Goal: Task Accomplishment & Management: Use online tool/utility

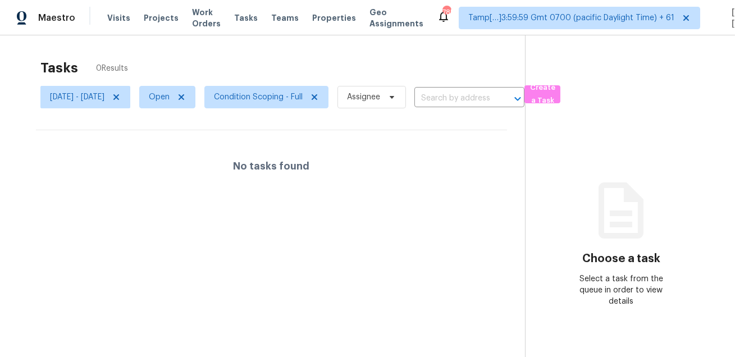
click at [444, 49] on div "Tasks 0 Results Fri, Aug 08 - Fri, Aug 08 Open Condition Scoping - Full Assigne…" at bounding box center [367, 213] width 735 height 357
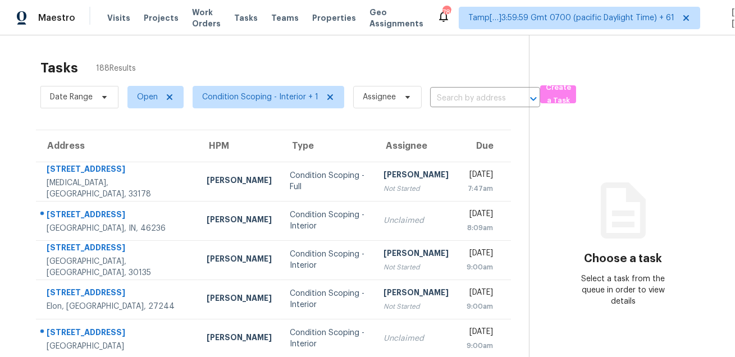
click at [451, 41] on div "Tasks 188 Results Date Range Open Condition Scoping - Interior + 1 Assignee ​ C…" at bounding box center [367, 310] width 735 height 550
click at [562, 86] on span "Create a Task" at bounding box center [558, 94] width 25 height 26
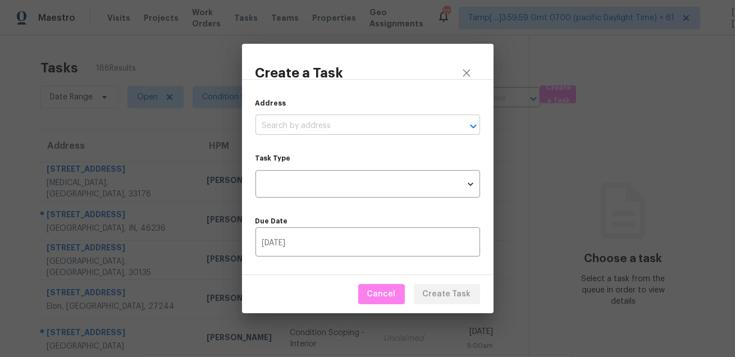
click at [371, 121] on input "text" at bounding box center [352, 125] width 193 height 17
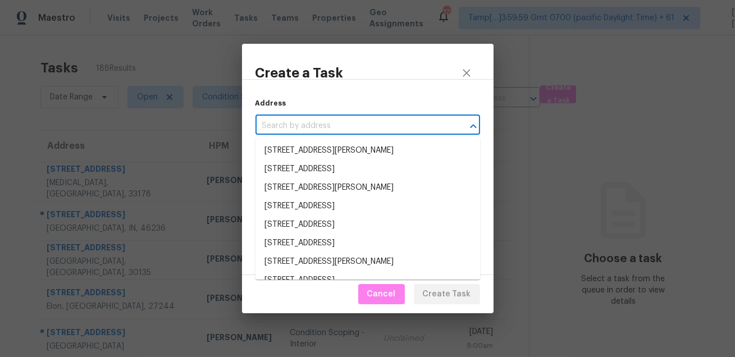
paste input "996 Wyo Rd, Mocksville, NC 27028"
type input "996 Wyo Rd, Mocksville, NC 27028"
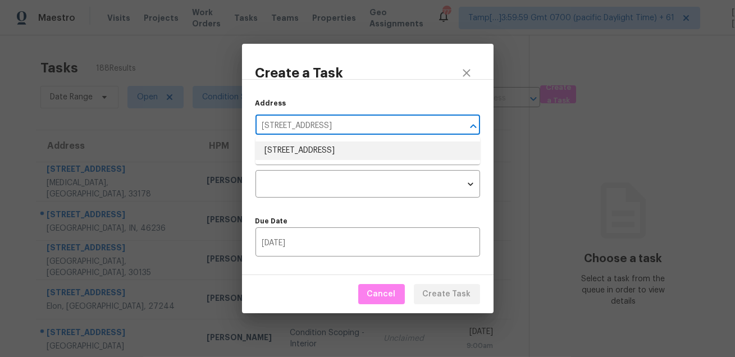
click at [347, 153] on li "996 Wyo Rd, Mocksville, NC 27028" at bounding box center [368, 151] width 225 height 19
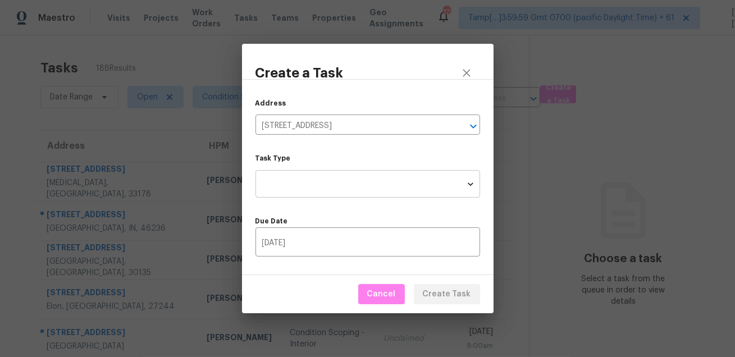
click at [328, 177] on body "Maestro Visits Projects Work Orders Tasks Teams Properties Geo Assignments 777 …" at bounding box center [367, 178] width 735 height 357
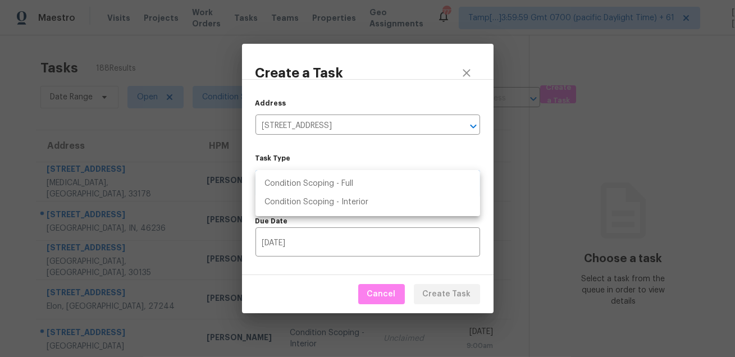
click at [344, 186] on li "Condition Scoping - Full" at bounding box center [368, 184] width 225 height 19
type input "virtual_full_assessment"
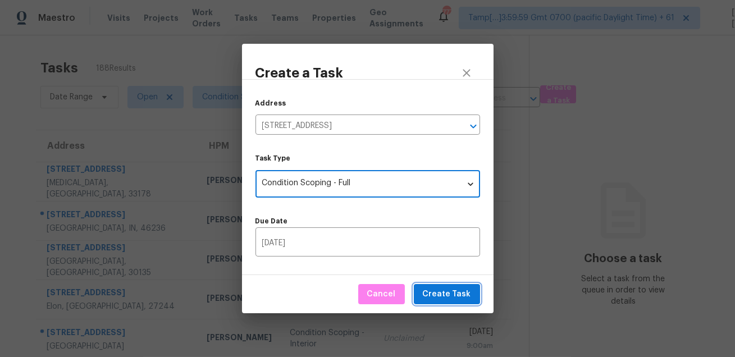
click at [433, 290] on span "Create Task" at bounding box center [447, 295] width 48 height 14
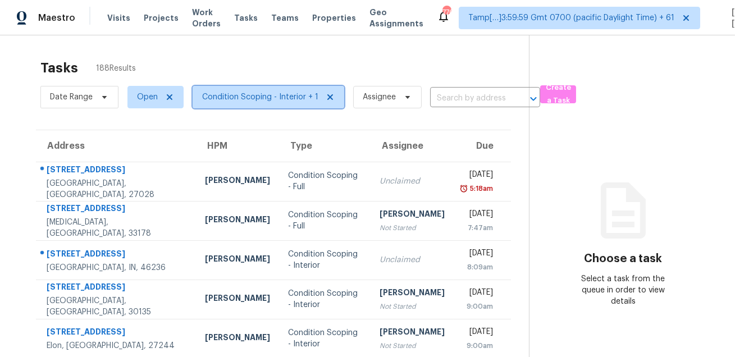
click at [270, 101] on span "Condition Scoping - Interior + 1" at bounding box center [260, 97] width 116 height 11
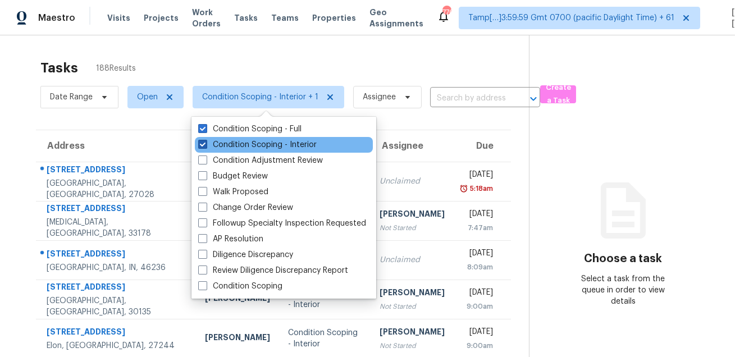
click at [256, 143] on label "Condition Scoping - Interior" at bounding box center [257, 144] width 118 height 11
click at [206, 143] on input "Condition Scoping - Interior" at bounding box center [201, 142] width 7 height 7
checkbox input "false"
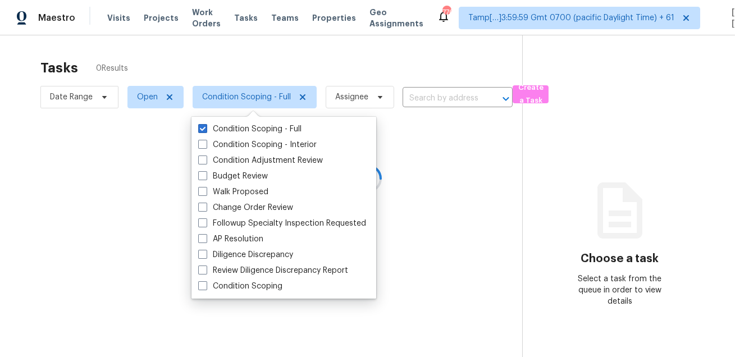
click at [161, 64] on div at bounding box center [367, 178] width 735 height 357
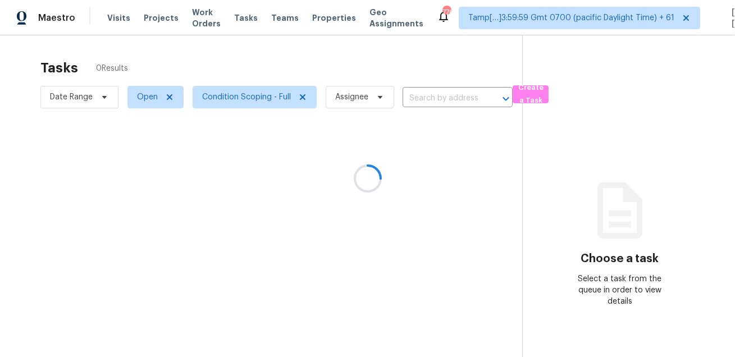
click at [326, 56] on div at bounding box center [367, 178] width 735 height 357
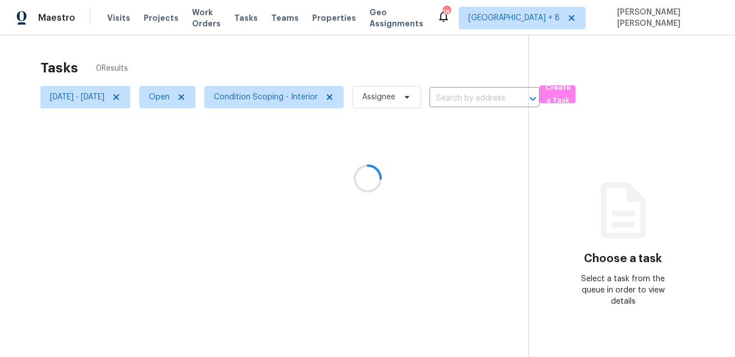
click at [418, 65] on div at bounding box center [367, 178] width 735 height 357
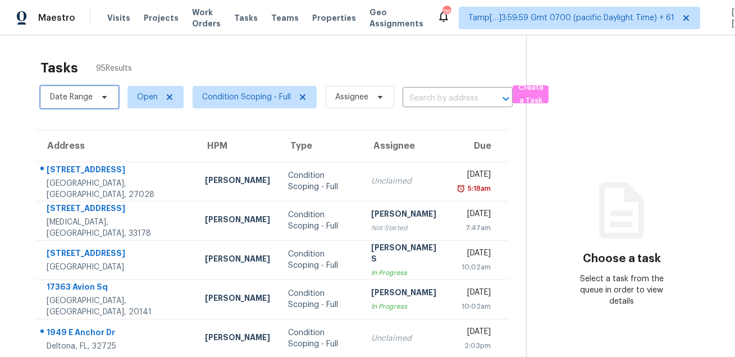
click at [74, 99] on span "Date Range" at bounding box center [71, 97] width 43 height 11
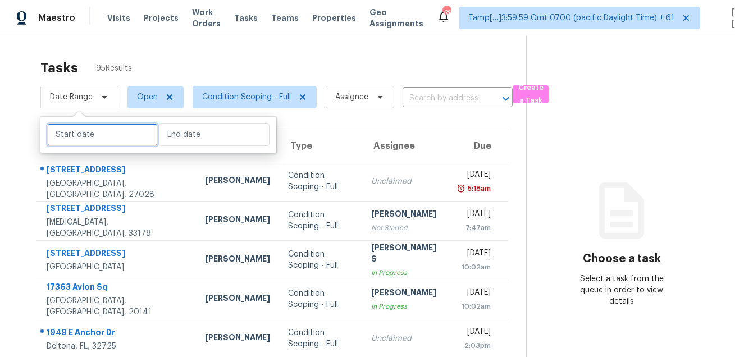
click at [81, 139] on input "text" at bounding box center [102, 135] width 111 height 22
select select "7"
select select "2025"
select select "8"
select select "2025"
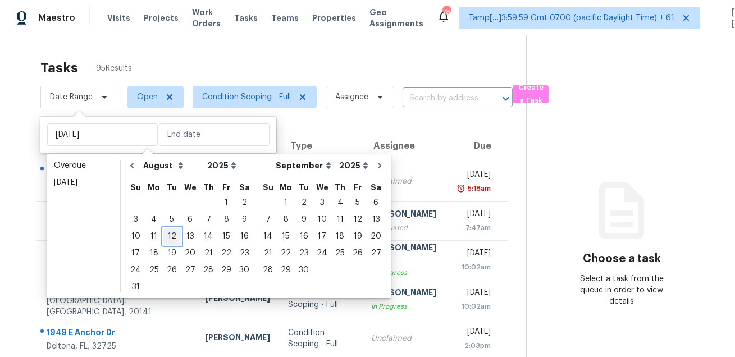
click at [168, 238] on div "12" at bounding box center [172, 237] width 18 height 16
type input "[DATE]"
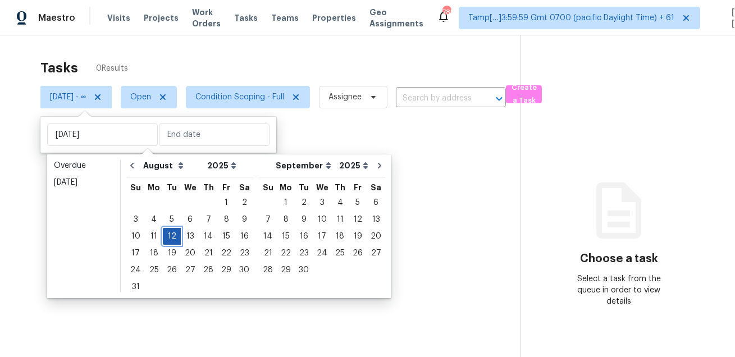
click at [168, 238] on div "12" at bounding box center [172, 237] width 18 height 16
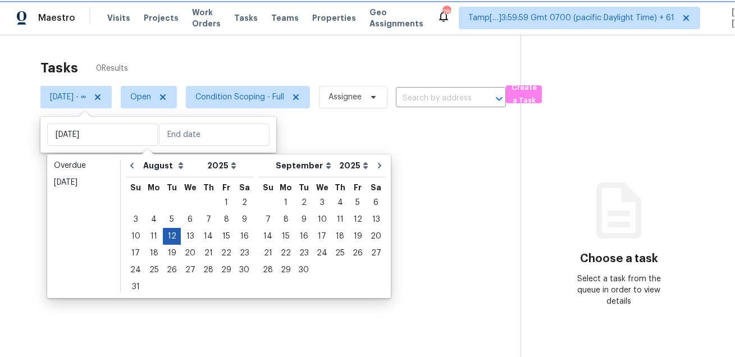
type input "[DATE]"
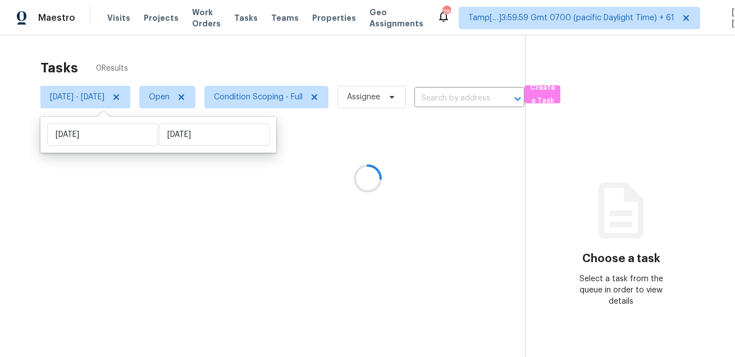
click at [256, 47] on div at bounding box center [367, 178] width 735 height 357
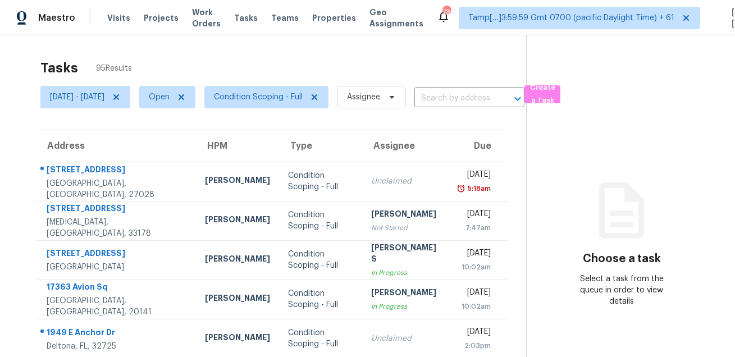
click at [276, 113] on section "Tasks 95 Results Tue, Aug 12 - Tue, Aug 12 Open Condition Scoping - Full Assign…" at bounding box center [272, 319] width 508 height 532
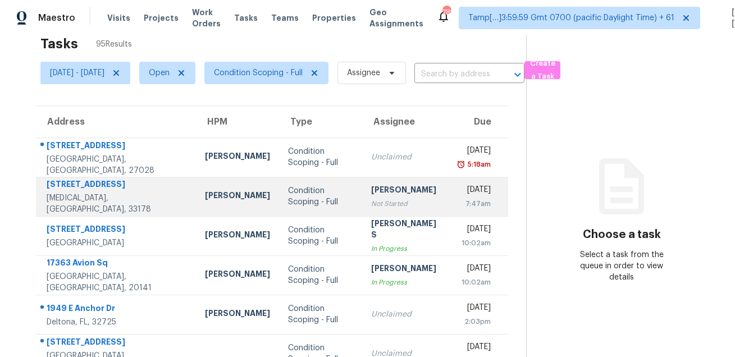
scroll to position [50, 0]
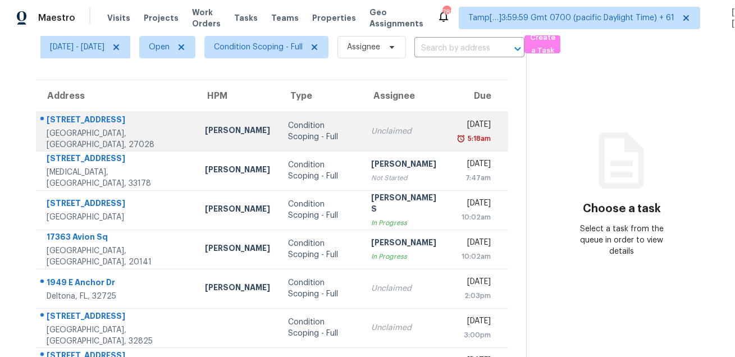
click at [69, 118] on div at bounding box center [112, 120] width 151 height 15
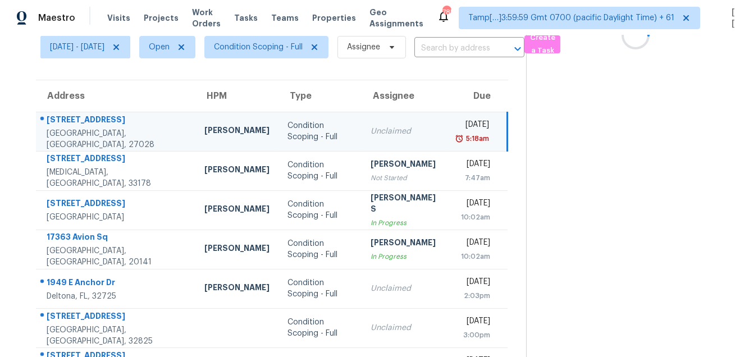
click at [69, 118] on div at bounding box center [112, 120] width 150 height 15
copy div "996 Wyo Rd"
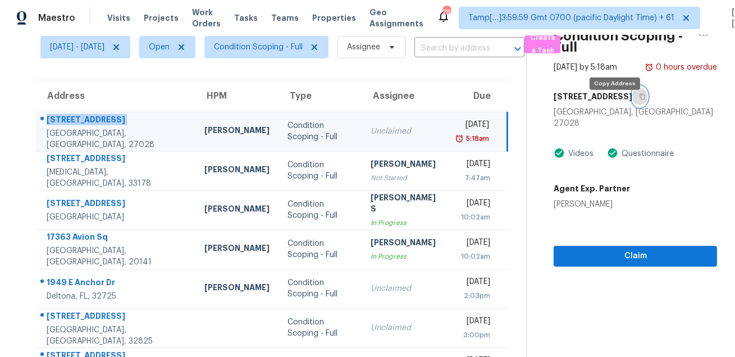
click at [632, 107] on button "button" at bounding box center [639, 96] width 15 height 20
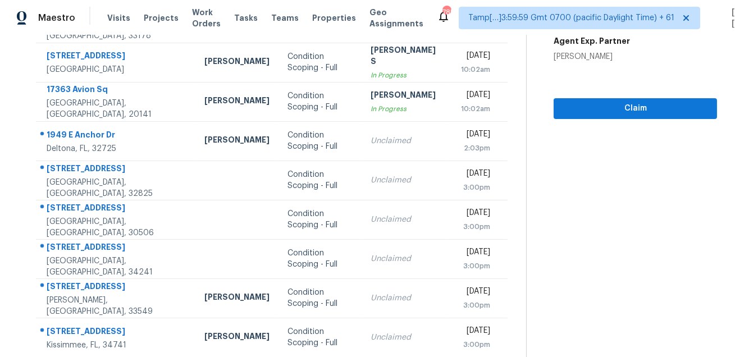
scroll to position [227, 0]
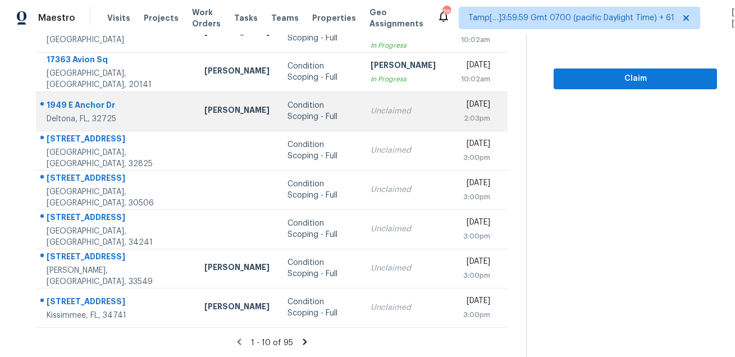
click at [98, 95] on td "1949 E Anchor Dr Deltona, FL, 32725" at bounding box center [115, 111] width 159 height 39
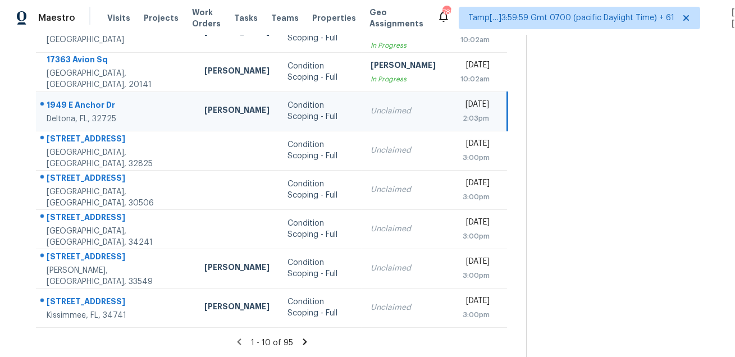
click at [98, 95] on td "1949 E Anchor Dr Deltona, FL, 32725" at bounding box center [115, 111] width 159 height 39
copy div "1949 E Anchor Dr"
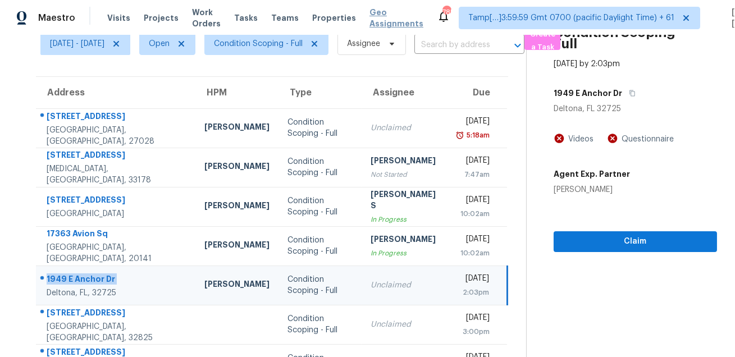
scroll to position [43, 0]
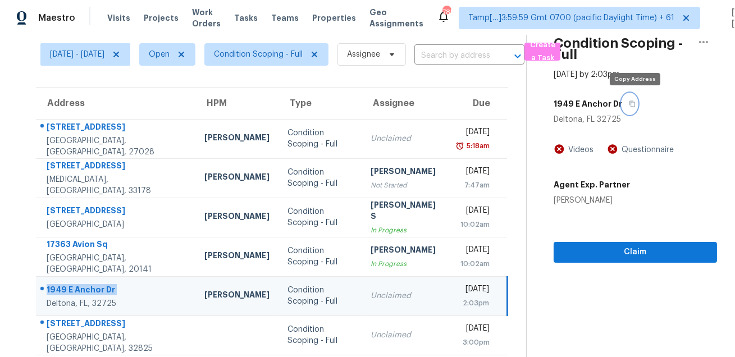
click at [634, 108] on button "button" at bounding box center [629, 104] width 15 height 20
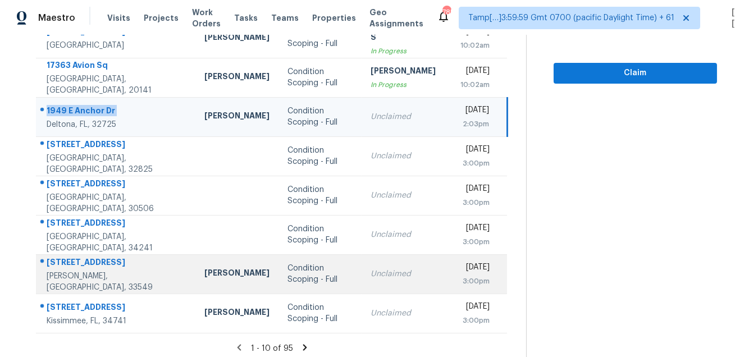
scroll to position [227, 0]
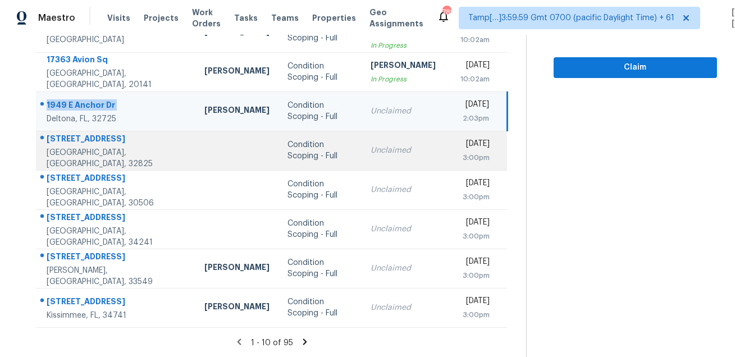
click at [91, 147] on div "412 Valencia Place Cir" at bounding box center [117, 140] width 140 height 14
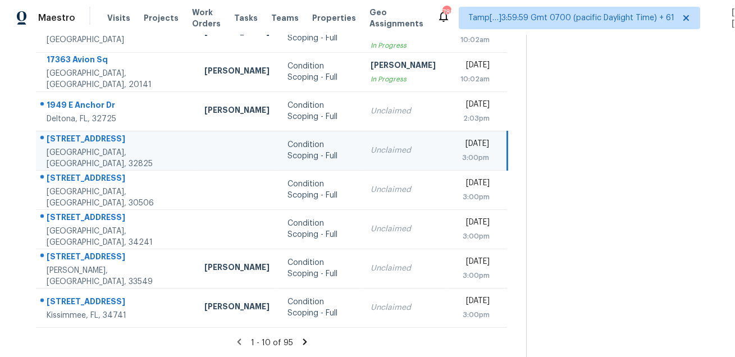
click at [91, 147] on div "412 Valencia Place Cir" at bounding box center [117, 140] width 140 height 14
copy div "412 Valencia Place Cir"
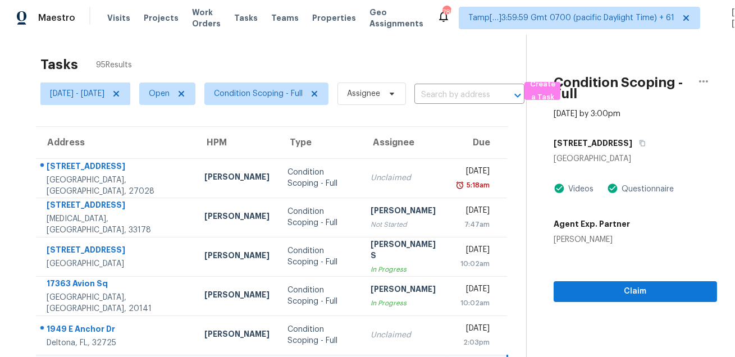
scroll to position [0, 0]
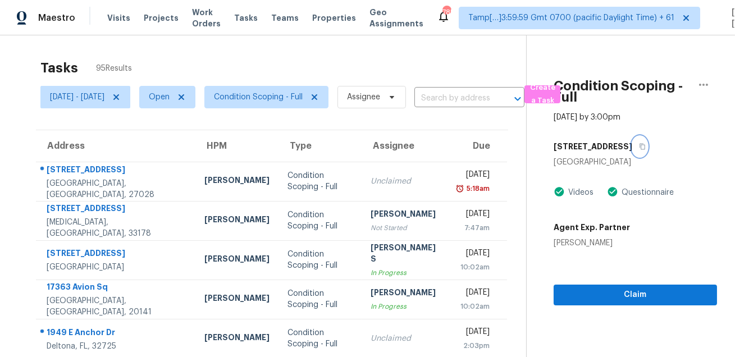
click at [647, 144] on button "button" at bounding box center [639, 146] width 15 height 20
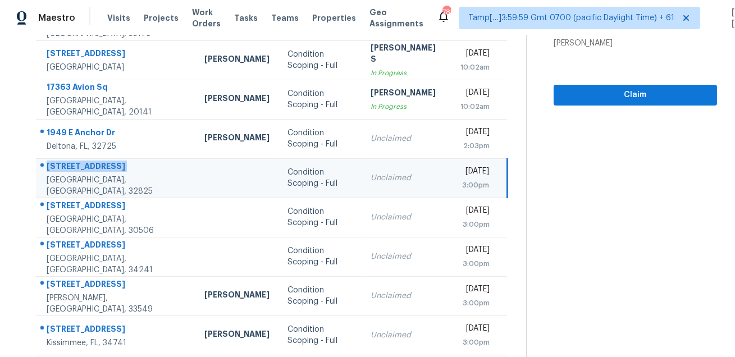
scroll to position [227, 0]
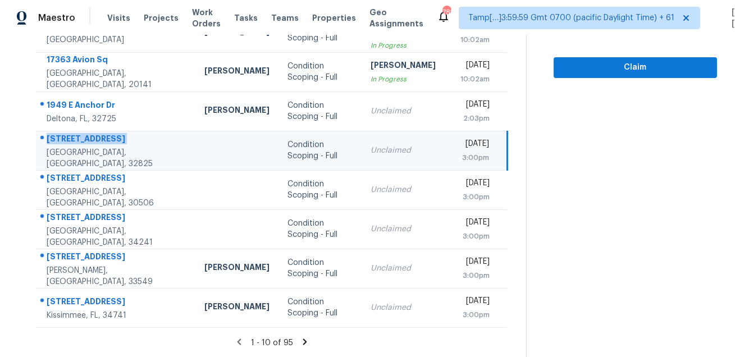
copy div "412 Valencia Place Cir"
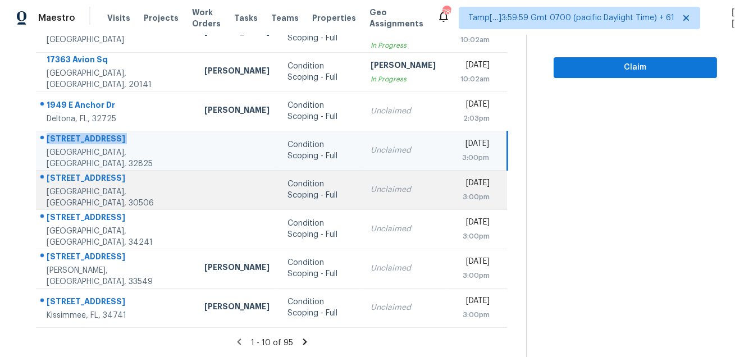
click at [69, 181] on div "5462 Stepstone Way" at bounding box center [117, 179] width 140 height 14
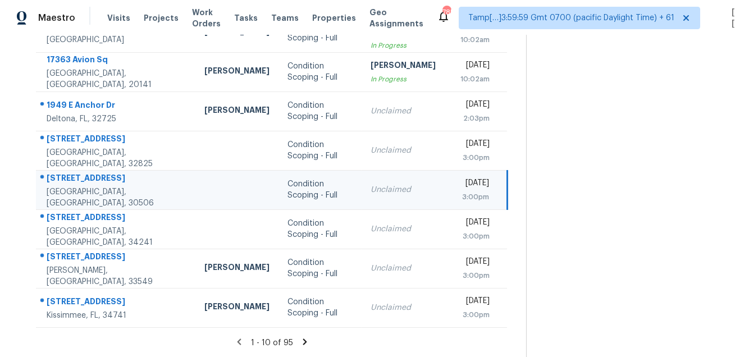
click at [69, 181] on div "5462 Stepstone Way" at bounding box center [117, 179] width 140 height 14
copy div "5462 Stepstone Way"
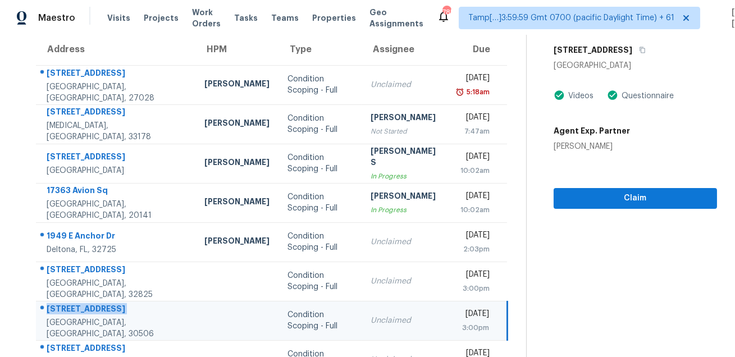
scroll to position [73, 0]
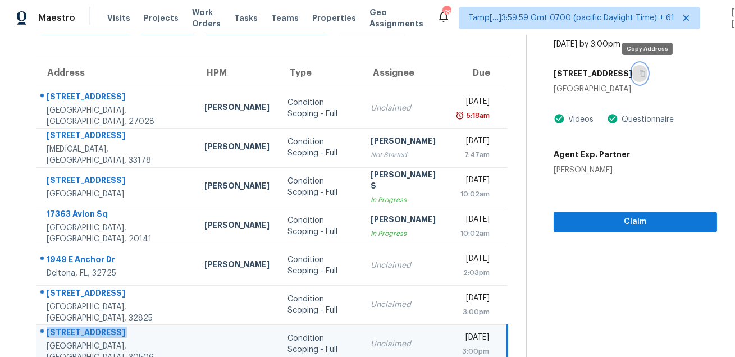
click at [646, 71] on icon "button" at bounding box center [642, 73] width 7 height 7
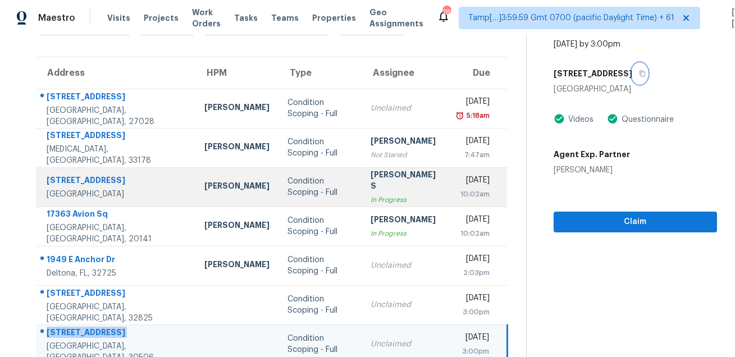
scroll to position [227, 0]
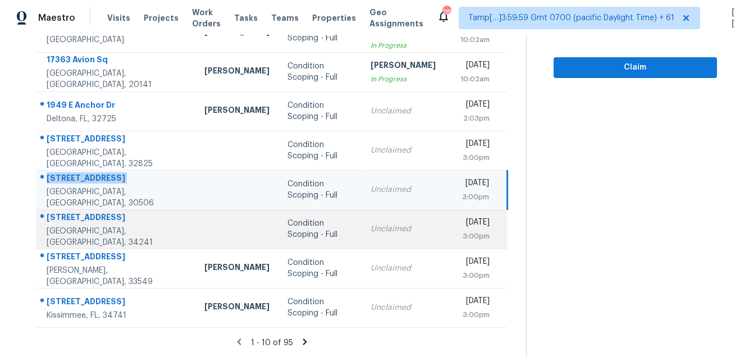
click at [76, 226] on div "4203 Carriage Dr" at bounding box center [117, 219] width 140 height 14
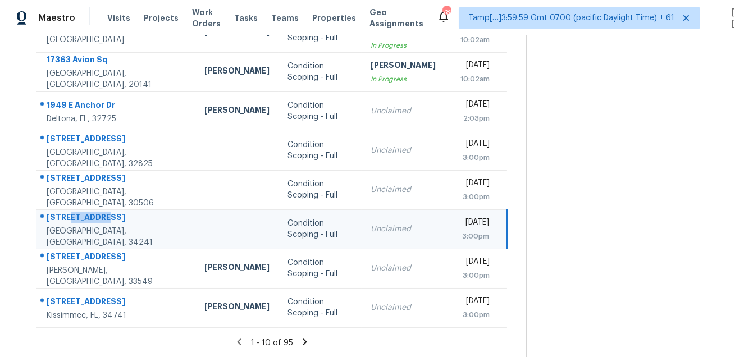
click at [76, 226] on div "4203 Carriage Dr" at bounding box center [117, 219] width 140 height 14
copy div "4203 Carriage Dr"
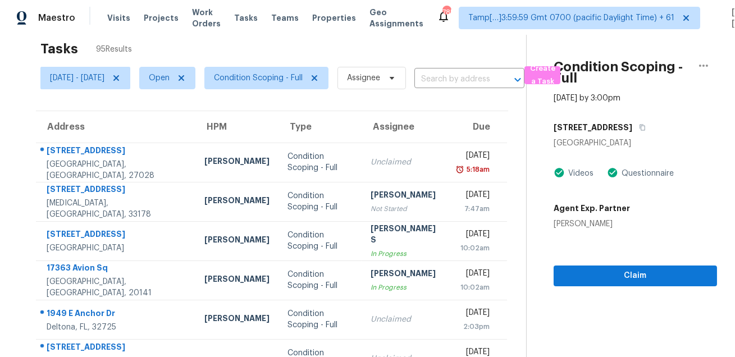
scroll to position [0, 0]
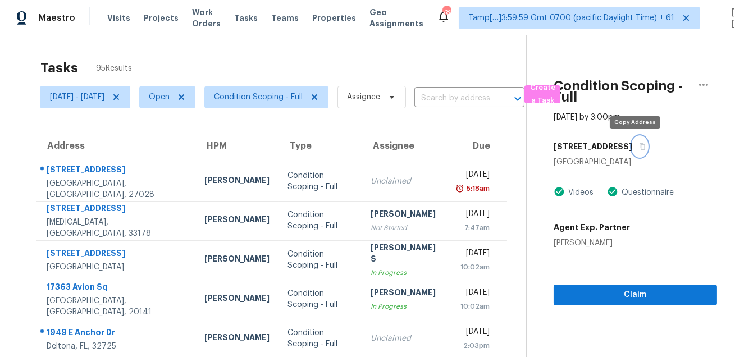
click at [634, 142] on button "button" at bounding box center [639, 146] width 15 height 20
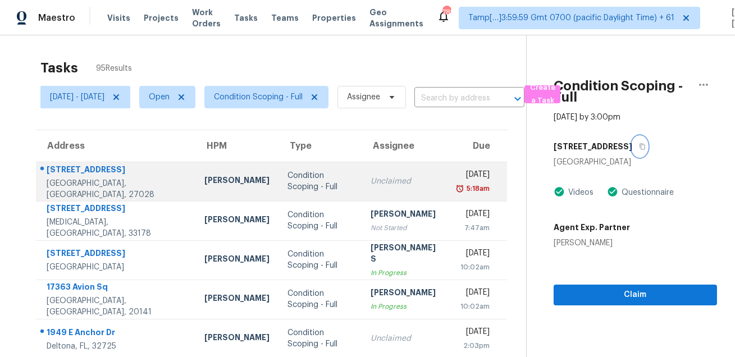
scroll to position [227, 0]
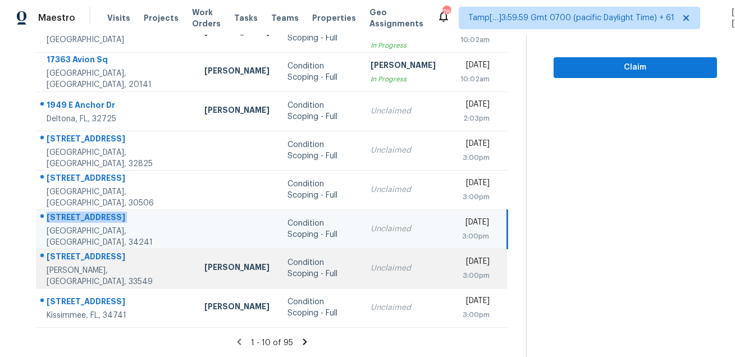
click at [83, 263] on div "1210 Sunset Ln" at bounding box center [117, 258] width 140 height 14
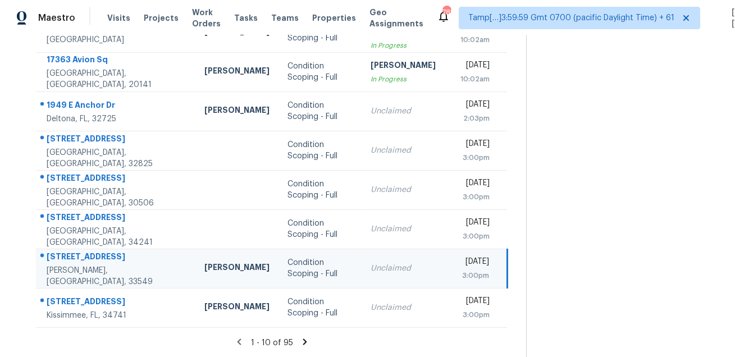
click at [83, 263] on div "1210 Sunset Ln" at bounding box center [117, 258] width 140 height 14
copy div "1210 Sunset Ln"
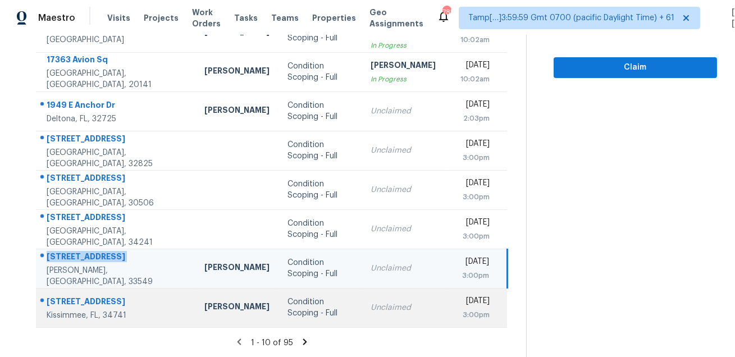
click at [70, 303] on div "1016 Spring Meadow Dr" at bounding box center [117, 303] width 140 height 14
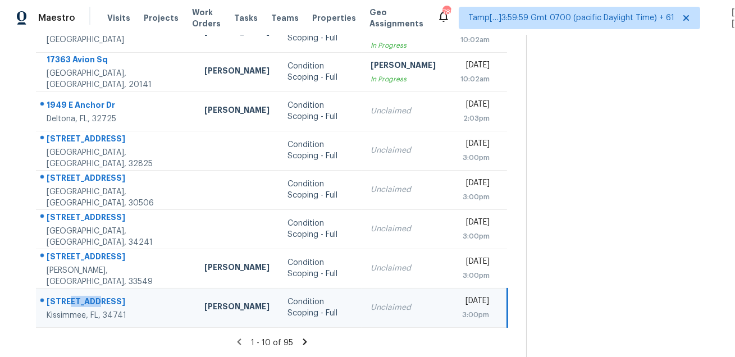
click at [70, 303] on div "1016 Spring Meadow Dr" at bounding box center [117, 303] width 140 height 14
copy div "1016 Spring Meadow Dr"
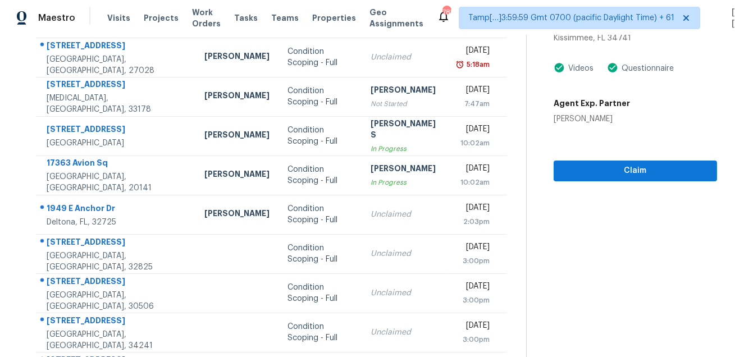
scroll to position [0, 0]
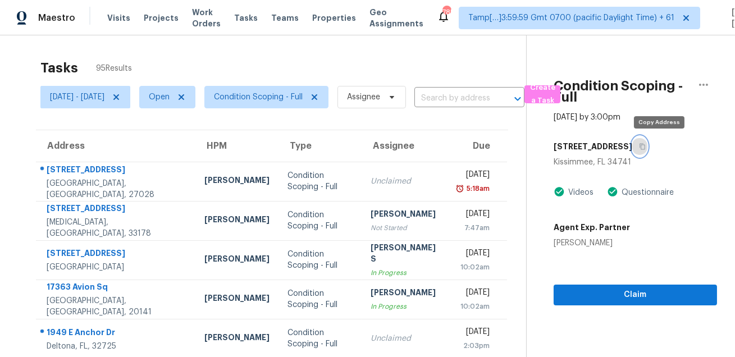
click at [646, 147] on icon "button" at bounding box center [642, 146] width 7 height 7
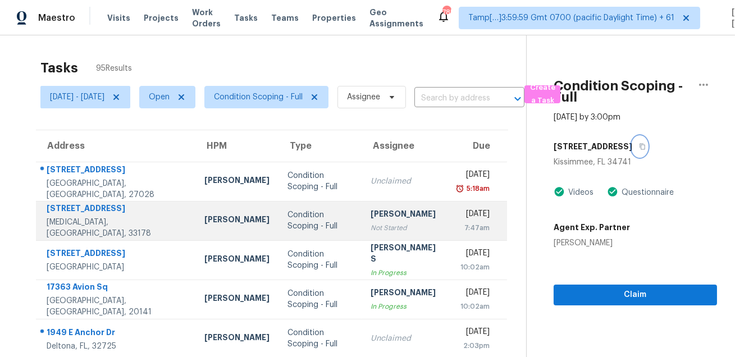
scroll to position [227, 0]
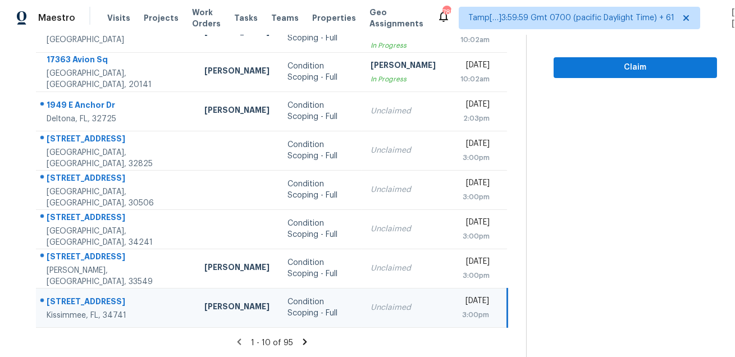
click at [305, 342] on icon at bounding box center [305, 342] width 10 height 10
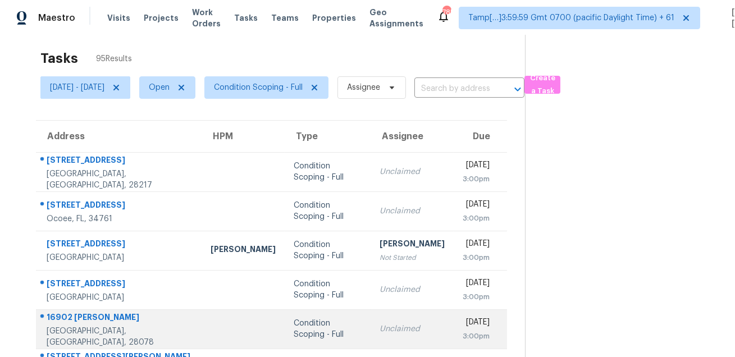
scroll to position [0, 0]
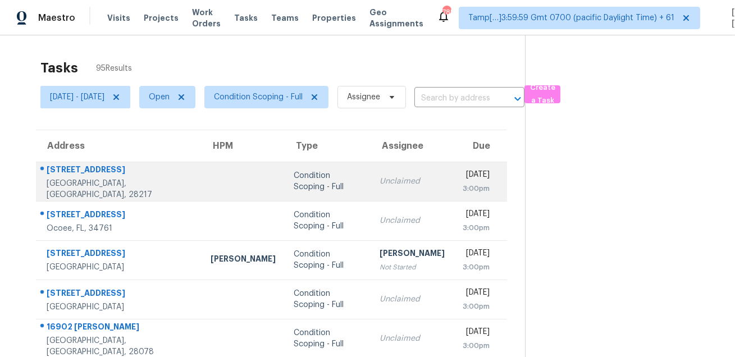
click at [93, 178] on div "5542 Santeelah Ct" at bounding box center [120, 171] width 146 height 14
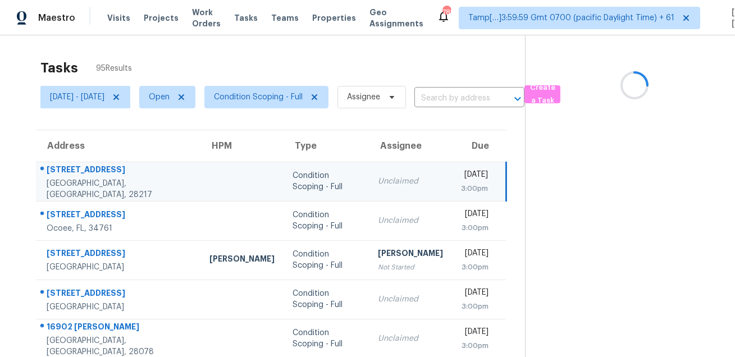
click at [93, 178] on div "5542 Santeelah Ct" at bounding box center [119, 171] width 145 height 14
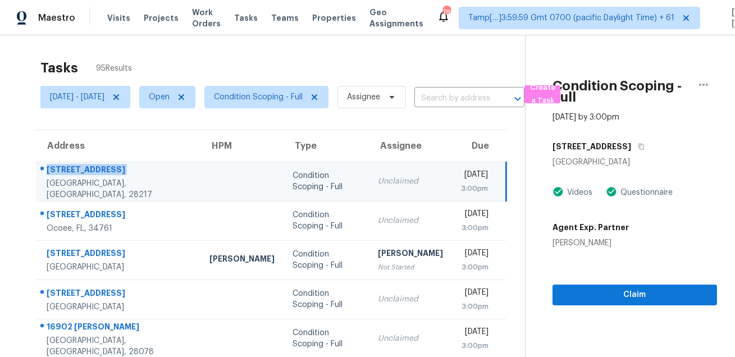
copy div "5542 Santeelah Ct"
click at [640, 147] on icon "button" at bounding box center [641, 146] width 7 height 7
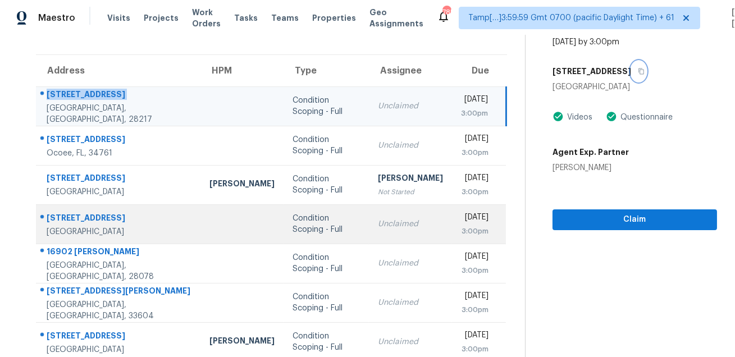
scroll to position [108, 0]
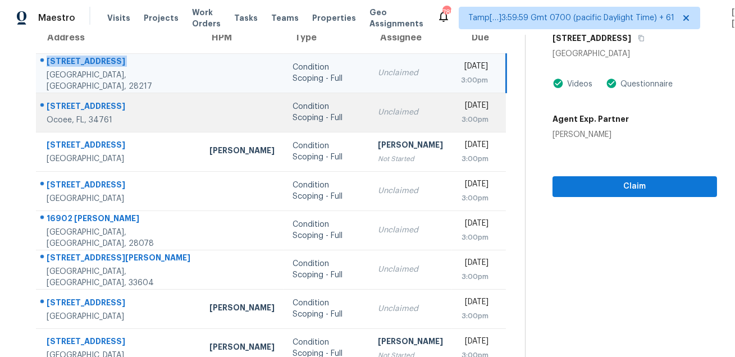
click at [76, 104] on div "2514 Dovetail Dr" at bounding box center [119, 108] width 145 height 14
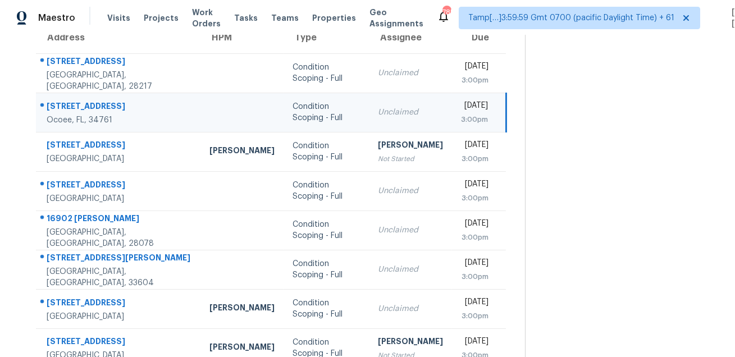
click at [76, 104] on div "2514 Dovetail Dr" at bounding box center [119, 108] width 145 height 14
copy div "2514 Dovetail Dr"
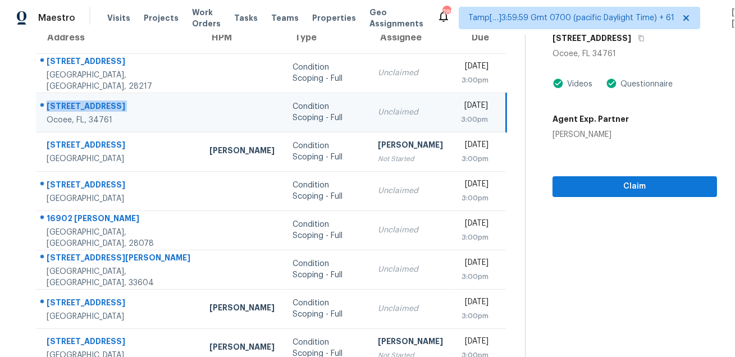
scroll to position [102, 0]
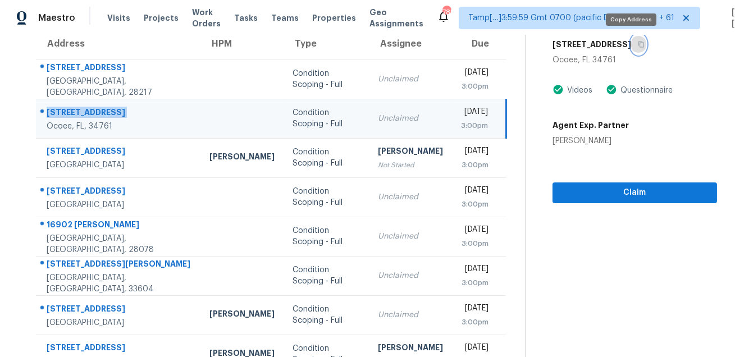
click at [638, 44] on icon "button" at bounding box center [641, 44] width 7 height 7
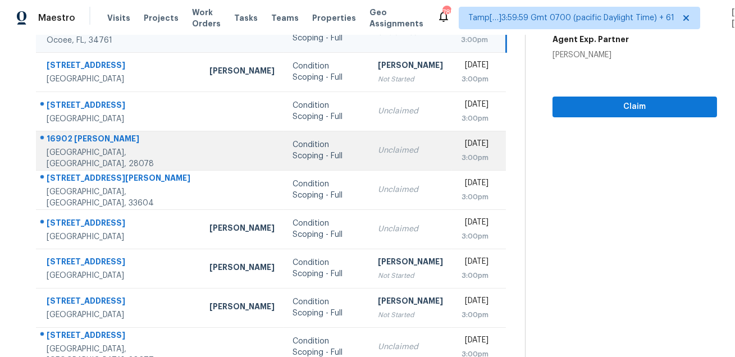
scroll to position [170, 0]
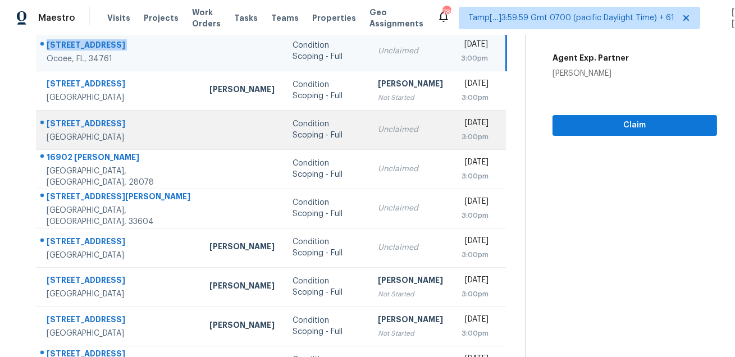
click at [77, 118] on div "109 Islander Dr" at bounding box center [119, 125] width 145 height 14
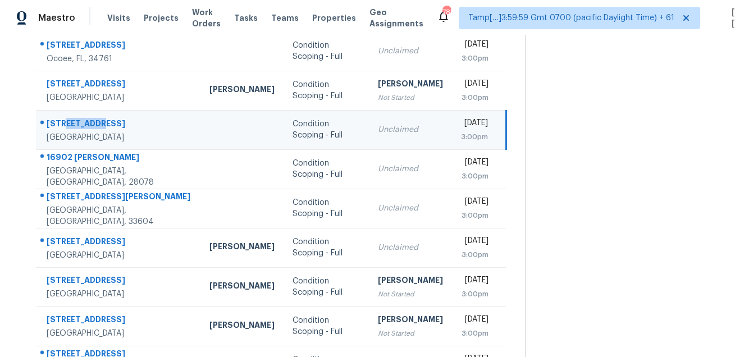
click at [77, 118] on div "109 Islander Dr" at bounding box center [119, 125] width 145 height 14
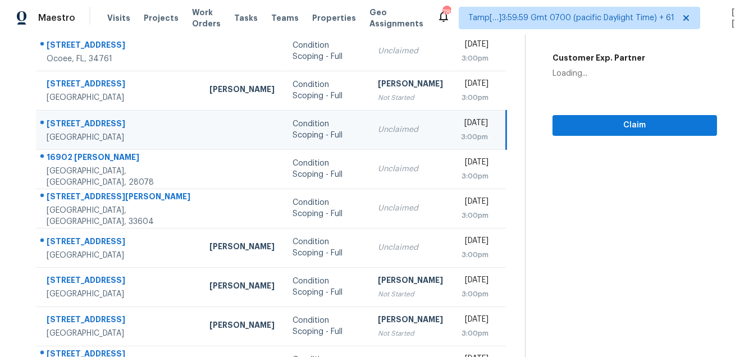
click at [77, 118] on div "109 Islander Dr" at bounding box center [119, 125] width 145 height 14
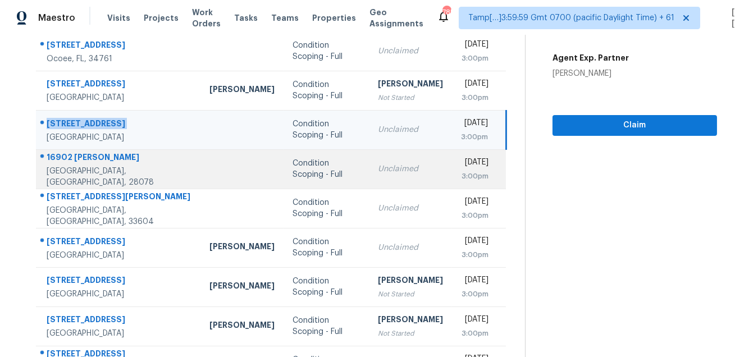
click at [94, 151] on div at bounding box center [114, 158] width 155 height 15
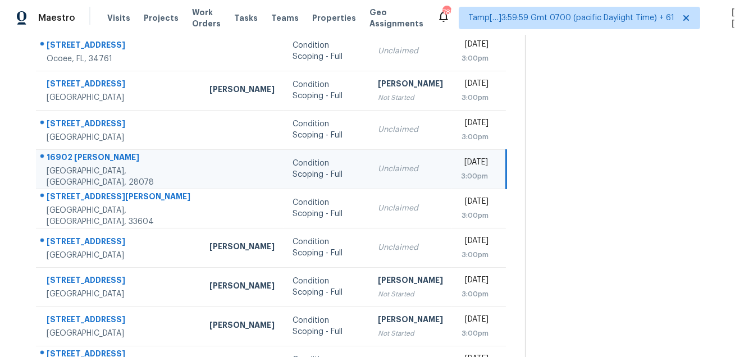
click at [94, 151] on div at bounding box center [114, 158] width 155 height 15
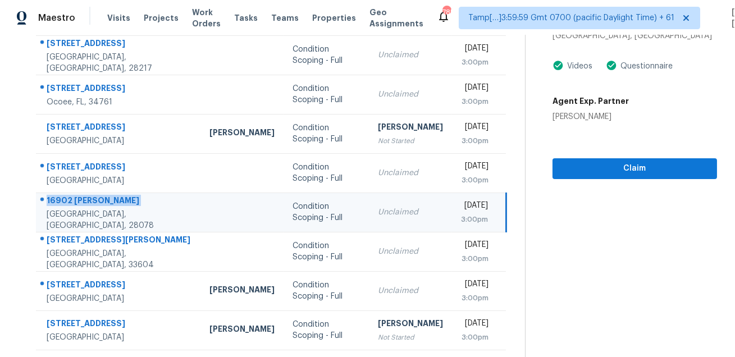
scroll to position [51, 0]
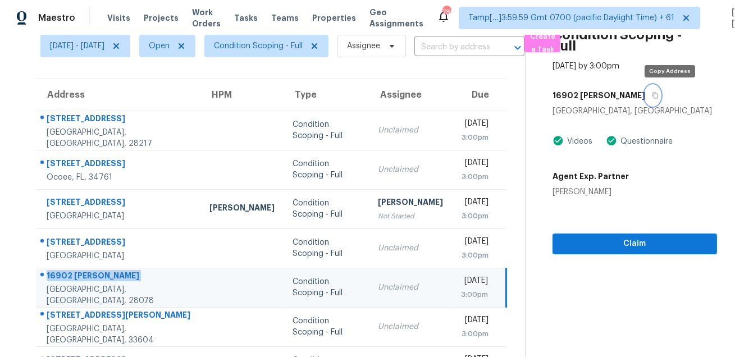
click at [660, 101] on button "button" at bounding box center [652, 95] width 15 height 20
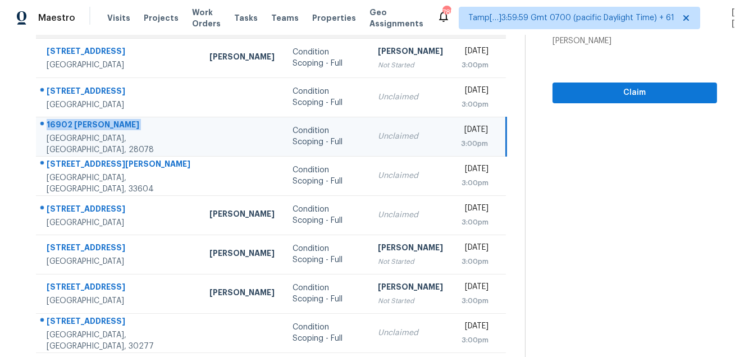
scroll to position [227, 0]
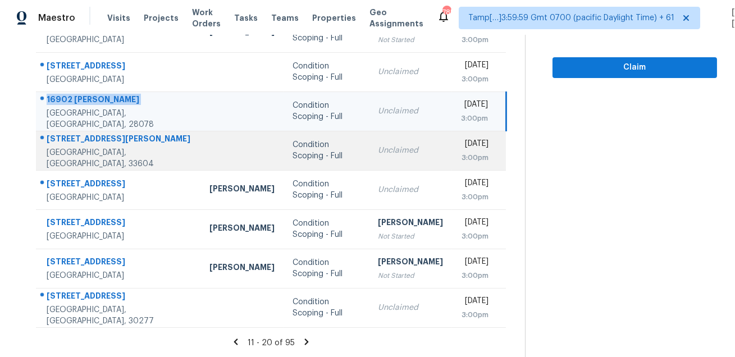
click at [99, 131] on td "1513 W Patterson St Tampa, FL, 33604" at bounding box center [118, 150] width 165 height 39
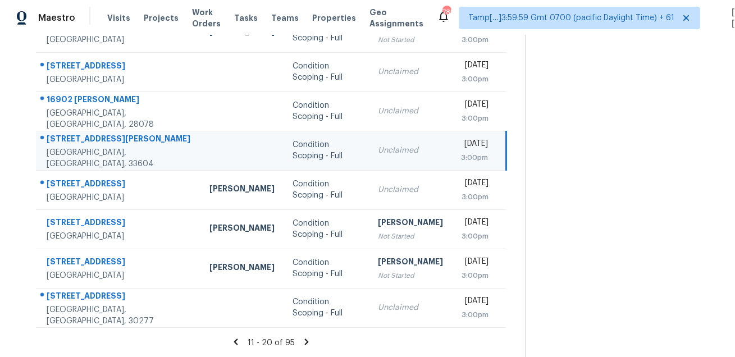
click at [99, 131] on td "1513 W Patterson St Tampa, FL, 33604" at bounding box center [118, 150] width 165 height 39
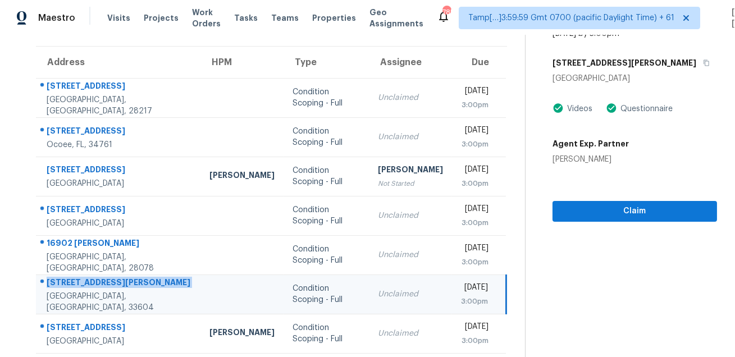
scroll to position [81, 0]
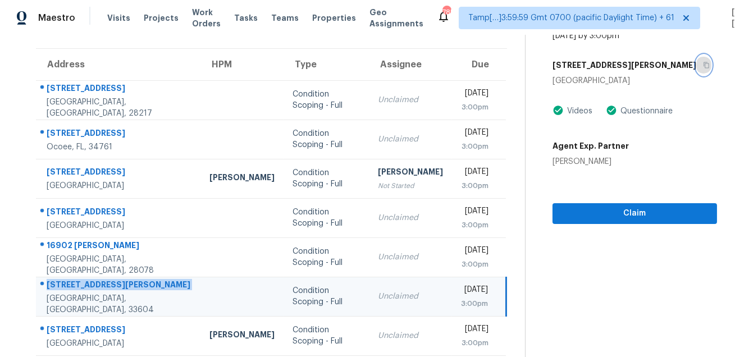
click at [703, 68] on icon "button" at bounding box center [706, 65] width 7 height 7
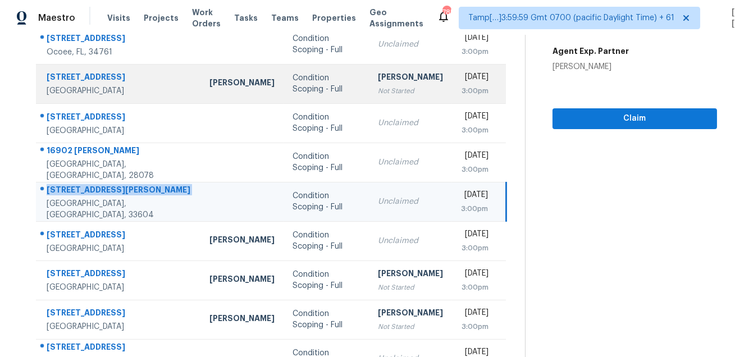
scroll to position [227, 0]
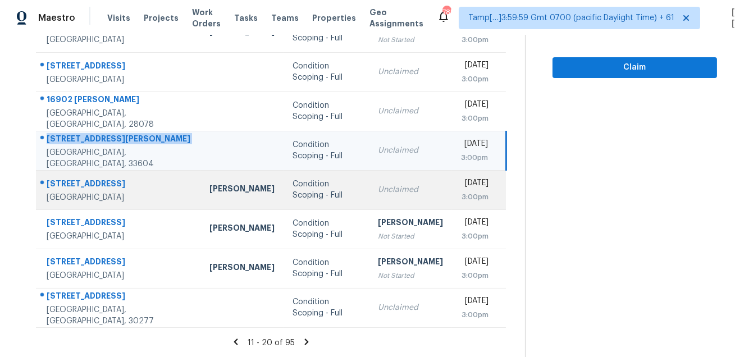
click at [41, 180] on icon at bounding box center [42, 183] width 6 height 6
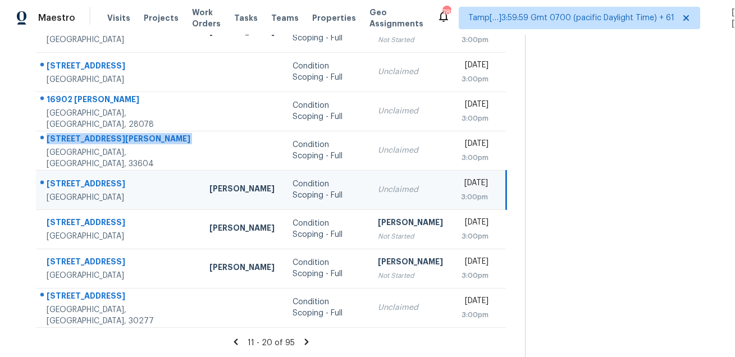
click at [41, 180] on icon at bounding box center [42, 183] width 6 height 6
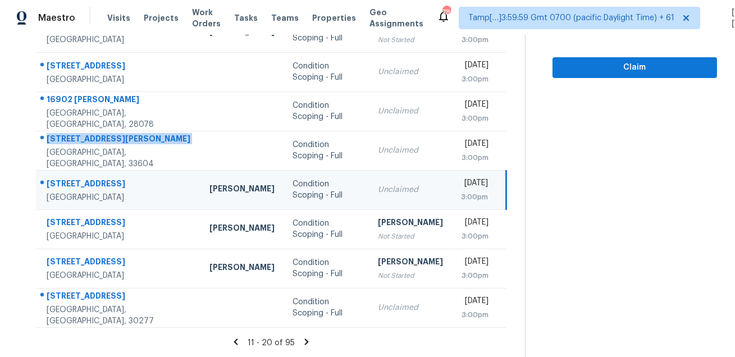
click at [81, 179] on div "117 Kenton Pl" at bounding box center [119, 185] width 145 height 14
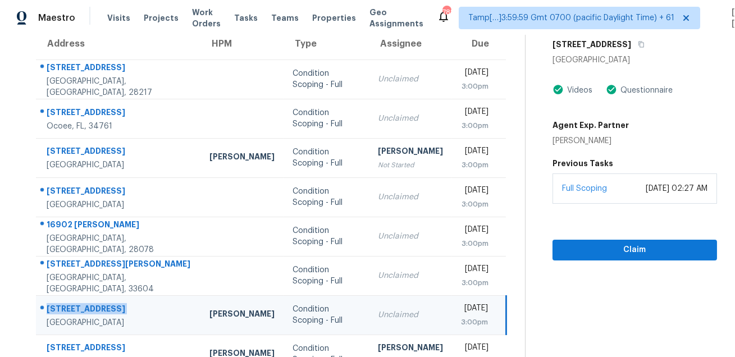
scroll to position [78, 0]
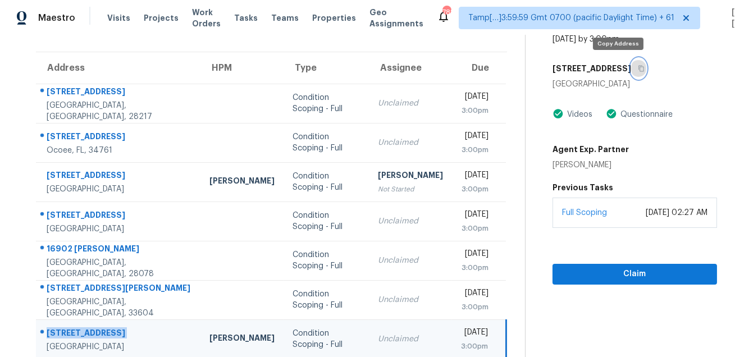
click at [638, 67] on icon "button" at bounding box center [641, 68] width 7 height 7
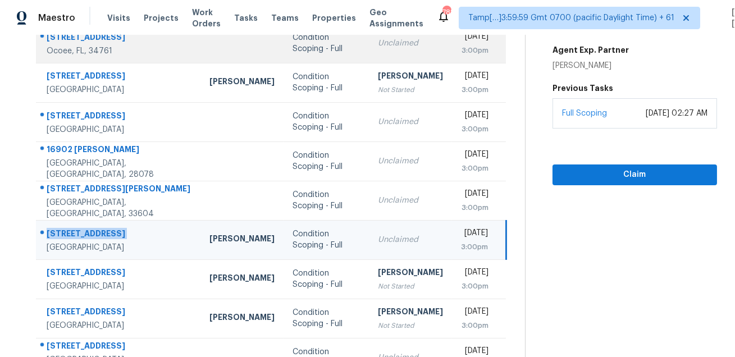
scroll to position [227, 0]
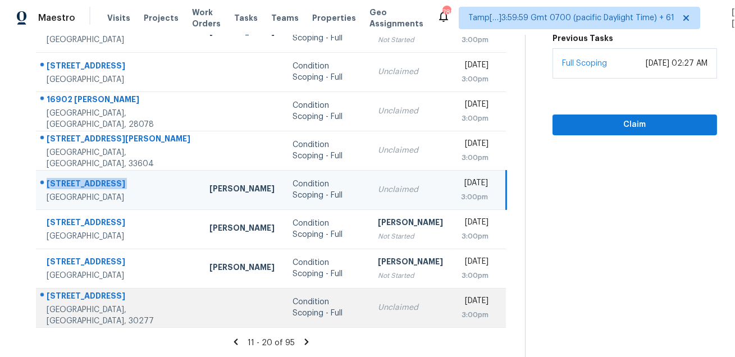
click at [108, 297] on div "106 Braves Crossing Ct" at bounding box center [119, 297] width 145 height 14
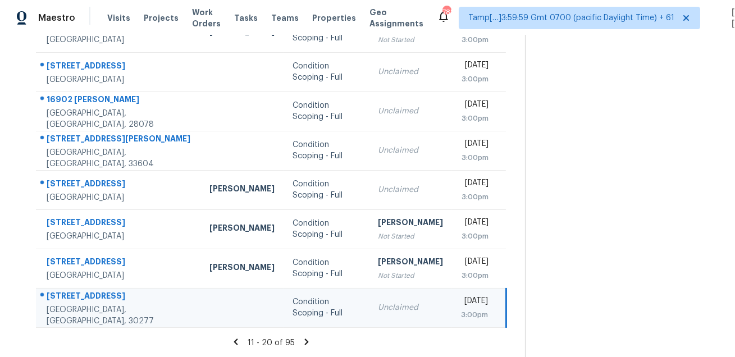
click at [108, 297] on div "106 Braves Crossing Ct" at bounding box center [119, 297] width 145 height 14
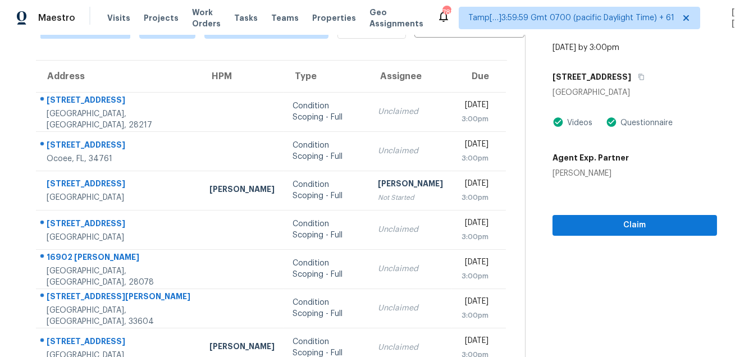
scroll to position [17, 0]
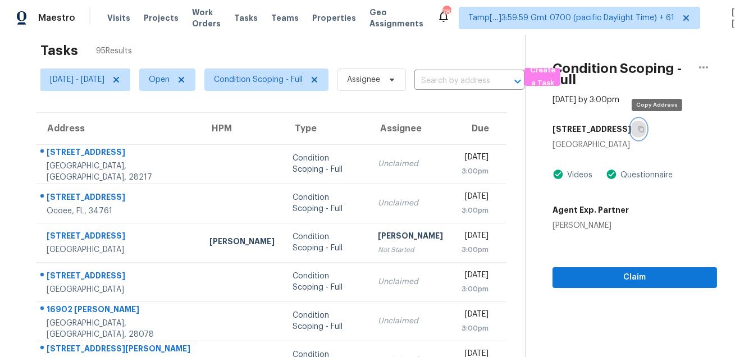
click at [644, 127] on icon "button" at bounding box center [642, 129] width 6 height 6
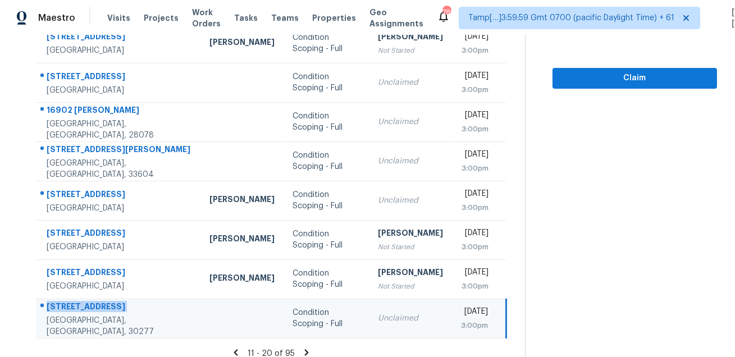
scroll to position [227, 0]
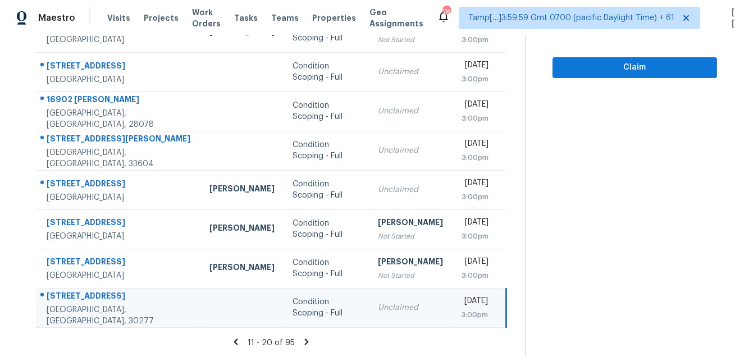
click at [308, 341] on icon at bounding box center [307, 342] width 10 height 10
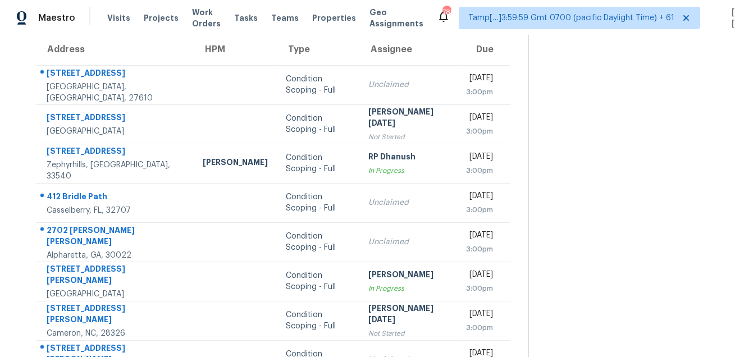
scroll to position [22, 0]
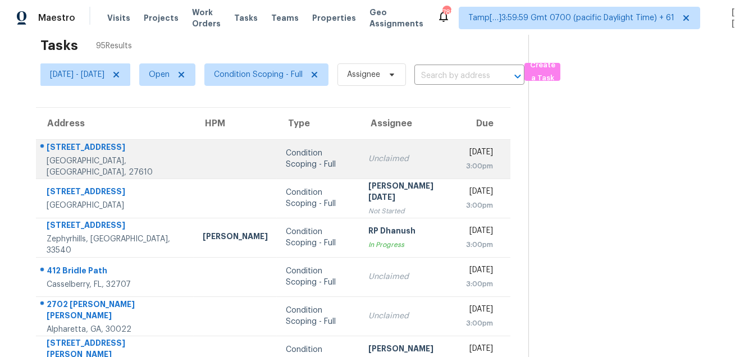
click at [79, 148] on div "1520 Ikes Pond Ln" at bounding box center [116, 149] width 138 height 14
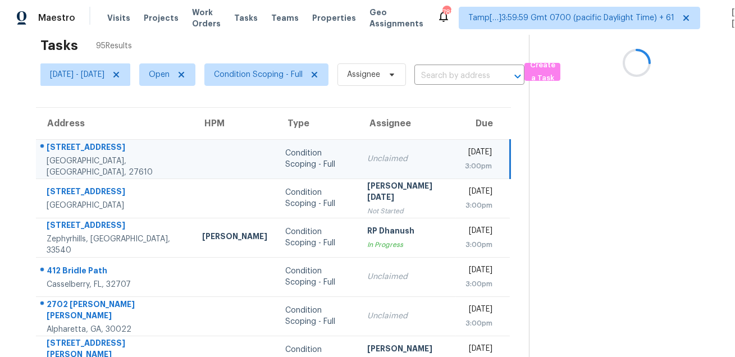
click at [79, 148] on div "1520 Ikes Pond Ln" at bounding box center [116, 149] width 138 height 14
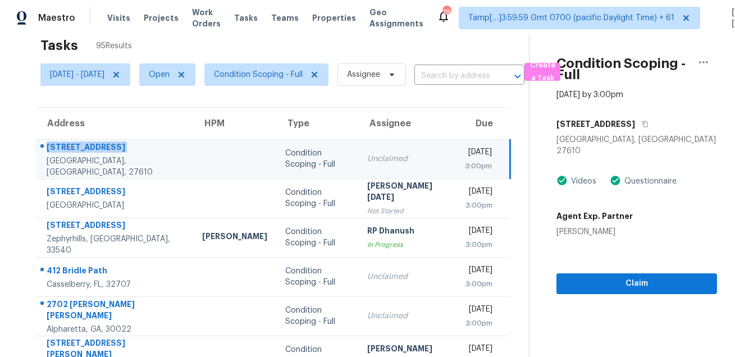
scroll to position [0, 0]
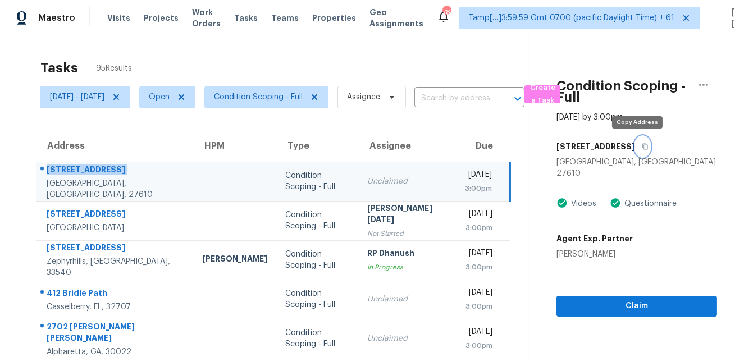
click at [642, 149] on icon "button" at bounding box center [645, 146] width 7 height 7
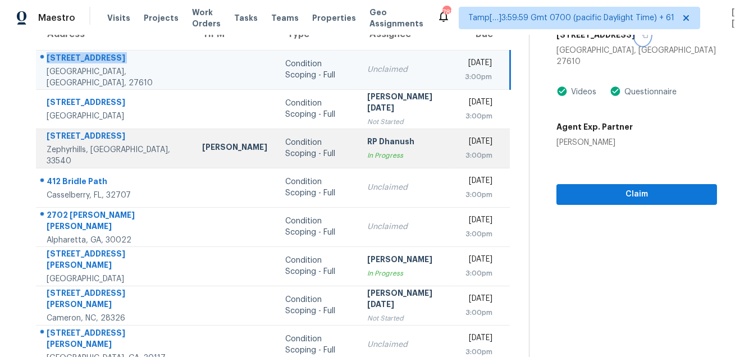
scroll to position [126, 0]
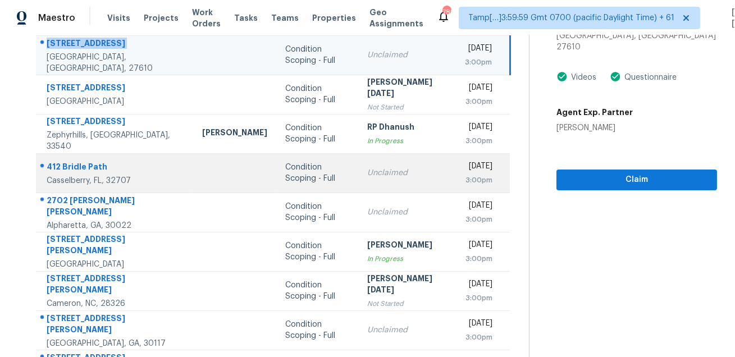
click at [81, 164] on div "412 Bridle Path" at bounding box center [116, 168] width 138 height 14
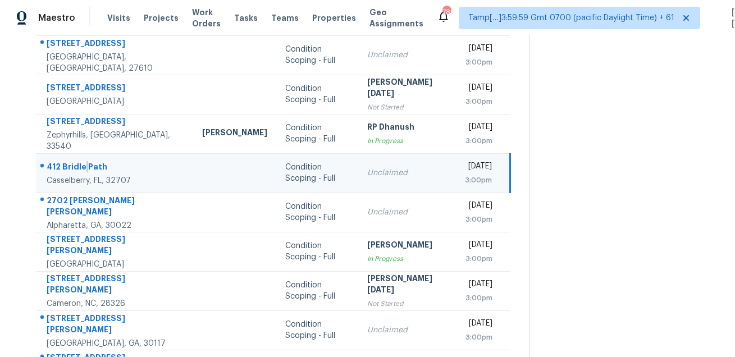
click at [81, 164] on div "412 Bridle Path" at bounding box center [116, 168] width 138 height 14
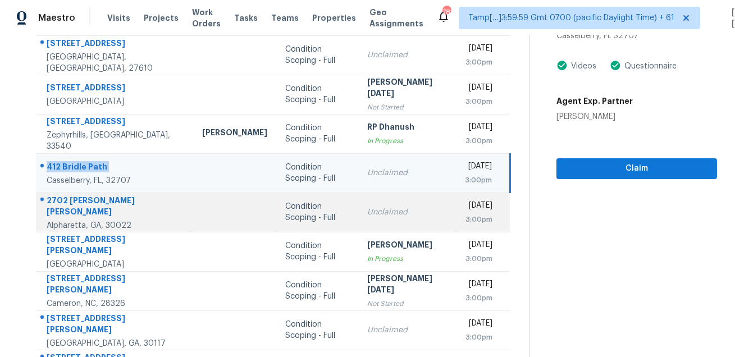
click at [102, 201] on div "2702 Stethem Fry" at bounding box center [116, 207] width 138 height 25
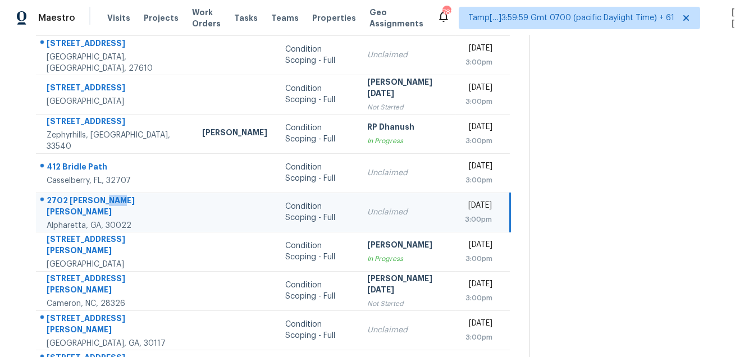
click at [102, 201] on div "2702 Stethem Fry" at bounding box center [116, 207] width 138 height 25
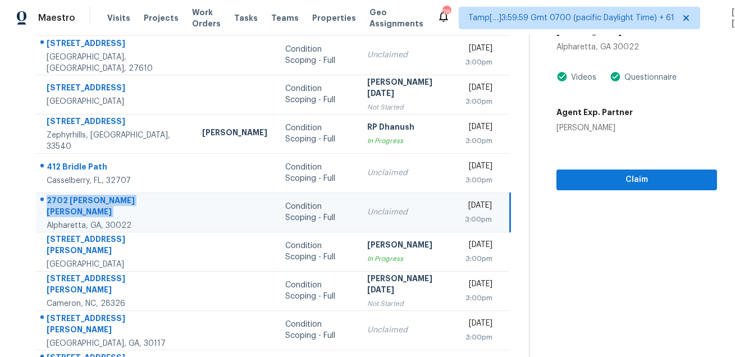
scroll to position [22, 0]
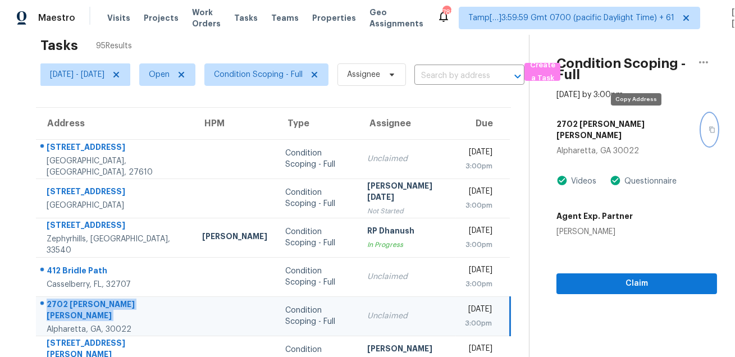
click at [702, 129] on button "button" at bounding box center [709, 129] width 15 height 31
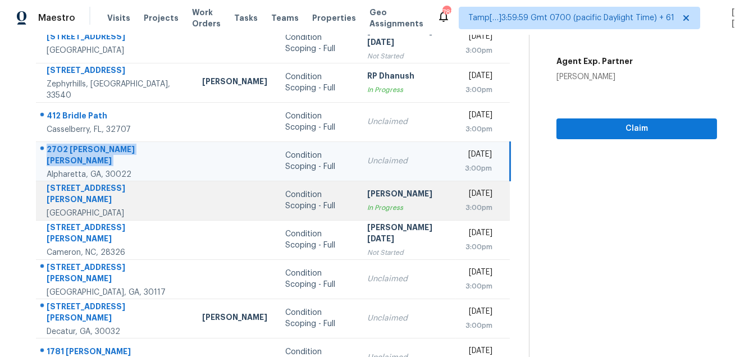
scroll to position [204, 0]
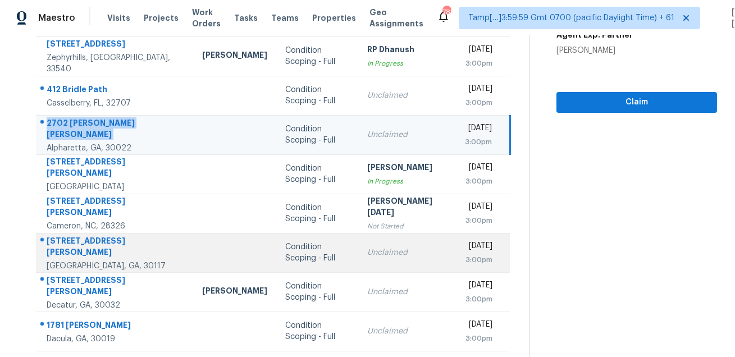
click at [80, 241] on div "266 Lambert Overlook Cir" at bounding box center [116, 247] width 138 height 25
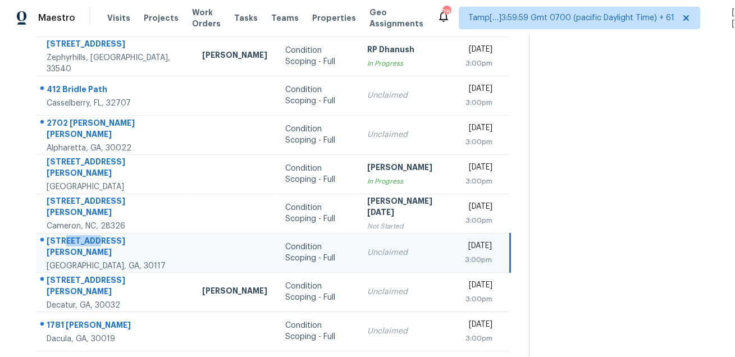
click at [80, 241] on div "266 Lambert Overlook Cir" at bounding box center [116, 247] width 138 height 25
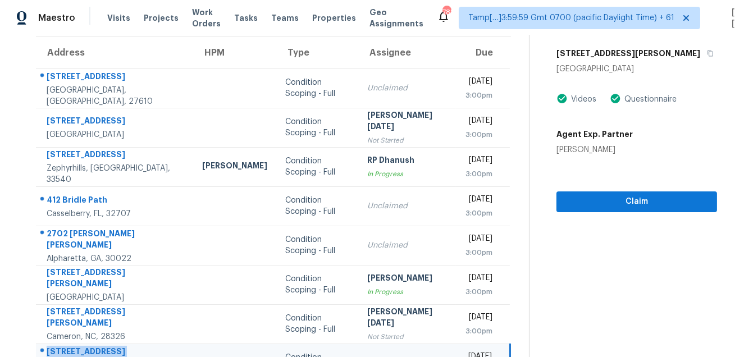
scroll to position [0, 0]
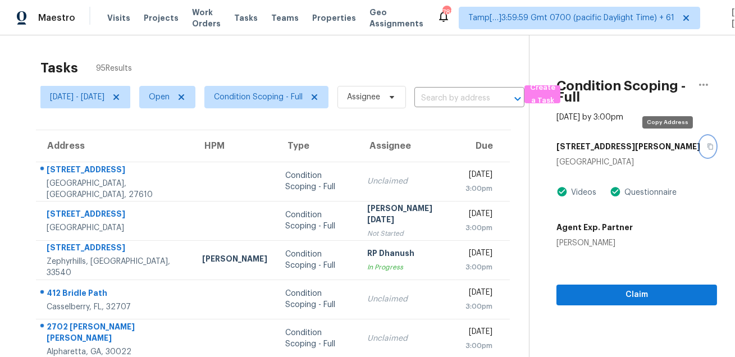
click at [700, 149] on button "button" at bounding box center [707, 146] width 15 height 20
click at [707, 145] on icon "button" at bounding box center [710, 146] width 7 height 7
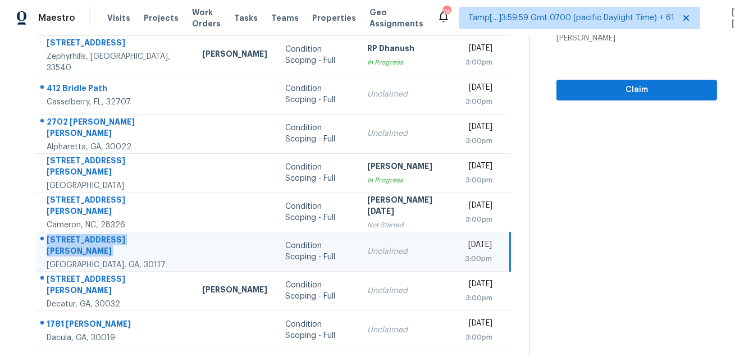
scroll to position [227, 0]
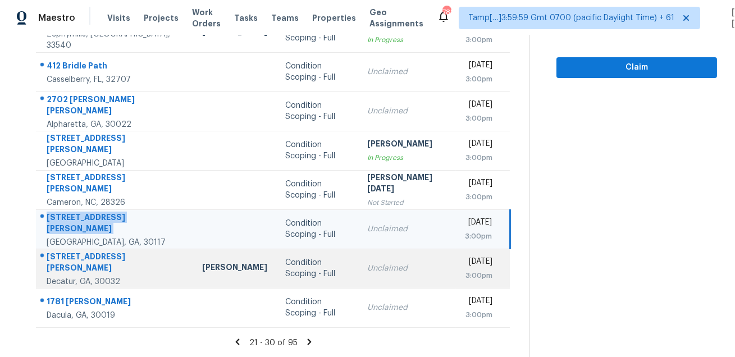
click at [84, 258] on div "2205 Miriam Ln" at bounding box center [116, 263] width 138 height 25
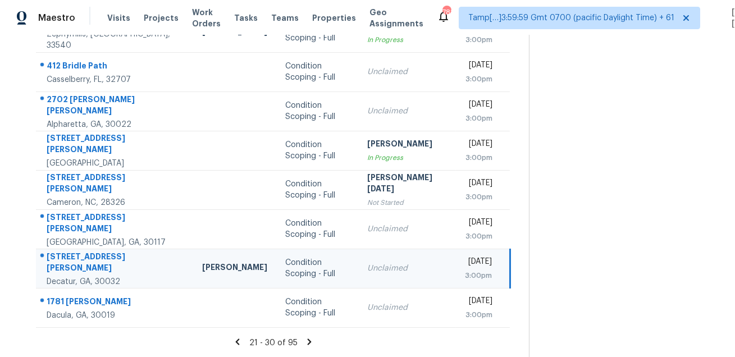
click at [84, 258] on div "2205 Miriam Ln" at bounding box center [116, 263] width 138 height 25
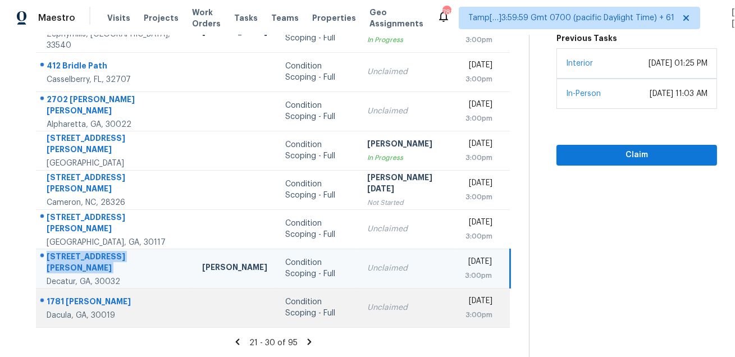
click at [95, 300] on div "1781 Brooks Rd" at bounding box center [116, 303] width 138 height 14
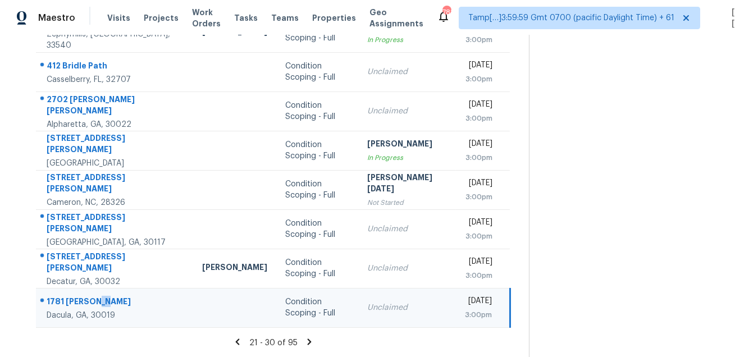
click at [95, 300] on div "1781 Brooks Rd" at bounding box center [116, 303] width 138 height 14
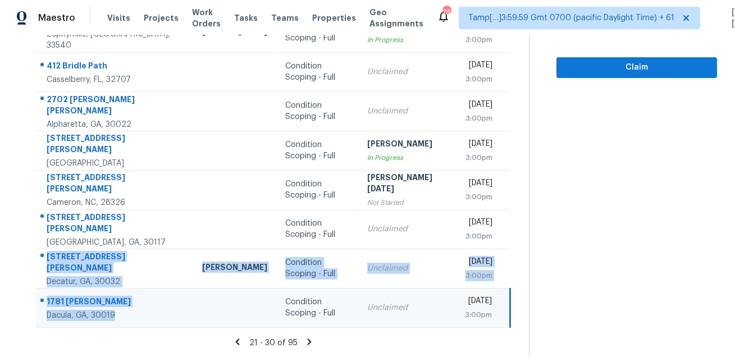
drag, startPoint x: 39, startPoint y: 254, endPoint x: 176, endPoint y: 323, distance: 153.7
click at [176, 323] on tbody "1520 Ikes Pond Ln Raleigh, NC, 27610 Condition Scoping - Full Unclaimed Tue, Au…" at bounding box center [273, 130] width 474 height 393
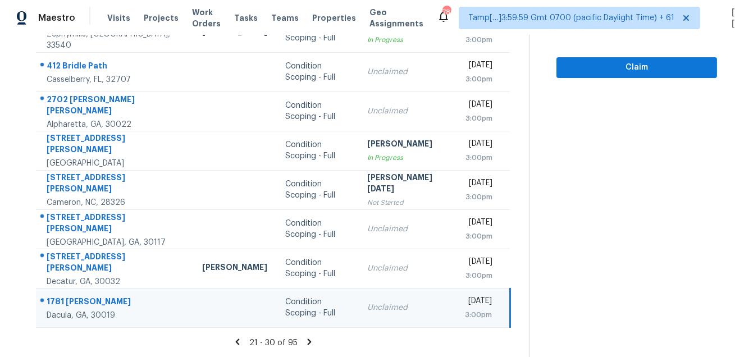
click at [308, 340] on icon at bounding box center [309, 342] width 10 height 10
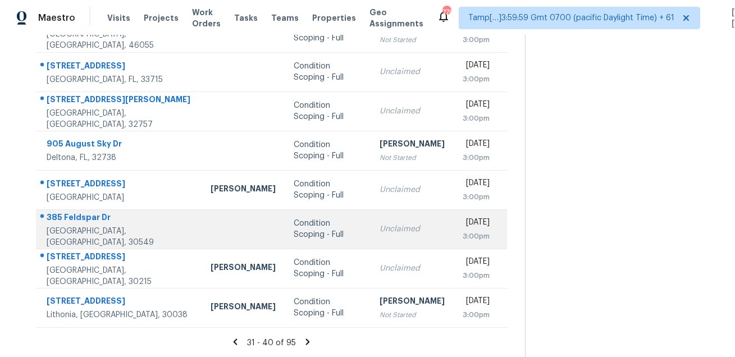
scroll to position [0, 0]
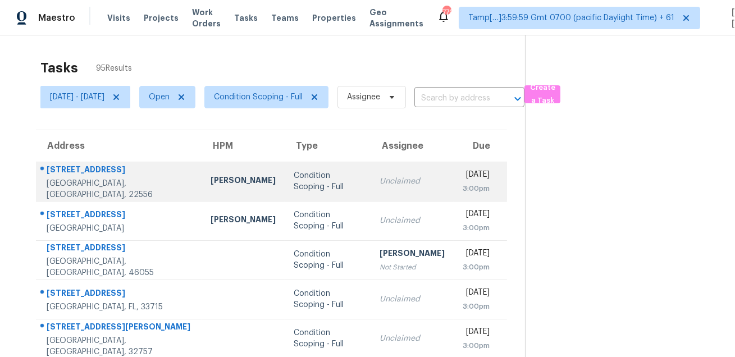
click at [103, 171] on div "200 Dover Pl Apt 2" at bounding box center [120, 171] width 146 height 14
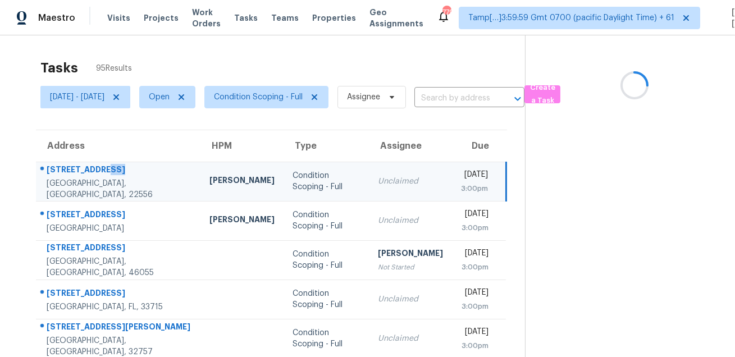
click at [103, 171] on div "200 Dover Pl Apt 2" at bounding box center [119, 171] width 145 height 14
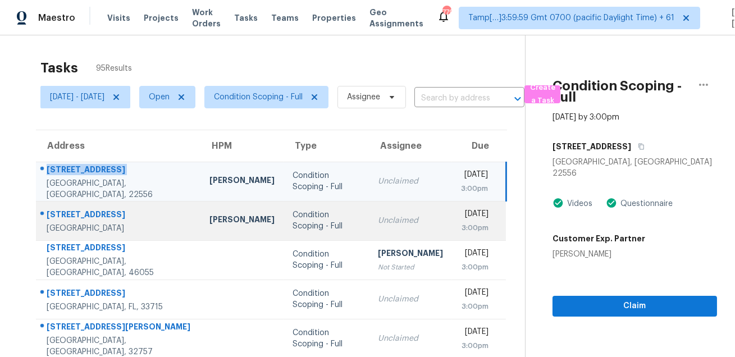
click at [87, 209] on div "898 Oak St SW Unit 3104" at bounding box center [119, 216] width 145 height 14
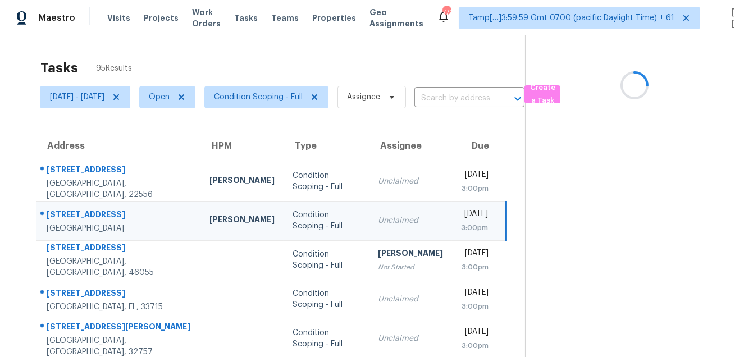
click at [87, 209] on div "898 Oak St SW Unit 3104" at bounding box center [119, 216] width 145 height 14
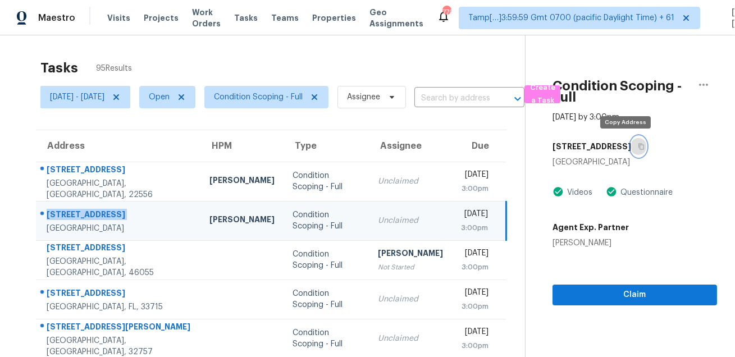
click at [638, 149] on icon "button" at bounding box center [641, 146] width 7 height 7
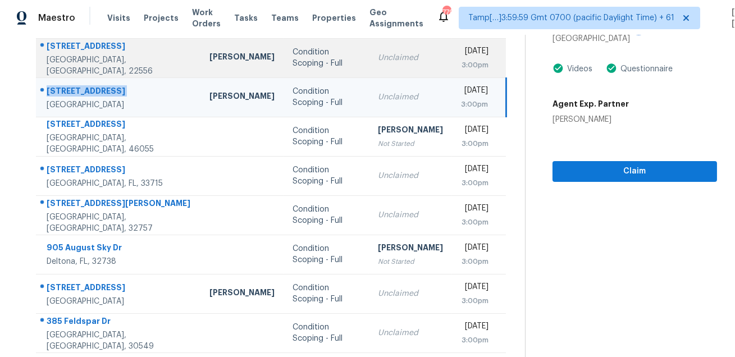
scroll to position [163, 0]
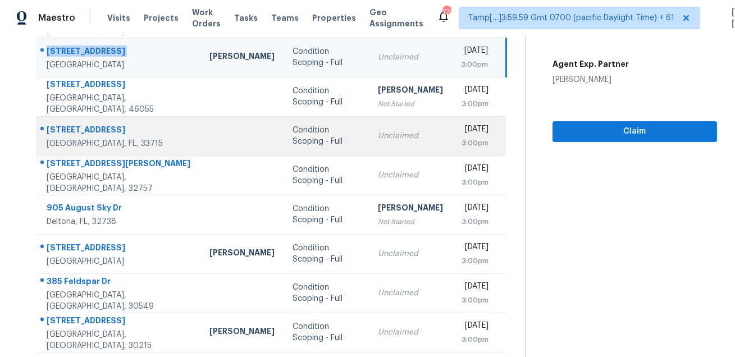
click at [81, 135] on div "337 7th Ave N" at bounding box center [119, 131] width 145 height 14
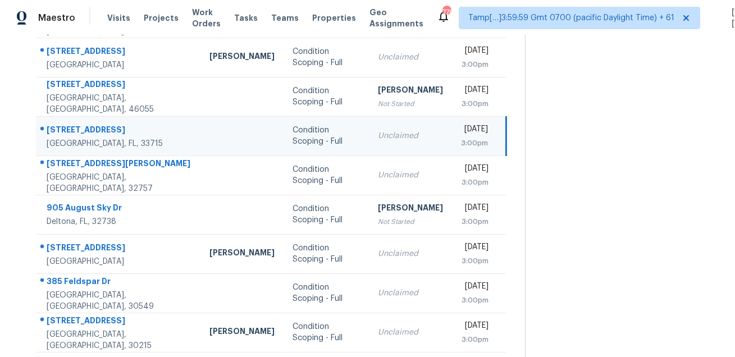
click at [81, 135] on div "337 7th Ave N" at bounding box center [119, 131] width 145 height 14
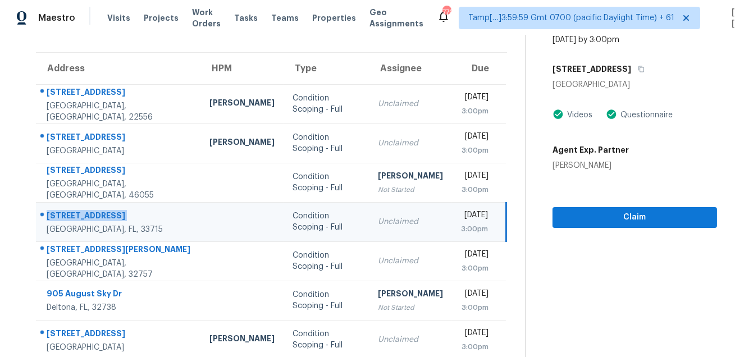
scroll to position [0, 0]
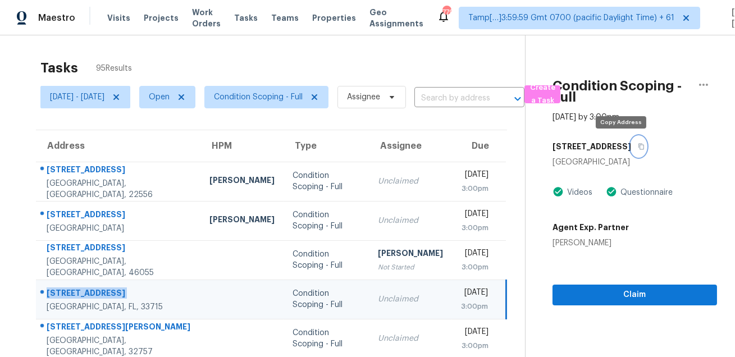
click at [639, 145] on icon "button" at bounding box center [642, 147] width 6 height 6
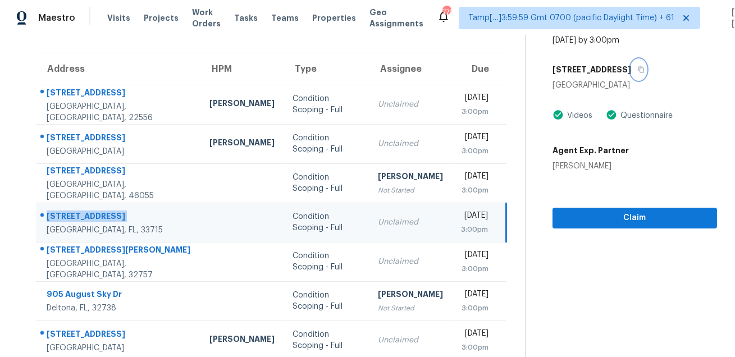
scroll to position [94, 0]
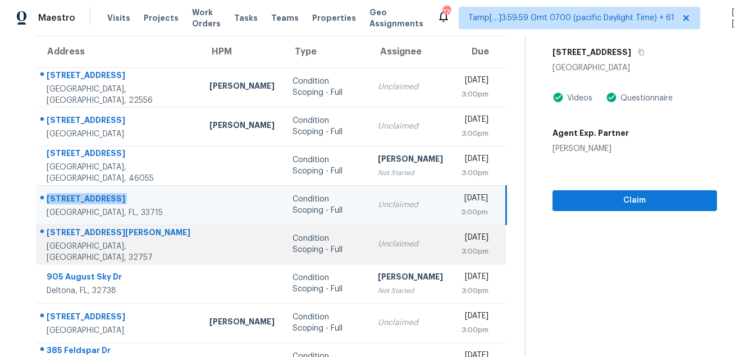
click at [64, 235] on div "1515 Elray Blvd" at bounding box center [119, 234] width 145 height 14
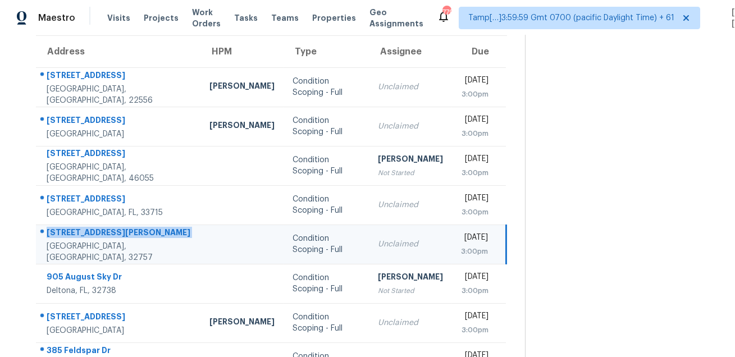
click at [64, 235] on div "1515 Elray Blvd" at bounding box center [119, 234] width 145 height 14
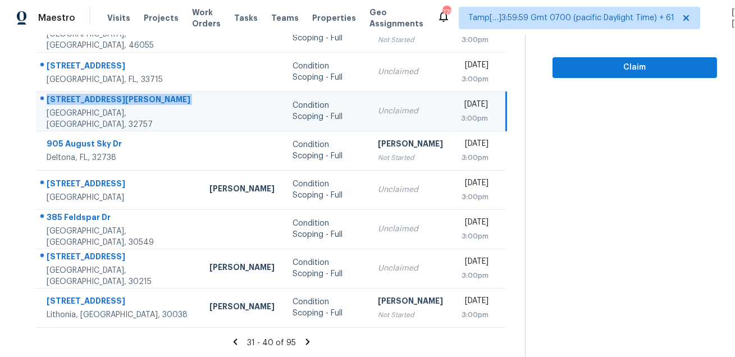
scroll to position [48, 0]
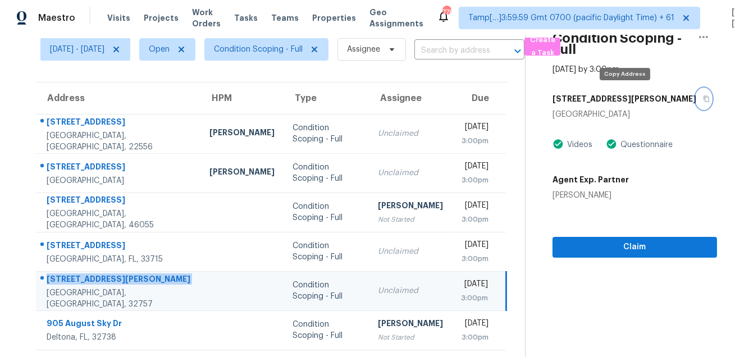
click at [696, 103] on button "button" at bounding box center [703, 99] width 15 height 20
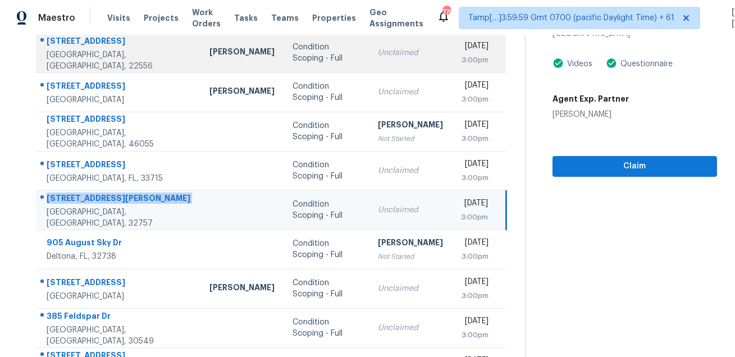
scroll to position [227, 0]
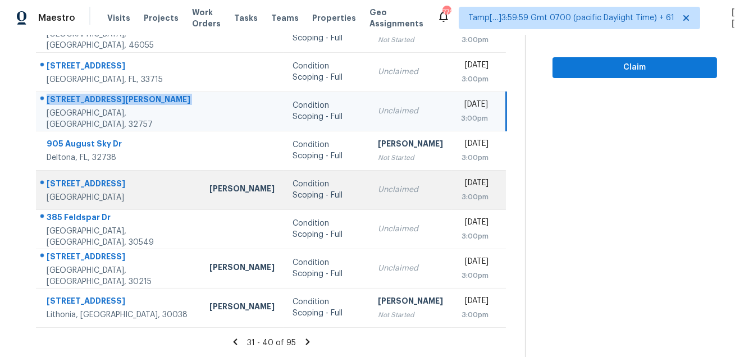
click at [62, 185] on div "10174 Elgin Blvd" at bounding box center [119, 185] width 145 height 14
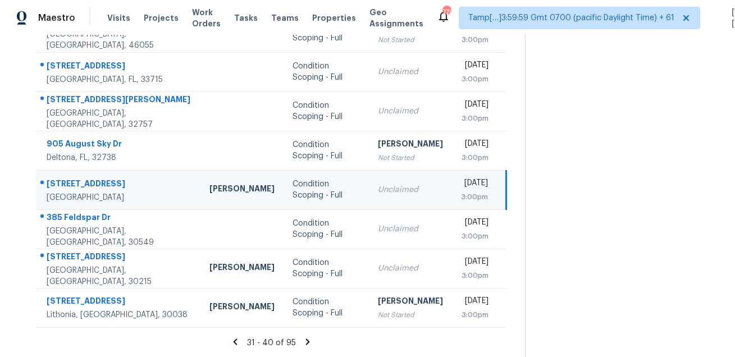
click at [62, 185] on div "10174 Elgin Blvd" at bounding box center [119, 185] width 145 height 14
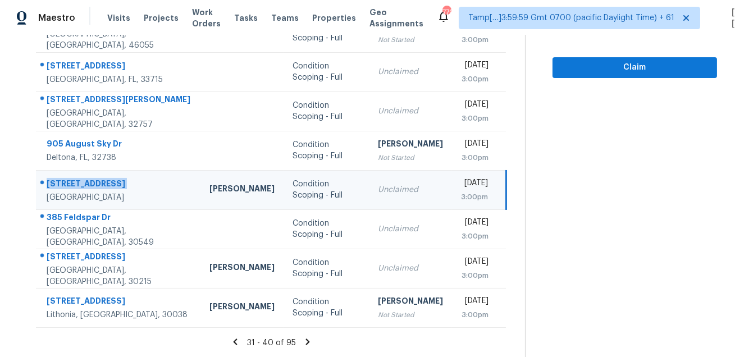
click at [88, 202] on div "Spring Hill, FL, 34608" at bounding box center [119, 197] width 145 height 11
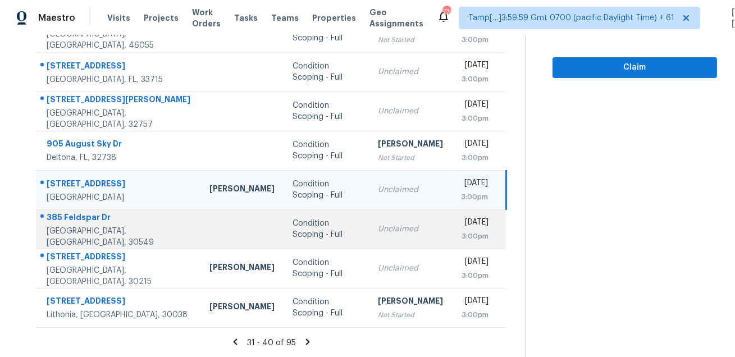
click at [83, 224] on div "385 Feldspar Dr" at bounding box center [119, 219] width 145 height 14
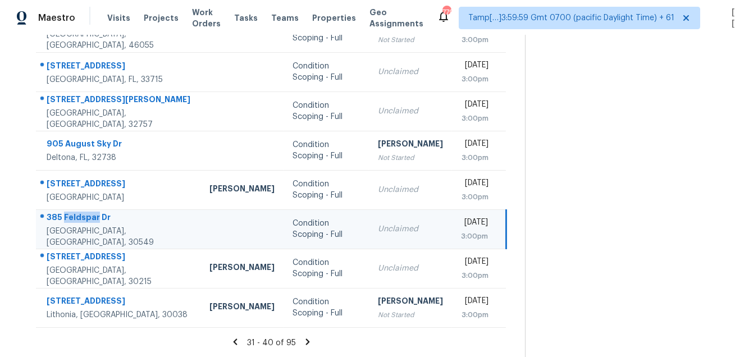
click at [83, 224] on div "385 Feldspar Dr" at bounding box center [119, 219] width 145 height 14
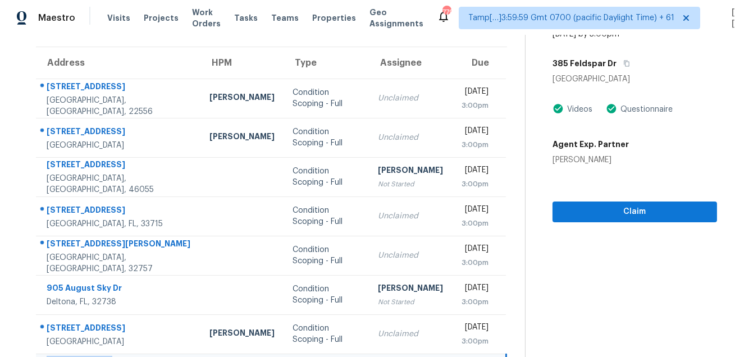
scroll to position [43, 0]
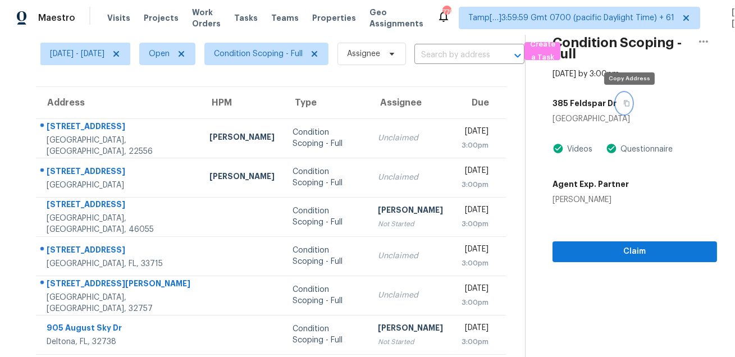
click at [629, 108] on button "button" at bounding box center [624, 103] width 15 height 20
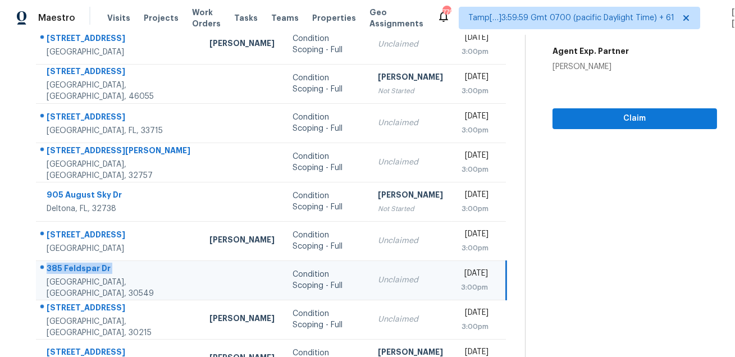
scroll to position [227, 0]
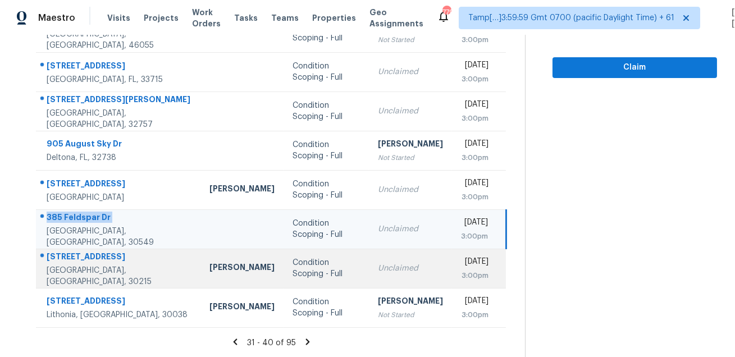
click at [74, 258] on div "545 Ridgemont Dr" at bounding box center [119, 258] width 145 height 14
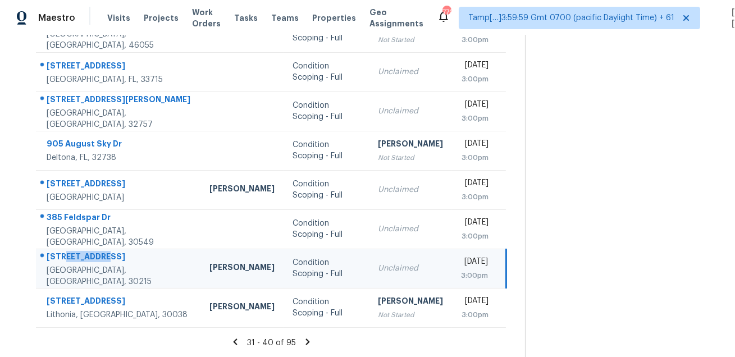
click at [74, 258] on div "545 Ridgemont Dr" at bounding box center [119, 258] width 145 height 14
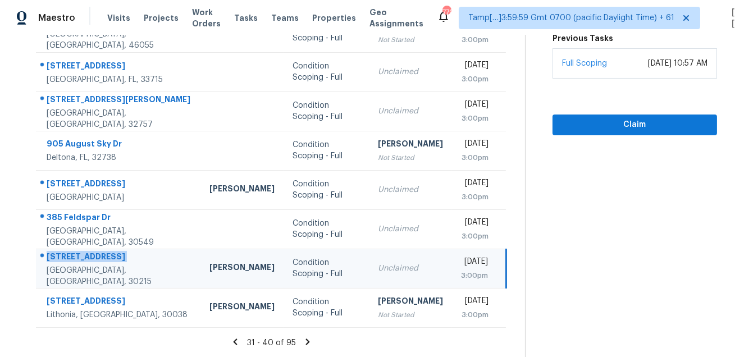
scroll to position [0, 0]
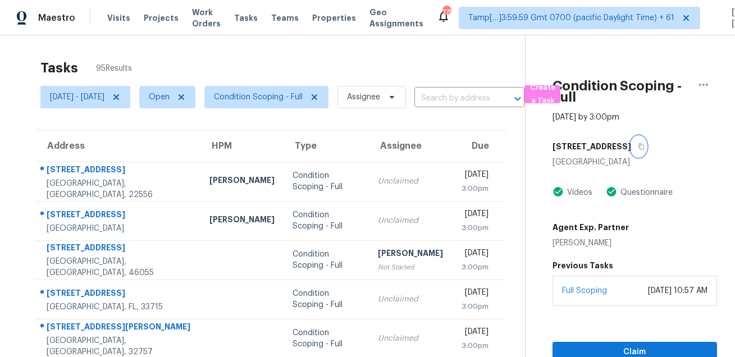
click at [641, 144] on icon "button" at bounding box center [642, 147] width 6 height 6
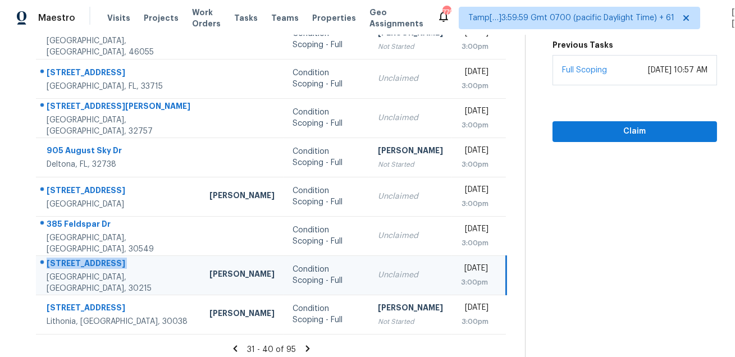
scroll to position [227, 0]
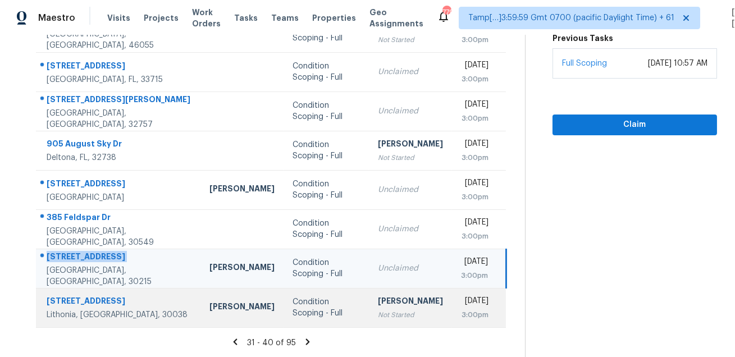
click at [91, 302] on div "2202 Fairington Village Dr" at bounding box center [119, 302] width 145 height 14
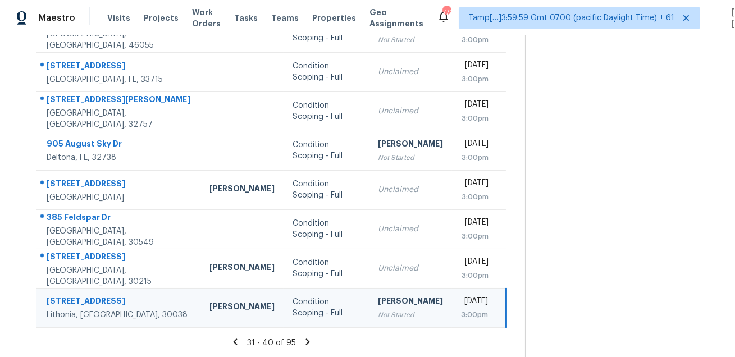
click at [91, 302] on div "2202 Fairington Village Dr" at bounding box center [119, 302] width 145 height 14
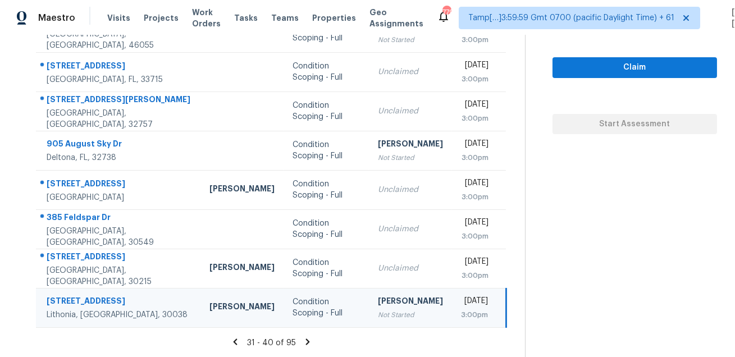
click at [310, 341] on icon at bounding box center [308, 342] width 4 height 6
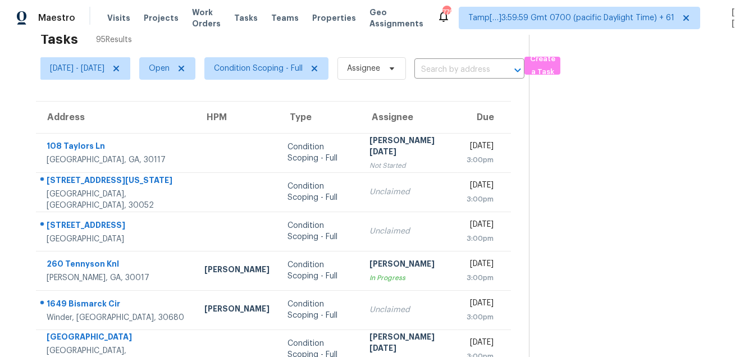
scroll to position [0, 0]
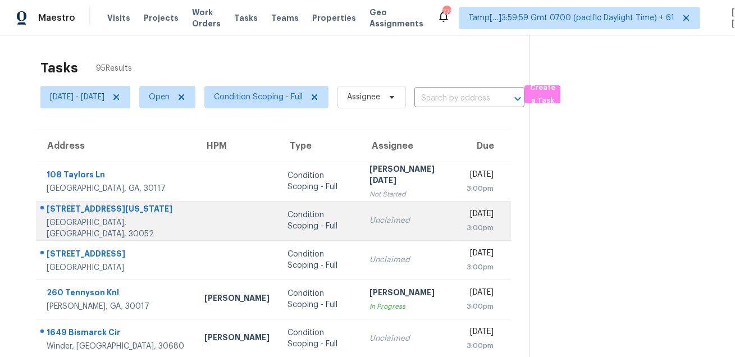
click at [85, 215] on div "509 Georgia Cir" at bounding box center [117, 210] width 140 height 14
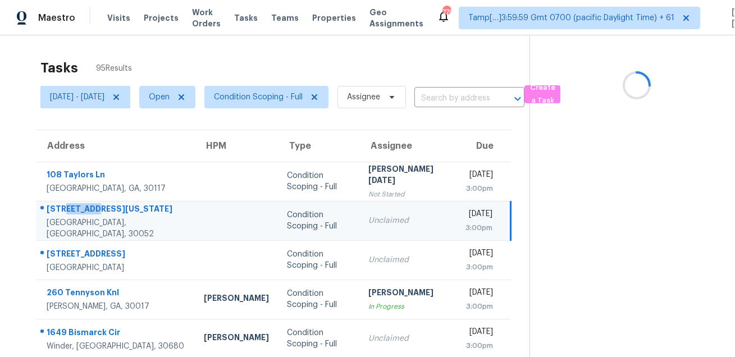
click at [85, 215] on div "509 Georgia Cir" at bounding box center [116, 210] width 139 height 14
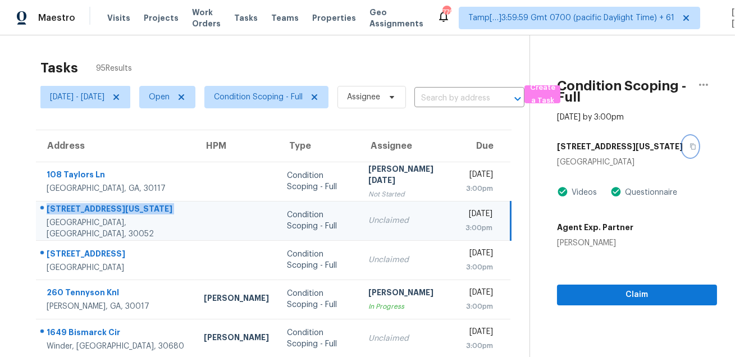
click at [690, 148] on icon "button" at bounding box center [693, 146] width 7 height 7
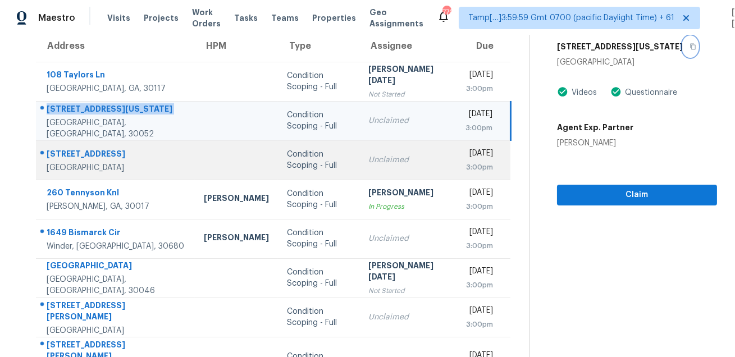
scroll to position [128, 0]
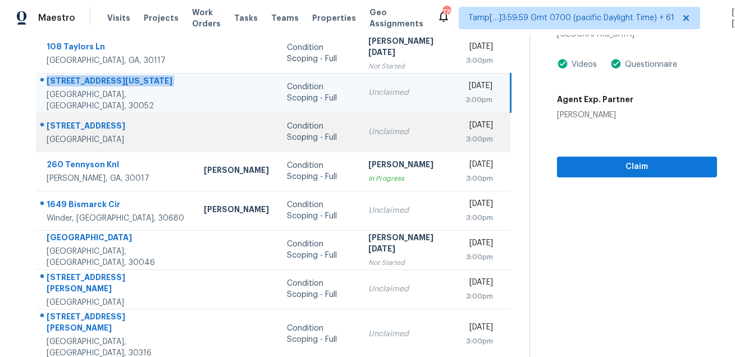
click at [77, 120] on div "137 Point View Dr" at bounding box center [116, 127] width 139 height 14
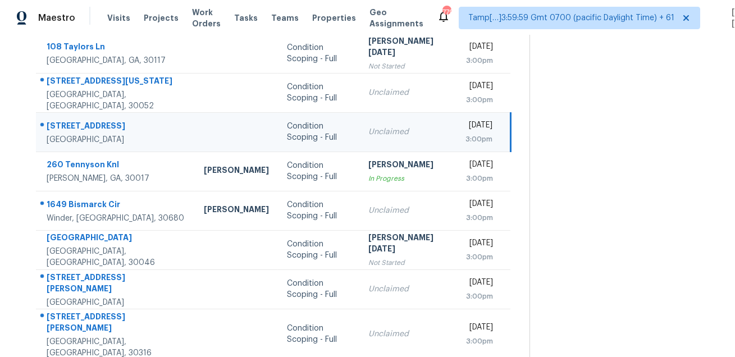
click at [77, 120] on div "137 Point View Dr" at bounding box center [116, 127] width 139 height 14
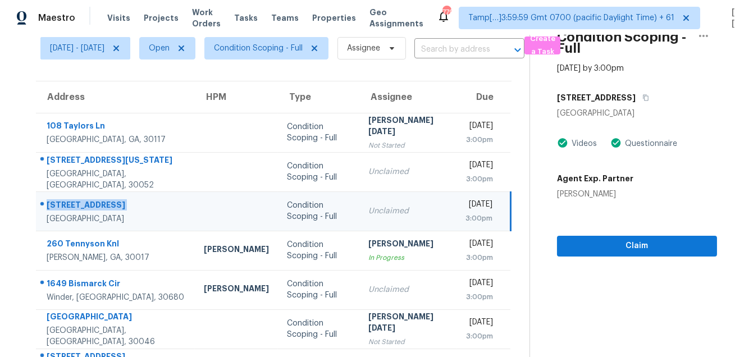
scroll to position [24, 0]
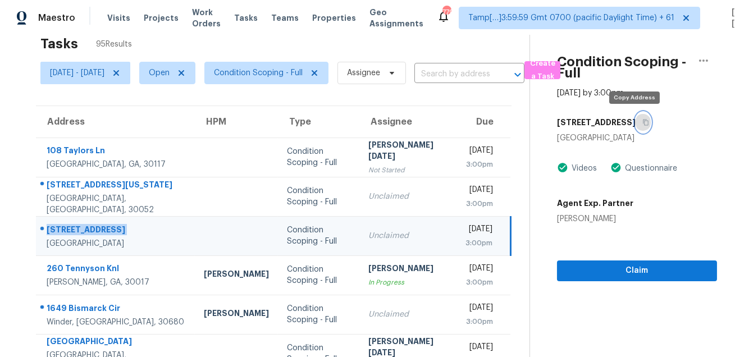
click at [636, 130] on button "button" at bounding box center [643, 122] width 15 height 20
click at [643, 121] on icon "button" at bounding box center [646, 123] width 6 height 6
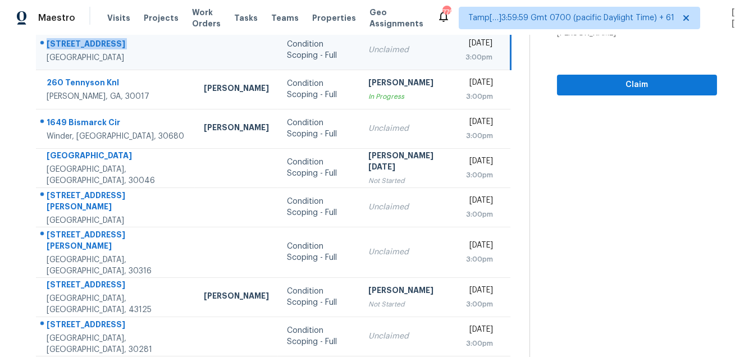
scroll to position [227, 0]
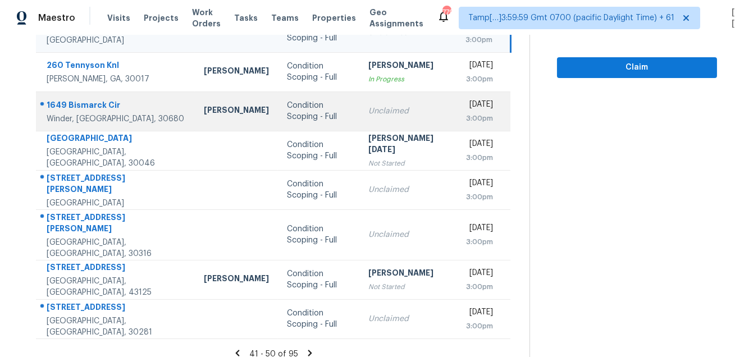
click at [90, 95] on td "1649 Bismarck Cir Winder, GA, 30680" at bounding box center [115, 111] width 159 height 39
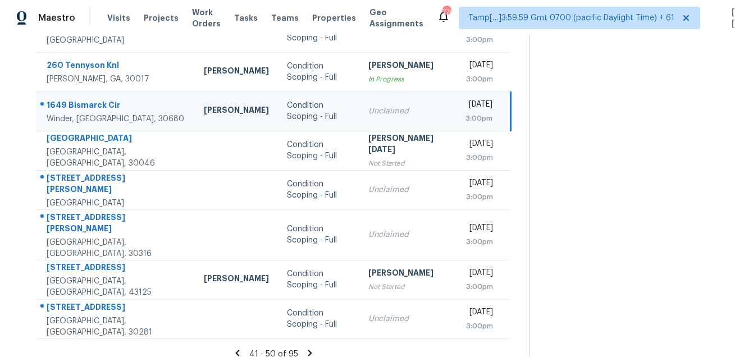
click at [90, 95] on td "1649 Bismarck Cir Winder, GA, 30680" at bounding box center [115, 111] width 159 height 39
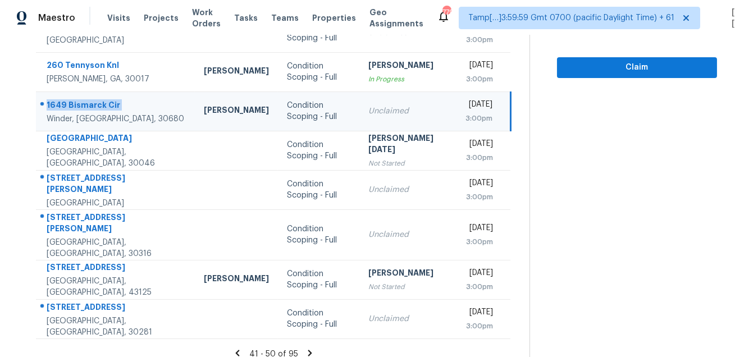
scroll to position [79, 0]
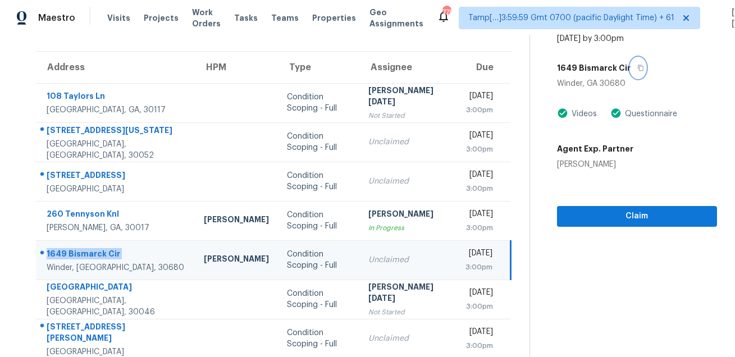
click at [641, 70] on icon "button" at bounding box center [641, 68] width 6 height 6
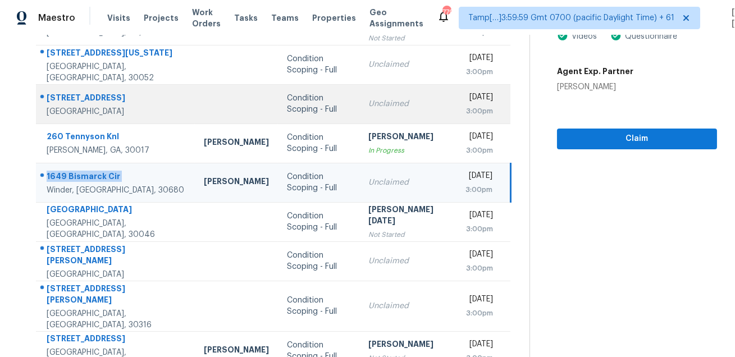
scroll to position [227, 0]
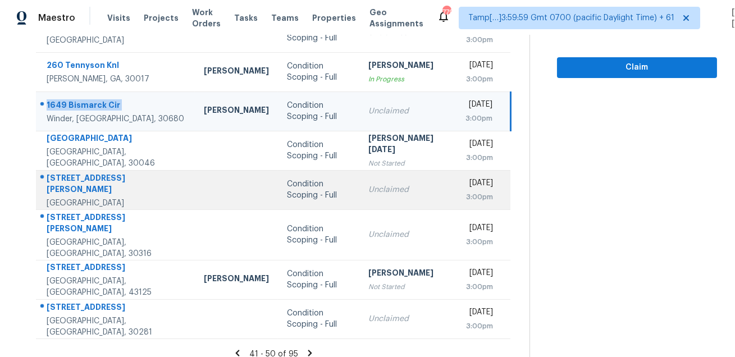
click at [105, 182] on div "1821 Laurel Green Way" at bounding box center [116, 184] width 139 height 25
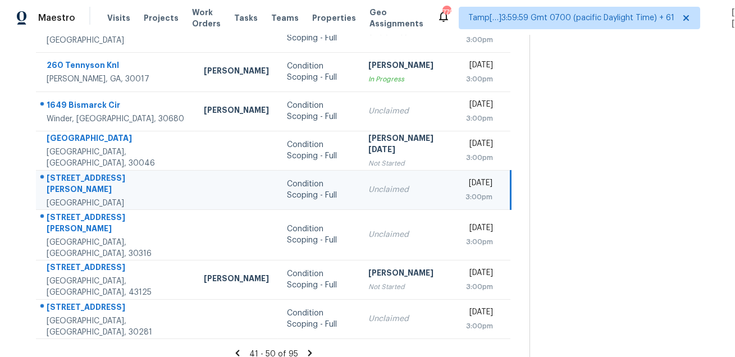
click at [105, 182] on div "1821 Laurel Green Way" at bounding box center [116, 184] width 139 height 25
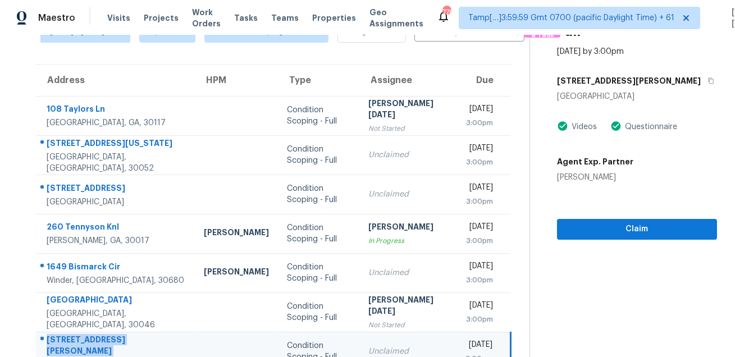
scroll to position [33, 0]
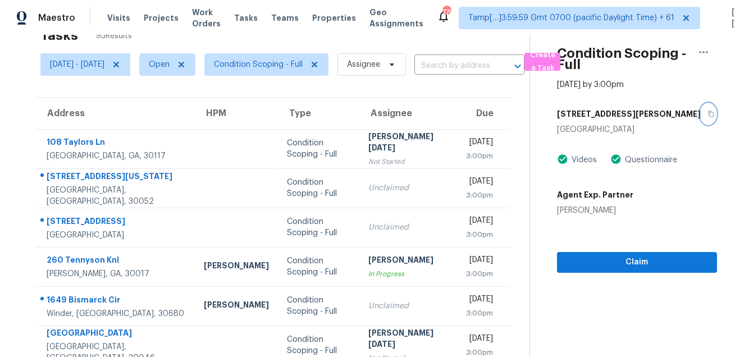
click at [708, 116] on icon "button" at bounding box center [711, 114] width 6 height 6
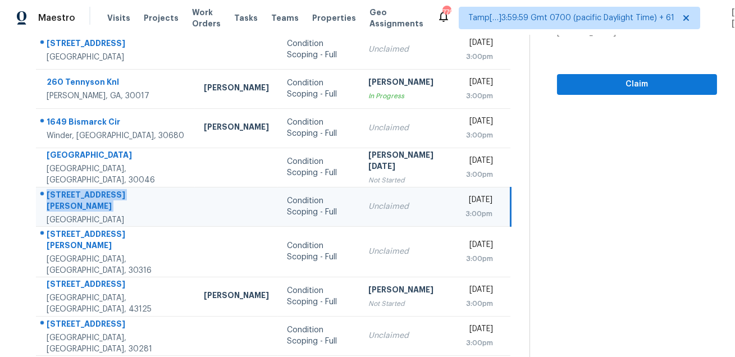
scroll to position [227, 0]
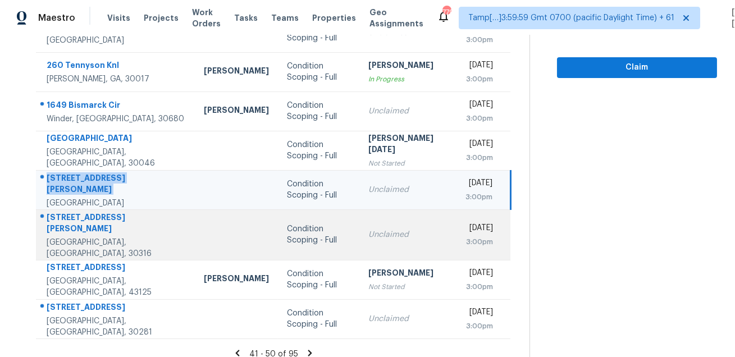
click at [96, 215] on td "3042 Cottonwood Dr SE Atlanta, GA, 30316" at bounding box center [115, 234] width 159 height 51
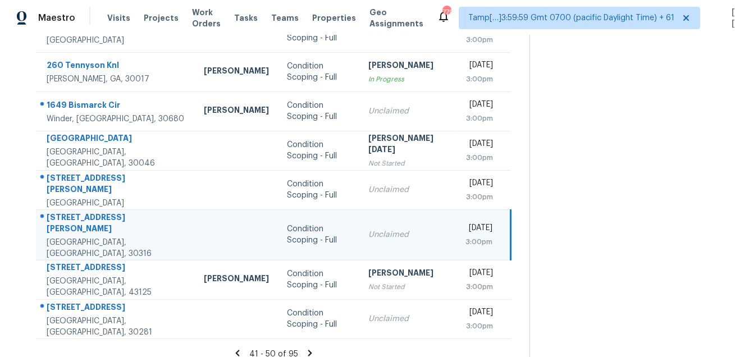
click at [96, 215] on td "3042 Cottonwood Dr SE Atlanta, GA, 30316" at bounding box center [115, 234] width 159 height 51
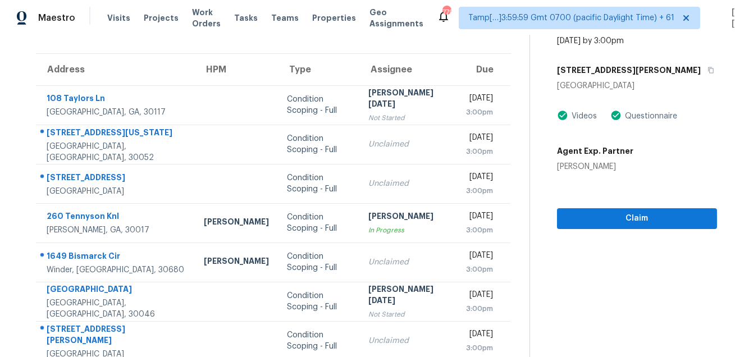
scroll to position [48, 0]
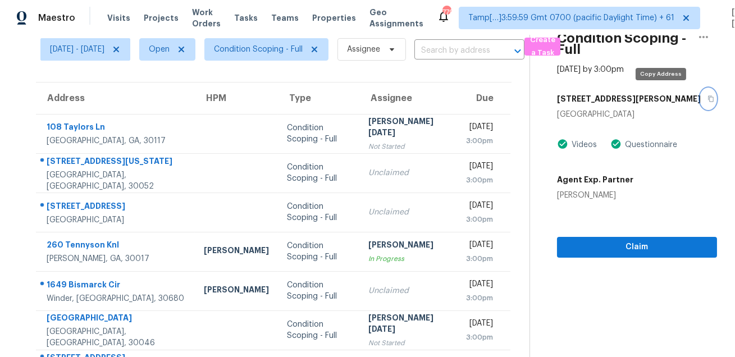
click at [708, 99] on icon "button" at bounding box center [711, 98] width 7 height 7
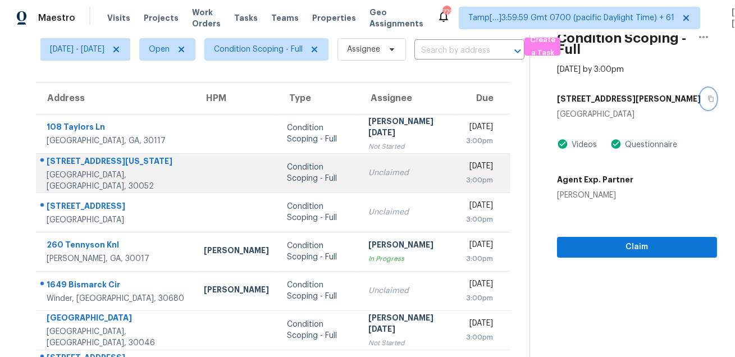
scroll to position [227, 0]
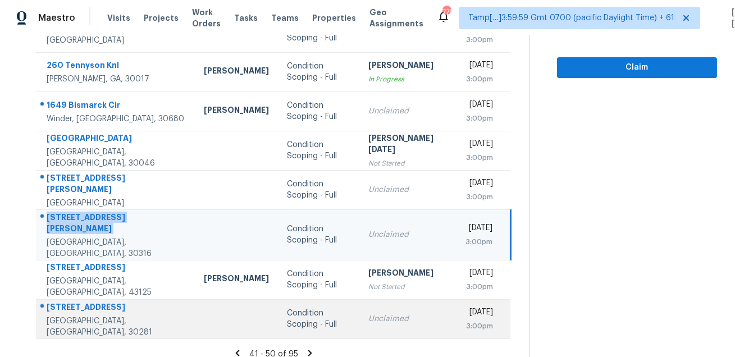
click at [98, 302] on div "201 Broder Farms Dr" at bounding box center [116, 309] width 139 height 14
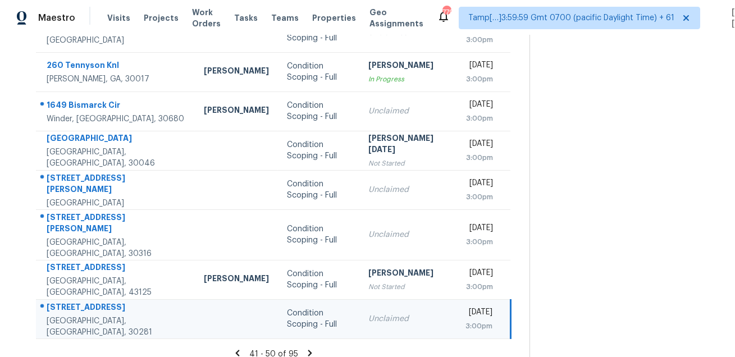
click at [98, 302] on div "201 Broder Farms Dr" at bounding box center [116, 309] width 139 height 14
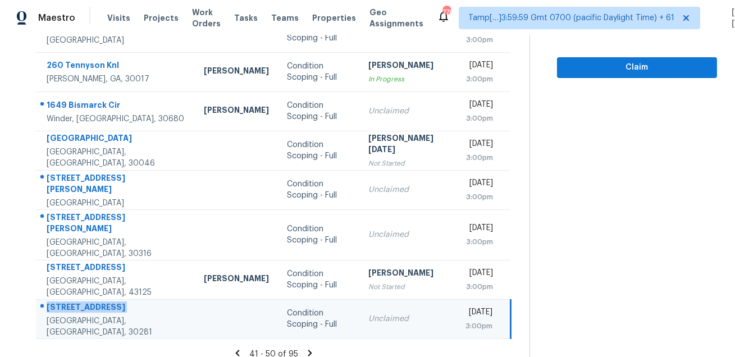
scroll to position [0, 0]
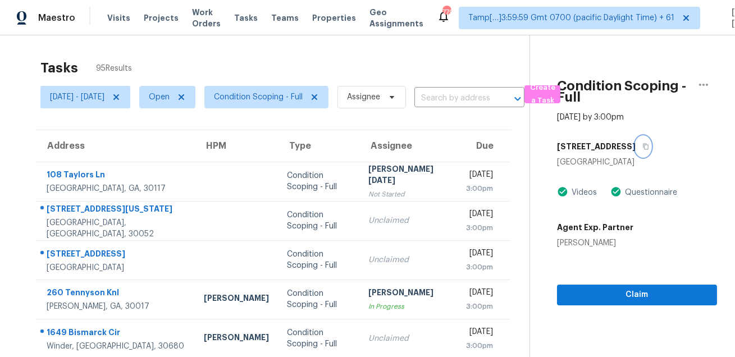
click at [649, 147] on icon "button" at bounding box center [646, 147] width 6 height 6
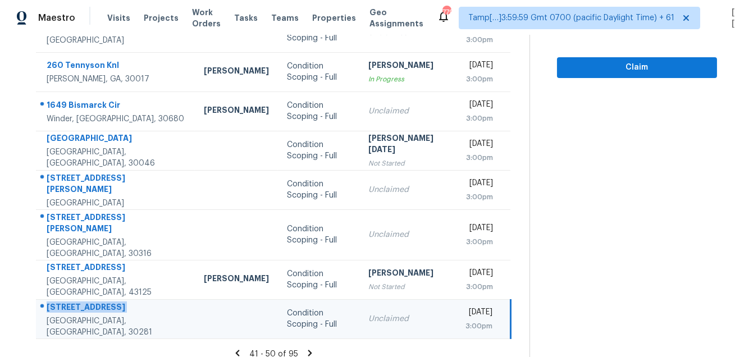
click at [309, 348] on icon at bounding box center [310, 353] width 10 height 10
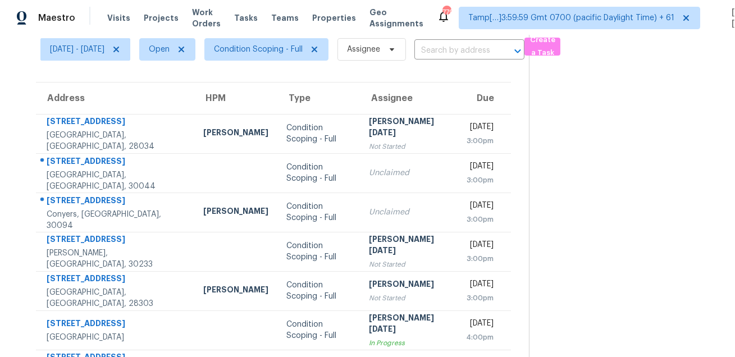
scroll to position [41, 0]
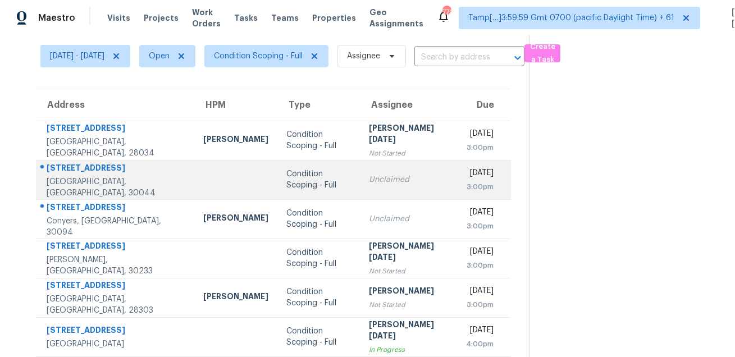
click at [99, 176] on div "294 Twin Bridge Ct" at bounding box center [116, 169] width 139 height 14
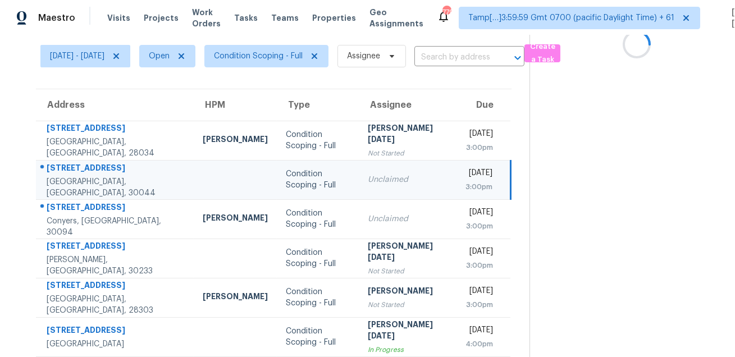
click at [99, 176] on div "294 Twin Bridge Ct" at bounding box center [116, 169] width 138 height 14
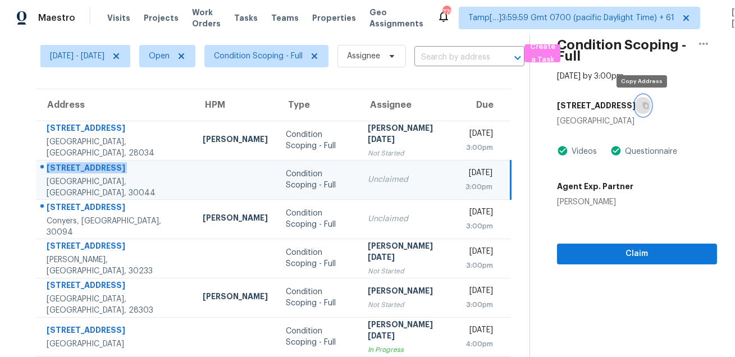
click at [643, 104] on icon "button" at bounding box center [646, 106] width 6 height 6
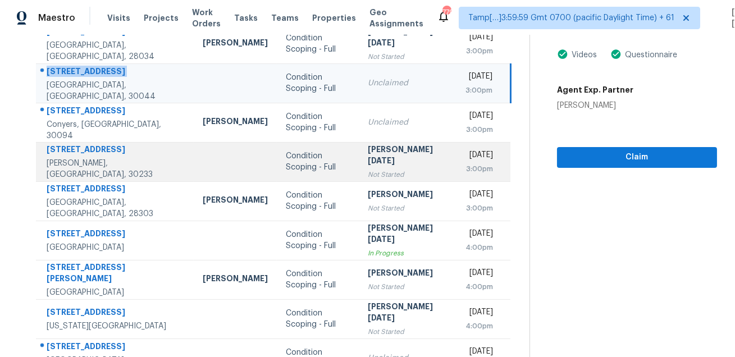
scroll to position [168, 0]
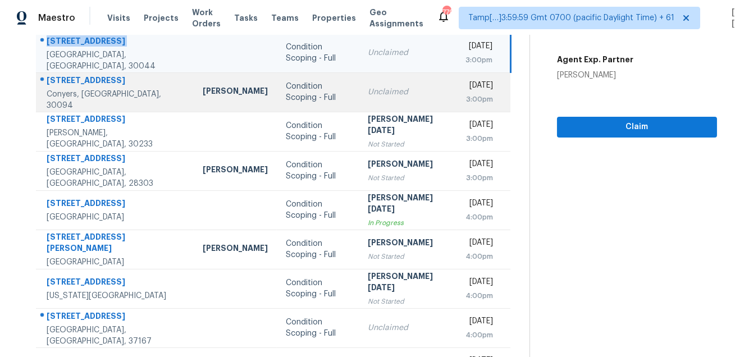
click at [101, 81] on div "409 Willow Ct SE" at bounding box center [116, 82] width 138 height 14
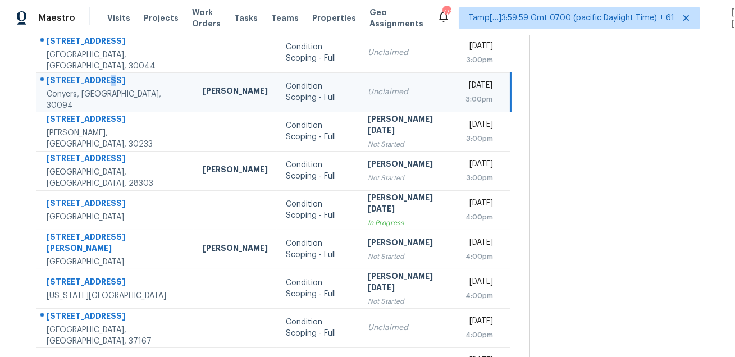
click at [101, 81] on div "409 Willow Ct SE" at bounding box center [116, 82] width 138 height 14
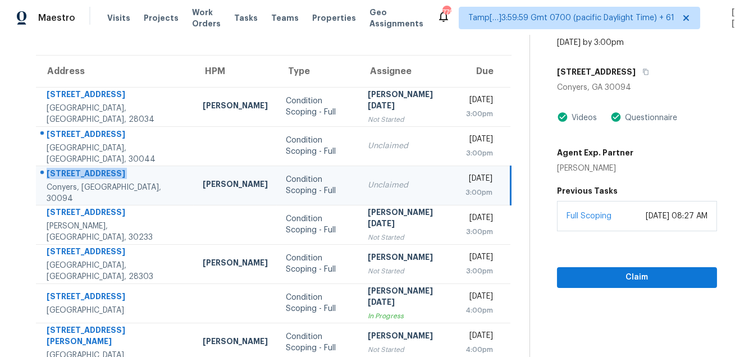
scroll to position [66, 0]
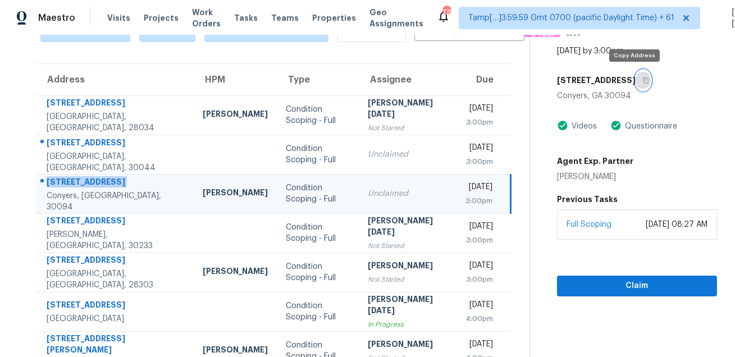
click at [636, 85] on button "button" at bounding box center [643, 80] width 15 height 20
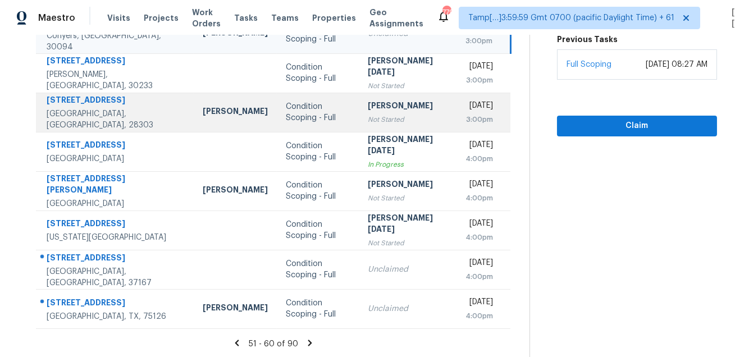
scroll to position [227, 0]
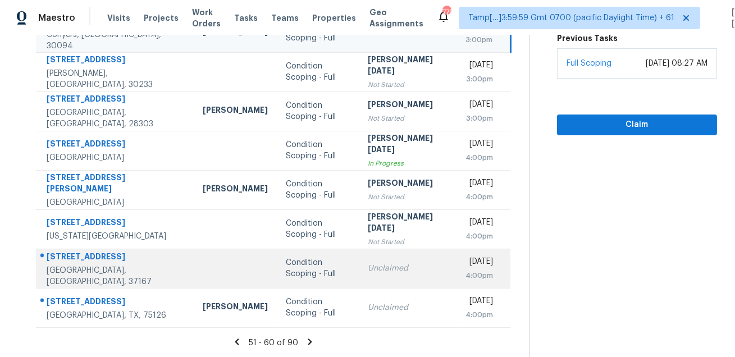
click at [90, 265] on div "702 Forest Crossing Dr" at bounding box center [116, 258] width 138 height 14
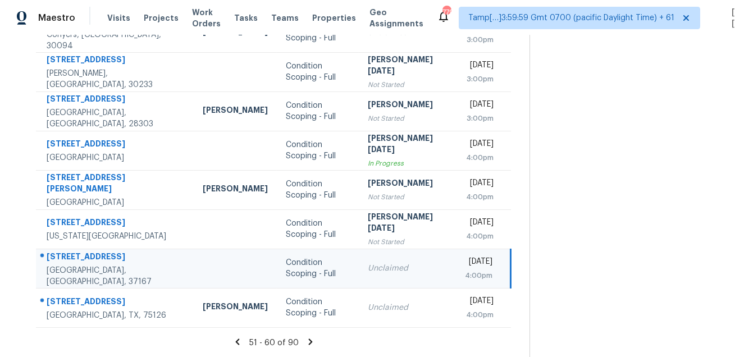
click at [90, 265] on div "702 Forest Crossing Dr" at bounding box center [116, 258] width 138 height 14
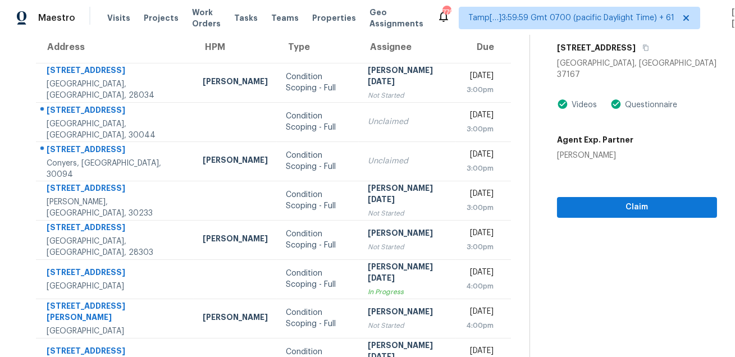
scroll to position [87, 0]
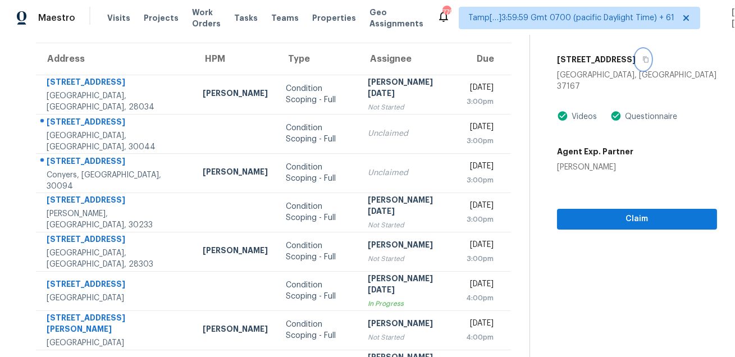
click at [649, 58] on icon "button" at bounding box center [645, 59] width 7 height 7
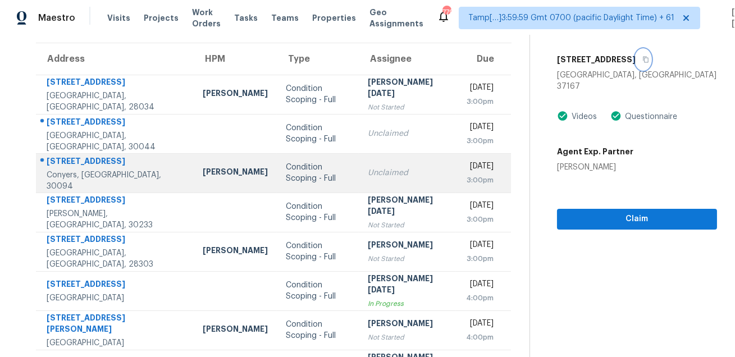
scroll to position [227, 0]
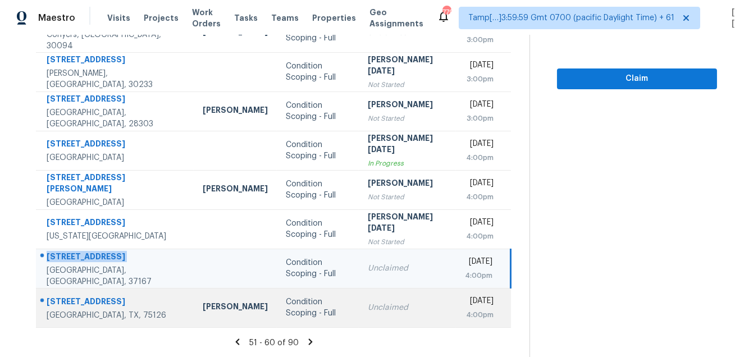
click at [103, 303] on div "404 Forestwood Dr" at bounding box center [116, 303] width 138 height 14
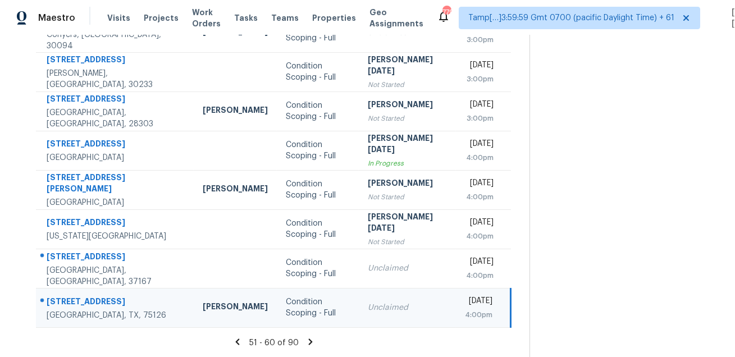
click at [103, 303] on div "404 Forestwood Dr" at bounding box center [116, 303] width 138 height 14
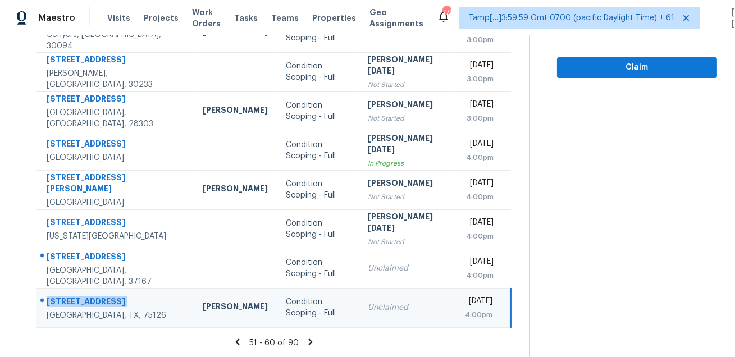
scroll to position [38, 0]
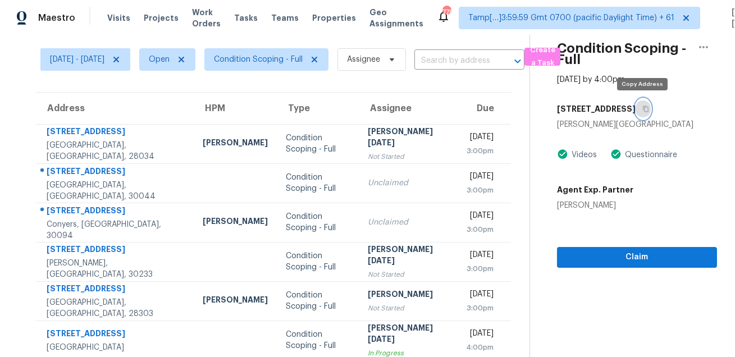
click at [639, 111] on button "button" at bounding box center [643, 109] width 15 height 20
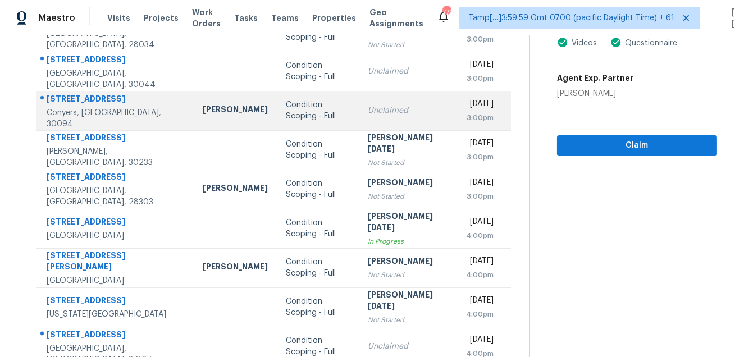
scroll to position [227, 0]
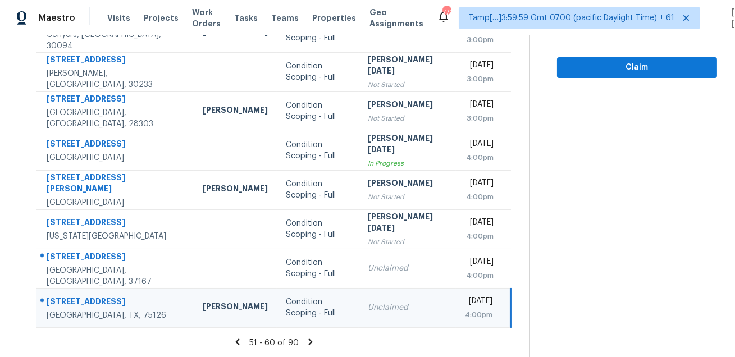
click at [308, 343] on icon at bounding box center [310, 342] width 10 height 10
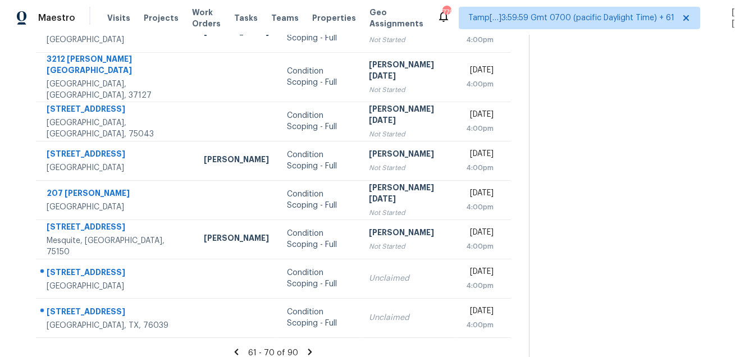
scroll to position [0, 0]
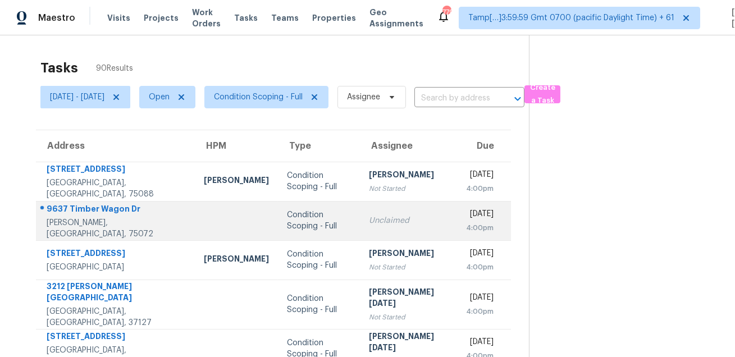
click at [107, 212] on div "9637 Timber Wagon Dr" at bounding box center [116, 210] width 139 height 14
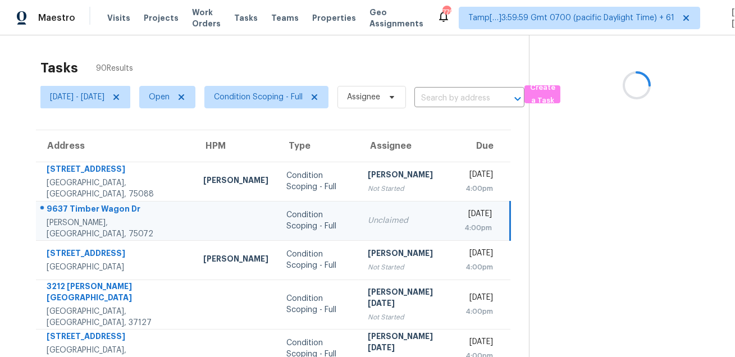
click at [107, 212] on div "9637 Timber Wagon Dr" at bounding box center [116, 210] width 139 height 14
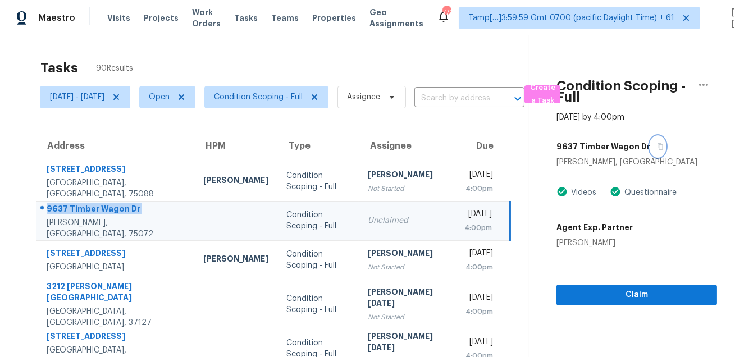
click at [658, 147] on icon "button" at bounding box center [661, 147] width 6 height 6
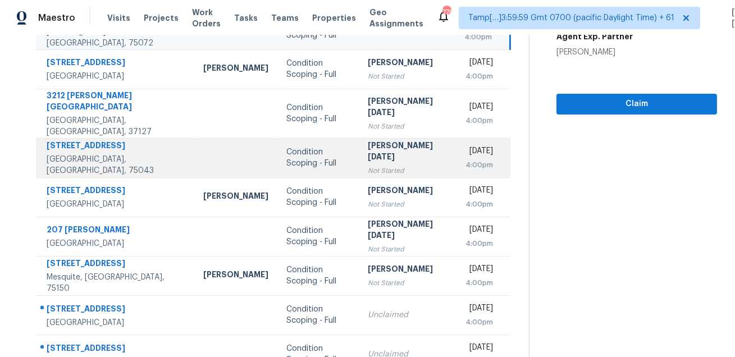
scroll to position [197, 0]
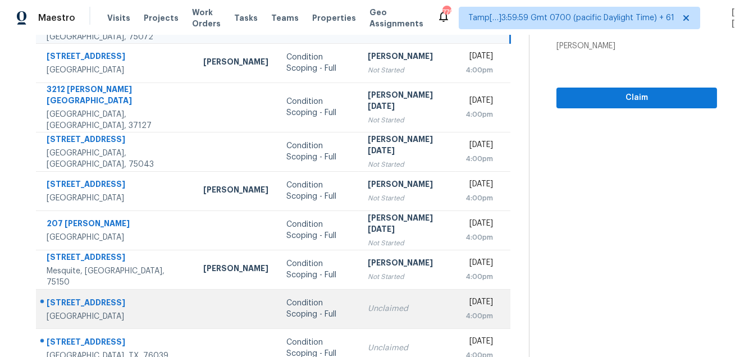
click at [101, 297] on div "3691 Fox Tail Dr" at bounding box center [116, 304] width 139 height 14
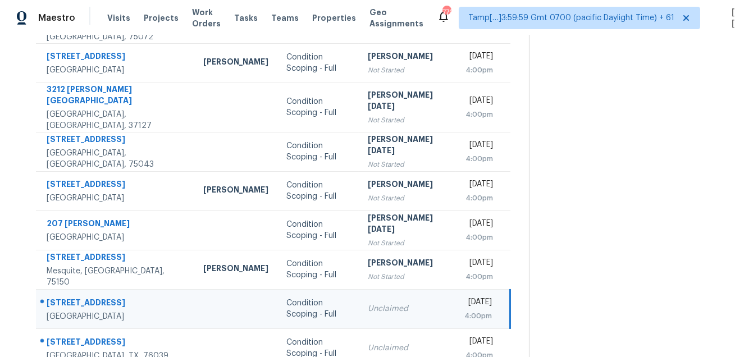
click at [101, 297] on div "3691 Fox Tail Dr" at bounding box center [116, 304] width 139 height 14
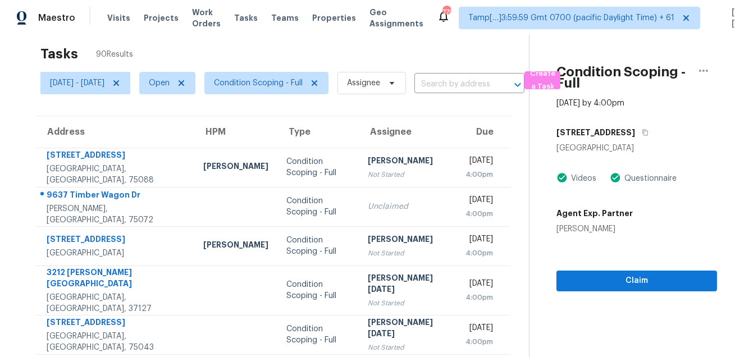
scroll to position [0, 0]
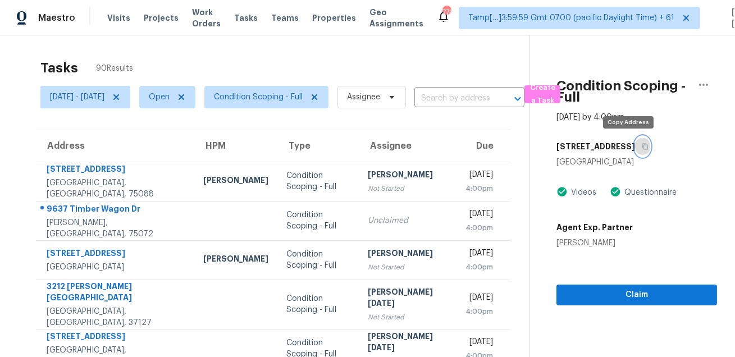
click at [642, 147] on icon "button" at bounding box center [645, 146] width 7 height 7
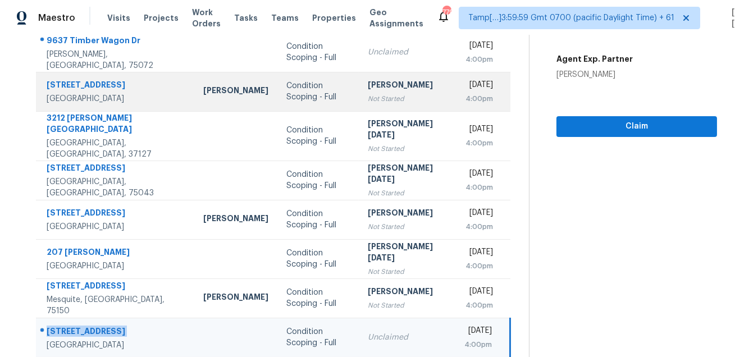
scroll to position [227, 0]
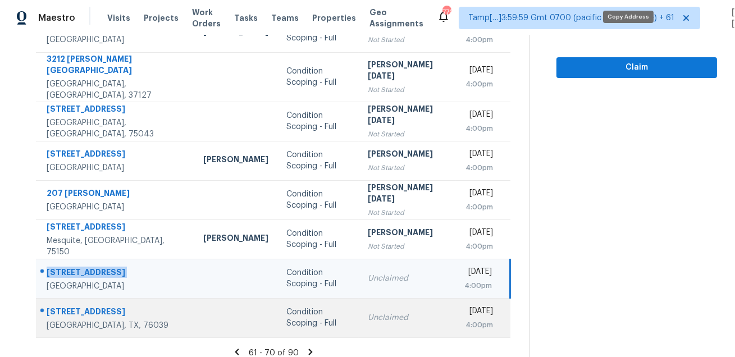
click at [89, 306] on div "109 Arbor Park Dr" at bounding box center [116, 313] width 139 height 14
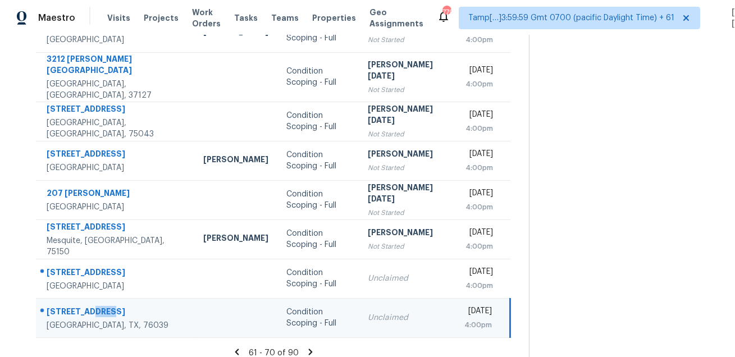
click at [89, 306] on div "109 Arbor Park Dr" at bounding box center [116, 313] width 139 height 14
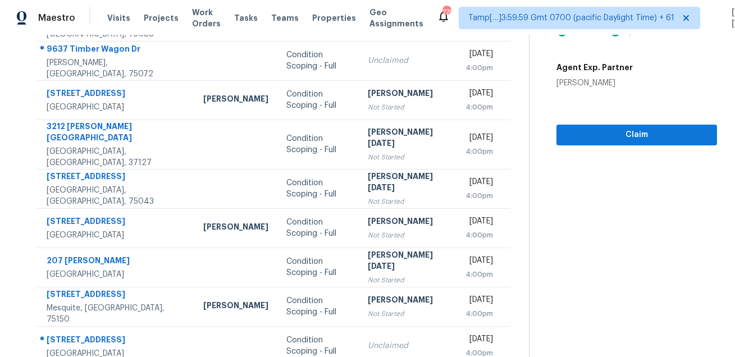
scroll to position [93, 0]
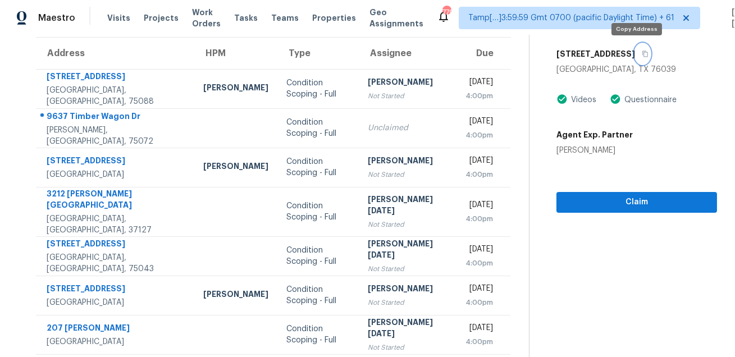
click at [636, 58] on button "button" at bounding box center [642, 54] width 15 height 20
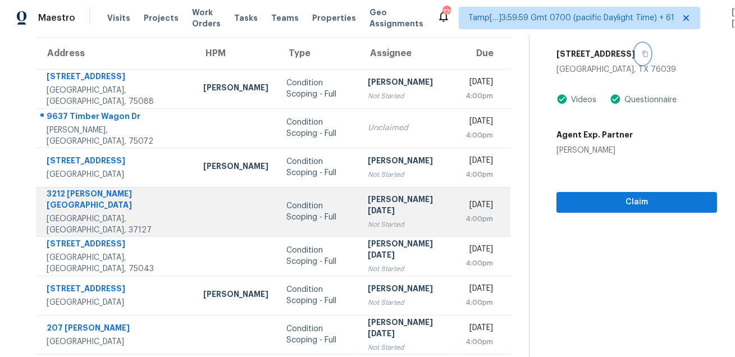
scroll to position [227, 0]
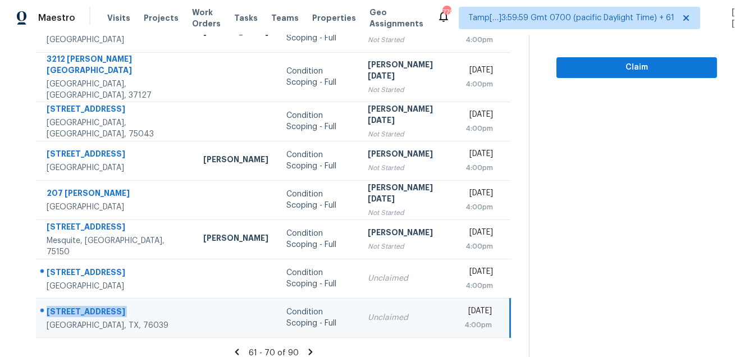
click at [311, 347] on icon at bounding box center [310, 352] width 10 height 10
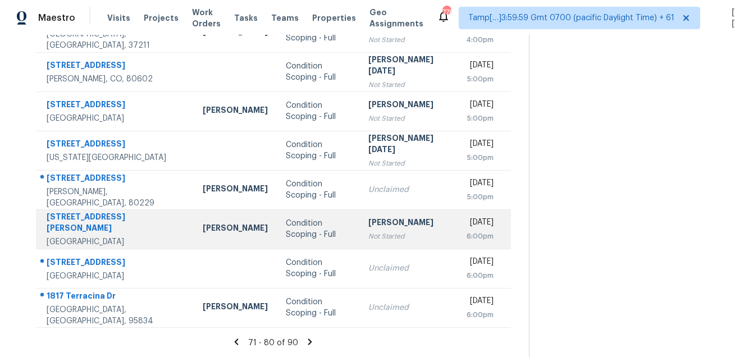
scroll to position [0, 0]
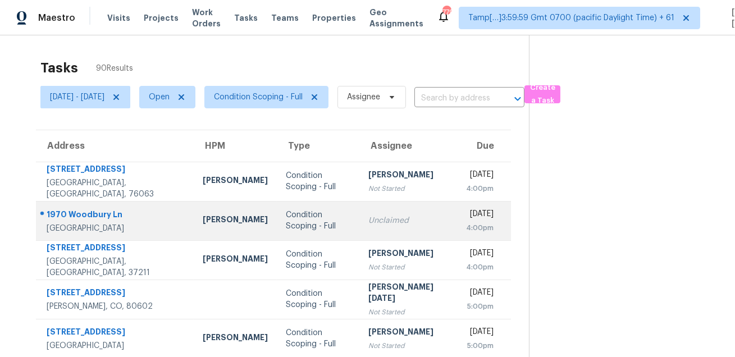
click at [87, 215] on div "1970 Woodbury Ln" at bounding box center [116, 216] width 138 height 14
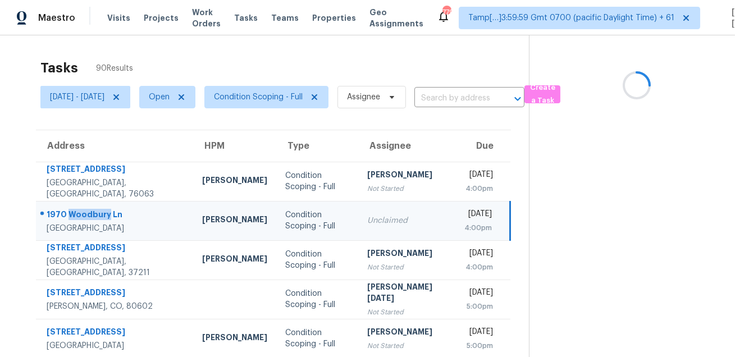
click at [87, 215] on div "1970 Woodbury Ln" at bounding box center [116, 216] width 138 height 14
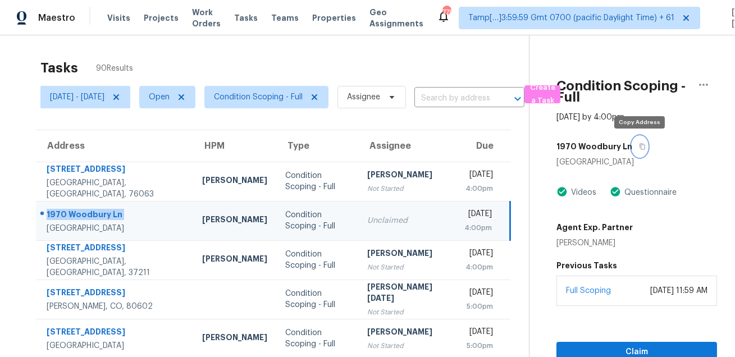
click at [642, 147] on icon "button" at bounding box center [642, 146] width 7 height 7
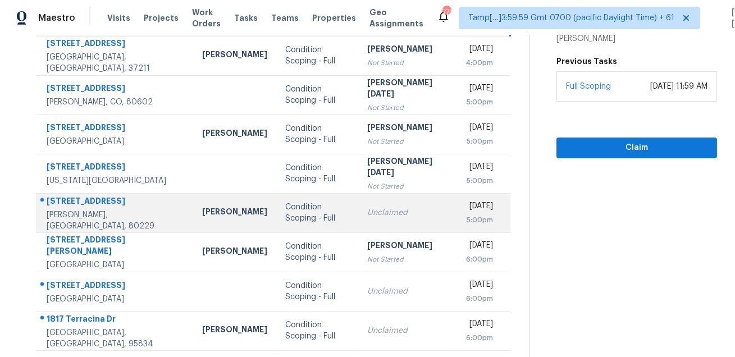
scroll to position [211, 0]
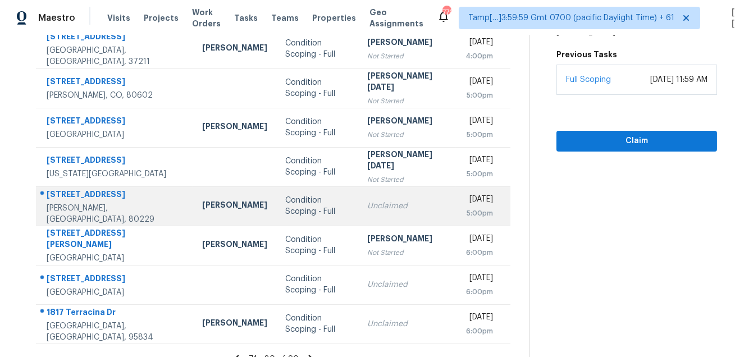
click at [73, 196] on div "8859 Monroe St" at bounding box center [116, 196] width 138 height 14
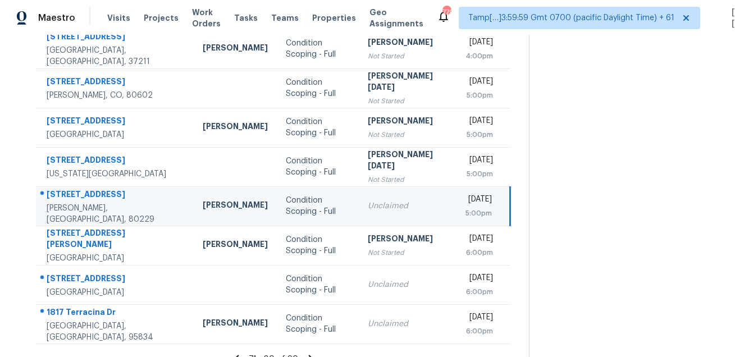
click at [73, 196] on div "8859 Monroe St" at bounding box center [116, 196] width 138 height 14
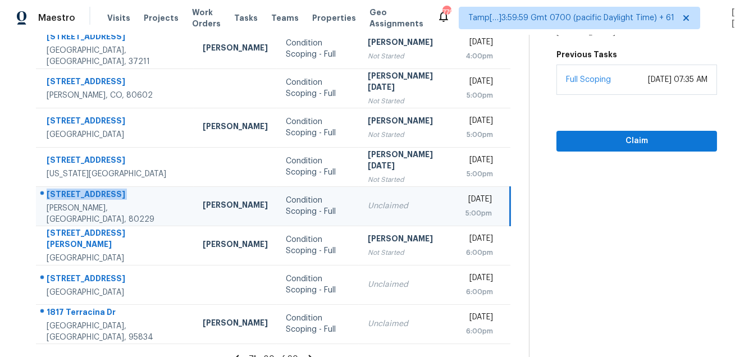
scroll to position [92, 0]
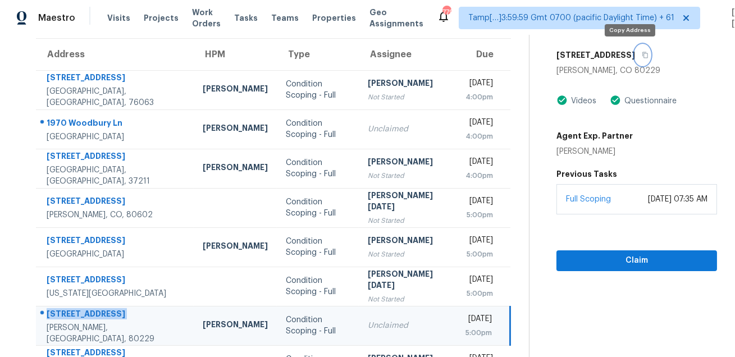
click at [635, 45] on button "button" at bounding box center [642, 55] width 15 height 20
click at [635, 60] on button "button" at bounding box center [642, 55] width 15 height 20
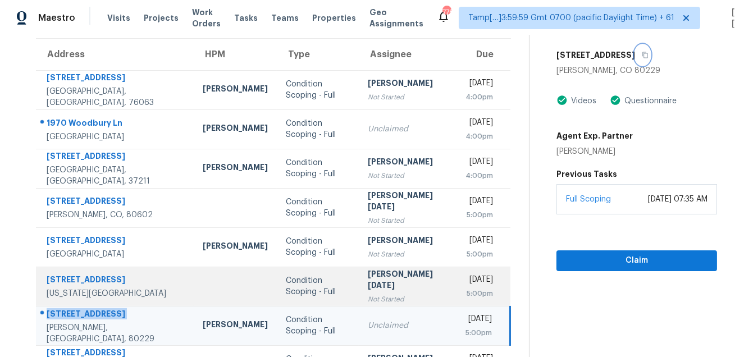
scroll to position [227, 0]
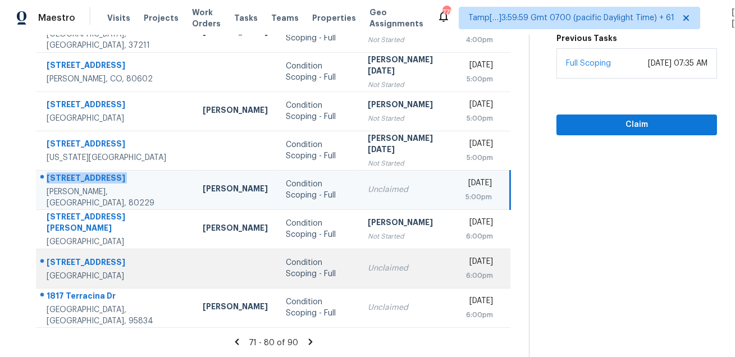
click at [67, 261] on div "8568 Remmet Ave" at bounding box center [116, 264] width 138 height 14
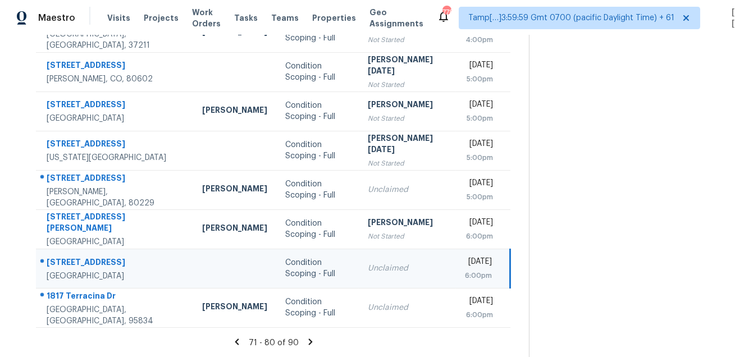
click at [67, 261] on div "8568 Remmet Ave" at bounding box center [116, 264] width 138 height 14
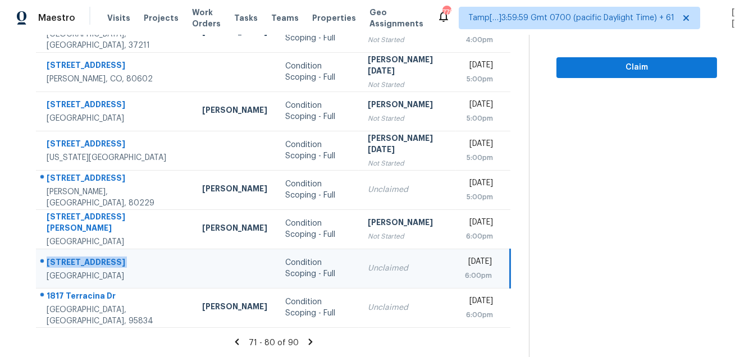
scroll to position [56, 0]
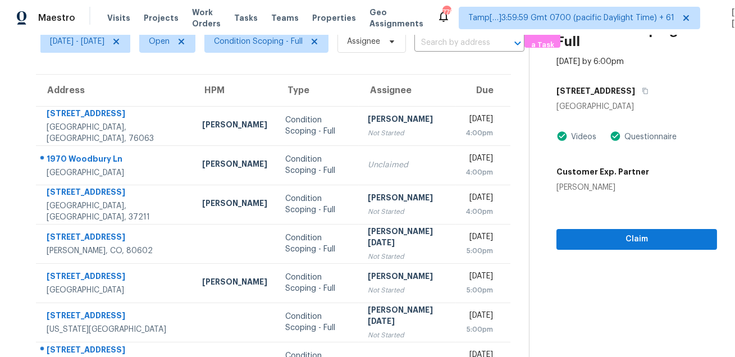
click at [604, 88] on h5 "8568 Remmet Ave" at bounding box center [596, 90] width 79 height 11
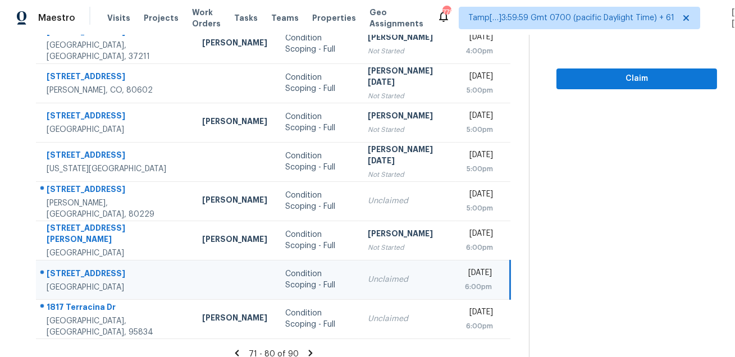
scroll to position [227, 0]
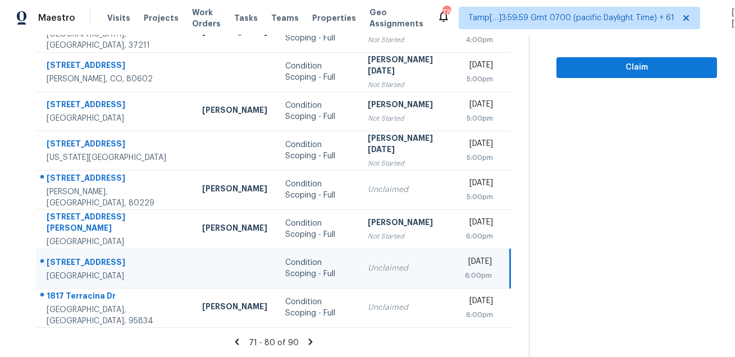
click at [474, 258] on div "[DATE]" at bounding box center [478, 263] width 27 height 14
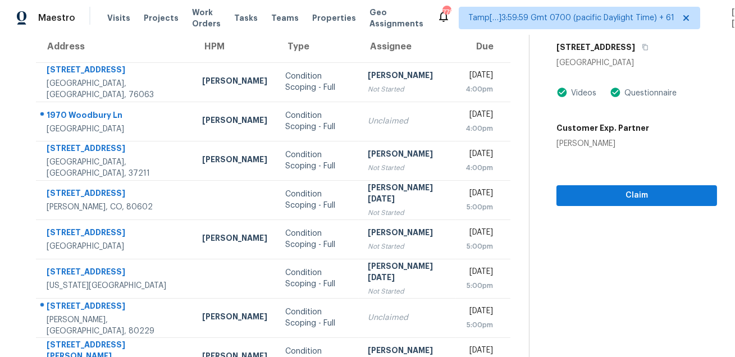
scroll to position [0, 0]
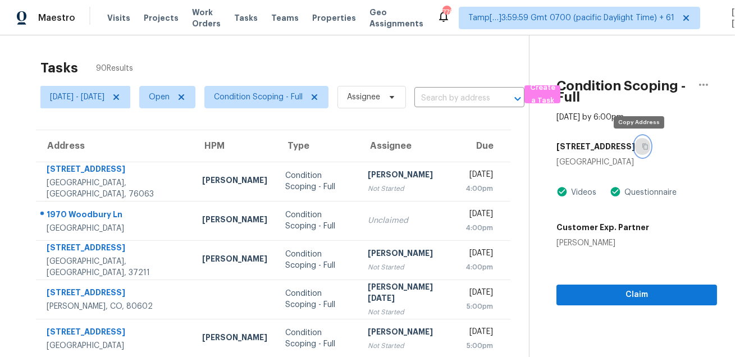
click at [638, 151] on button "button" at bounding box center [642, 146] width 15 height 20
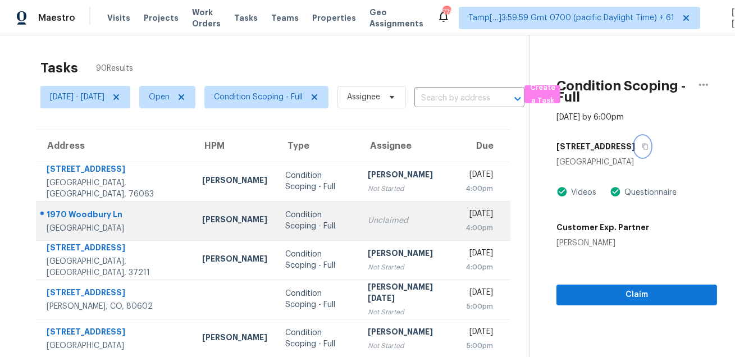
scroll to position [227, 0]
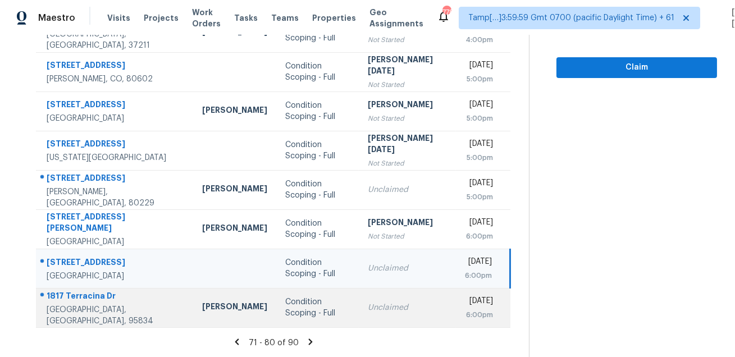
click at [68, 304] on div "1817 Terracina Dr" at bounding box center [116, 297] width 138 height 14
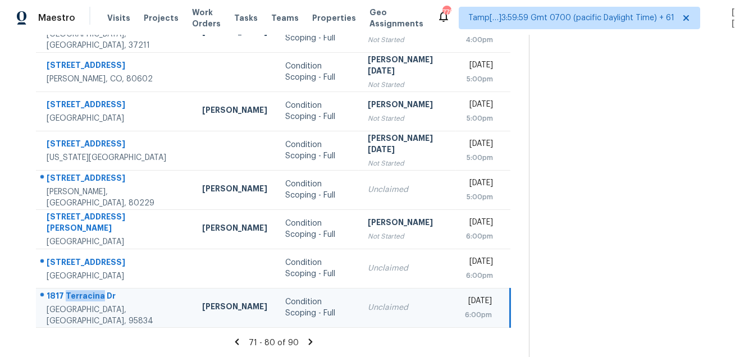
click at [68, 304] on div "1817 Terracina Dr" at bounding box center [116, 297] width 138 height 14
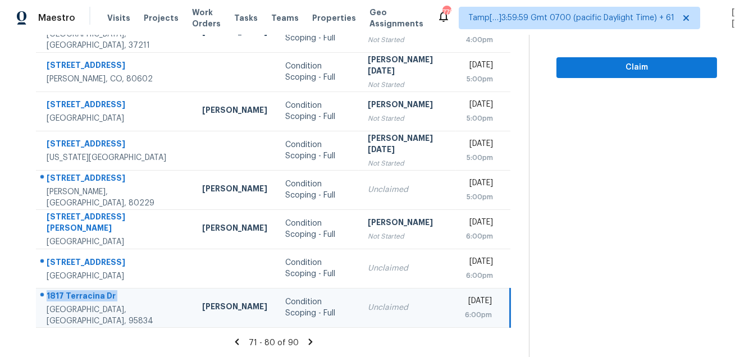
scroll to position [0, 0]
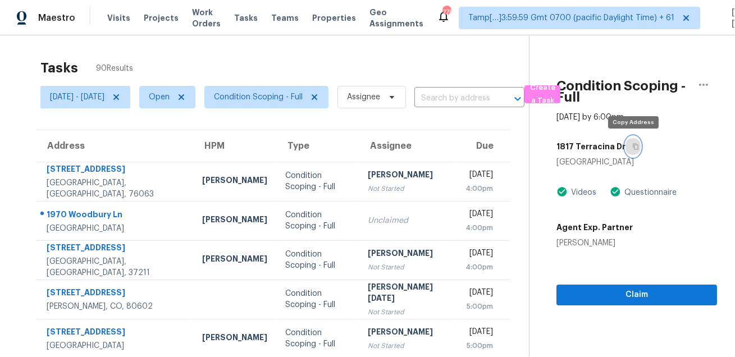
click at [635, 146] on icon "button" at bounding box center [635, 146] width 7 height 7
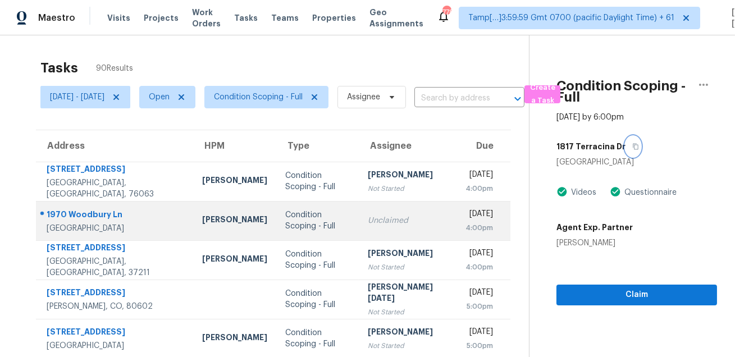
scroll to position [227, 0]
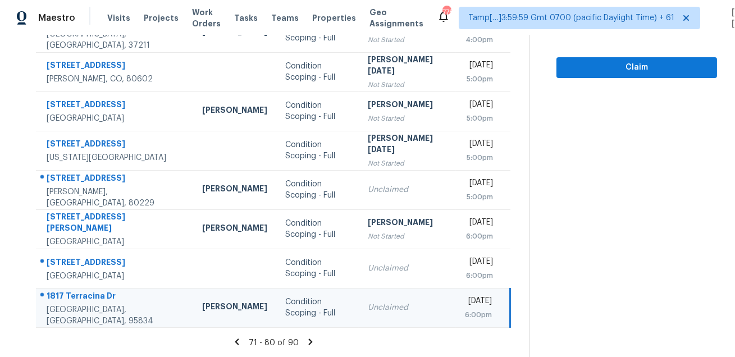
click at [311, 340] on icon at bounding box center [310, 342] width 4 height 6
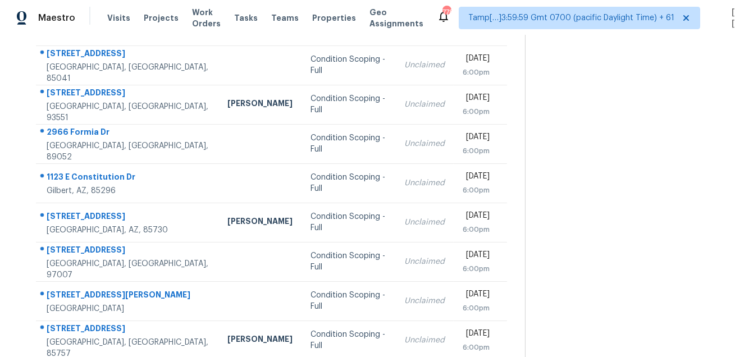
scroll to position [87, 0]
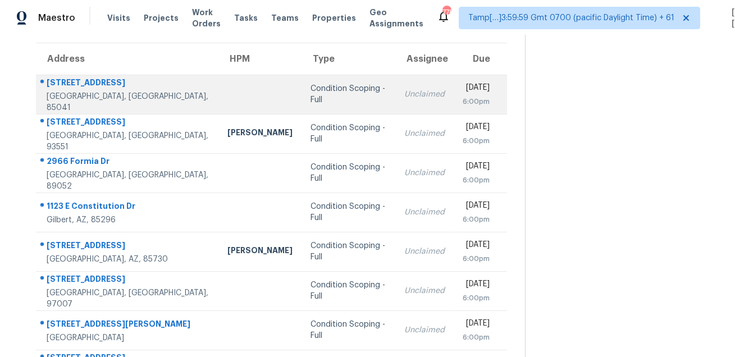
click at [66, 84] on div "5324 S 24th Ln" at bounding box center [128, 84] width 163 height 14
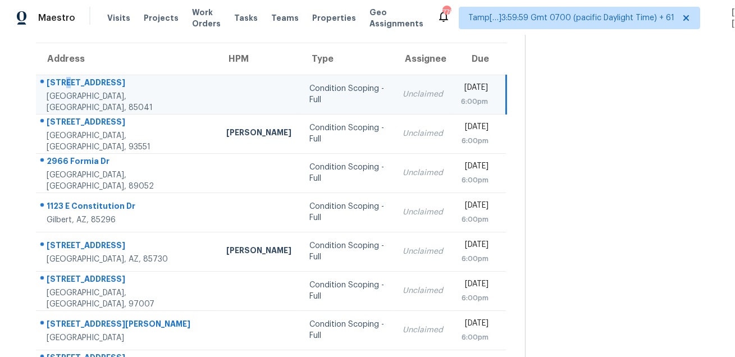
click at [66, 84] on div "5324 S 24th Ln" at bounding box center [128, 84] width 162 height 14
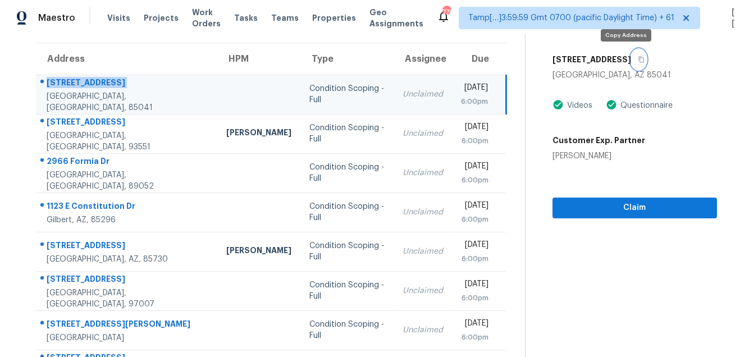
click at [638, 61] on icon "button" at bounding box center [641, 59] width 7 height 7
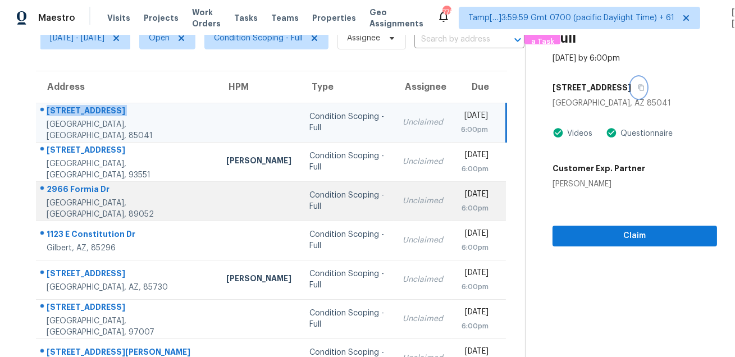
scroll to position [42, 0]
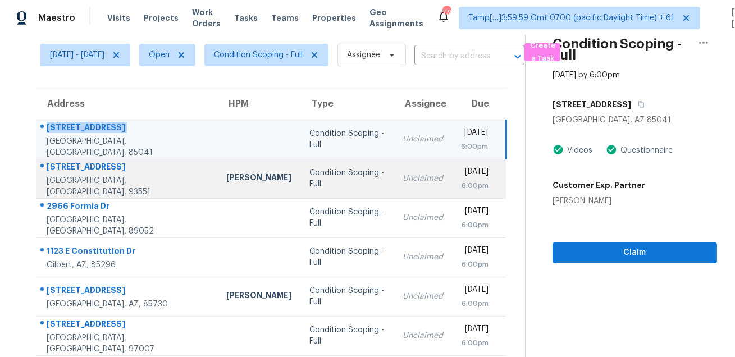
click at [97, 173] on div "3423 Racquet Ln" at bounding box center [128, 168] width 162 height 14
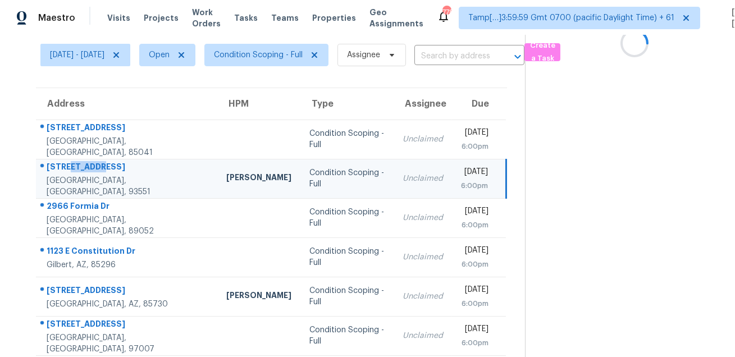
click at [97, 173] on div "3423 Racquet Ln" at bounding box center [128, 168] width 162 height 14
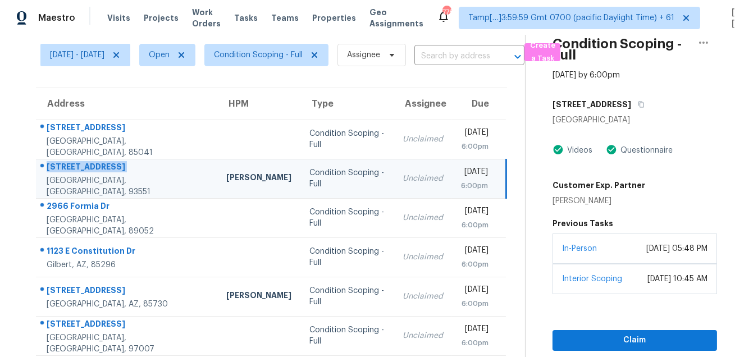
scroll to position [0, 0]
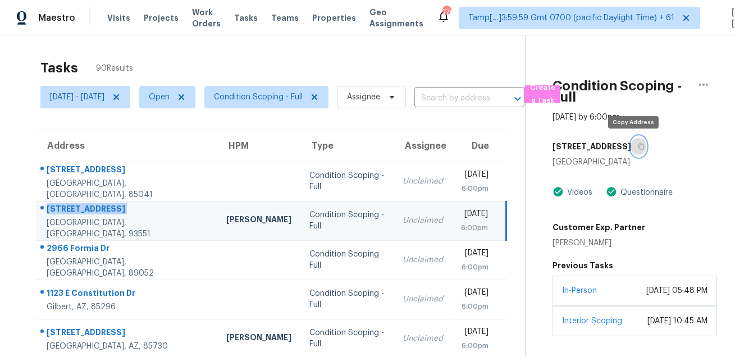
click at [633, 152] on button "button" at bounding box center [638, 146] width 15 height 20
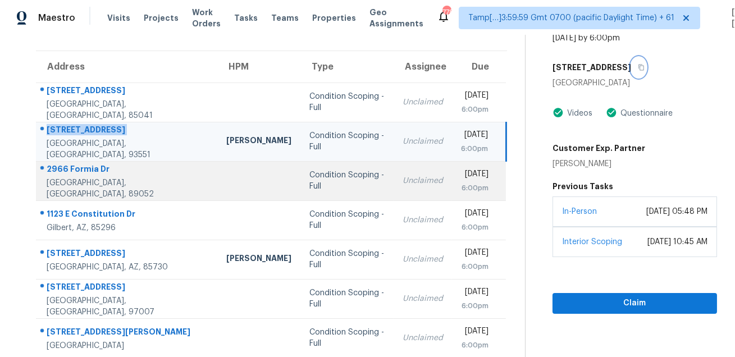
scroll to position [90, 0]
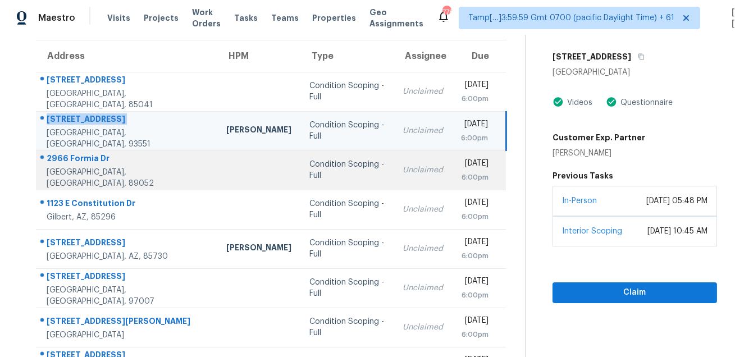
click at [80, 152] on td "2966 Formia Dr Henderson, NV, 89052" at bounding box center [126, 170] width 181 height 39
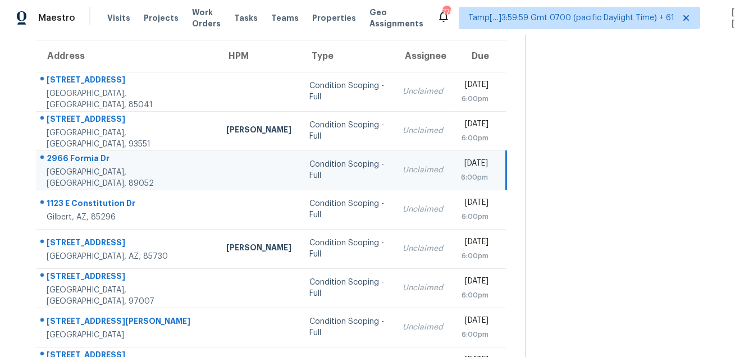
click at [80, 152] on td "2966 Formia Dr Henderson, NV, 89052" at bounding box center [126, 170] width 181 height 39
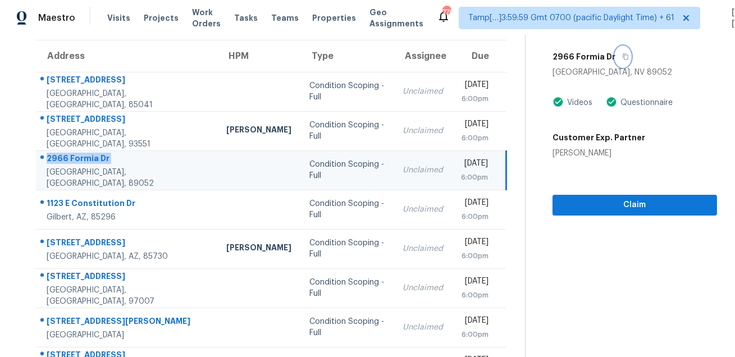
click at [629, 57] on icon "button" at bounding box center [625, 56] width 7 height 7
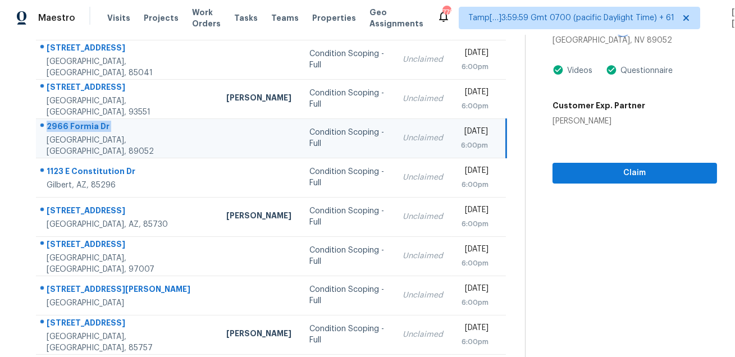
scroll to position [151, 0]
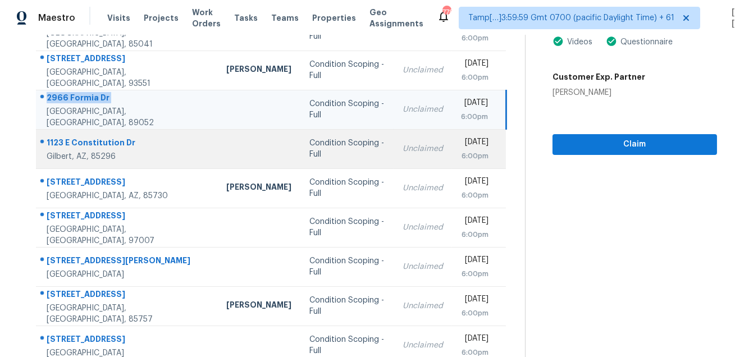
click at [103, 145] on div "1123 E Constitution Dr" at bounding box center [128, 144] width 162 height 14
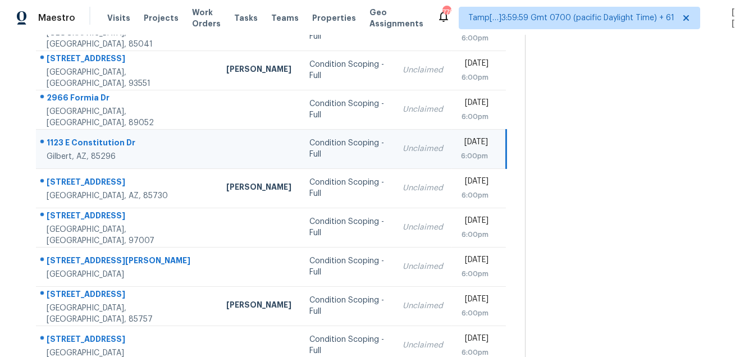
click at [103, 145] on div "1123 E Constitution Dr" at bounding box center [128, 144] width 162 height 14
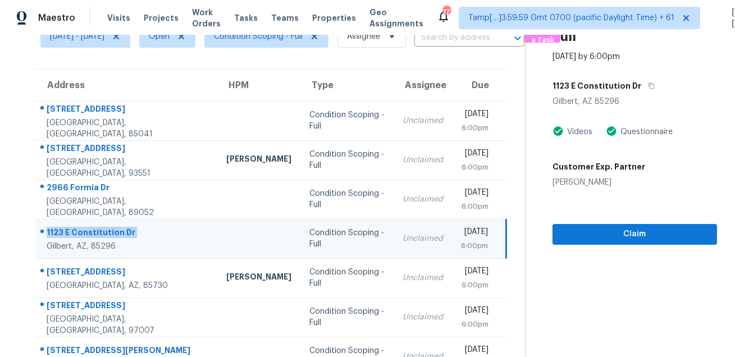
scroll to position [54, 0]
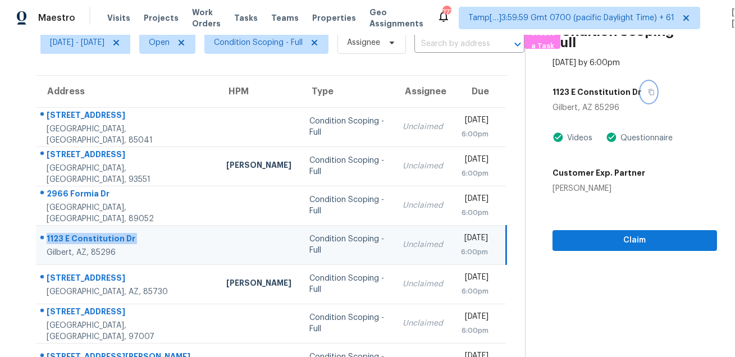
click at [646, 96] on button "button" at bounding box center [648, 92] width 15 height 20
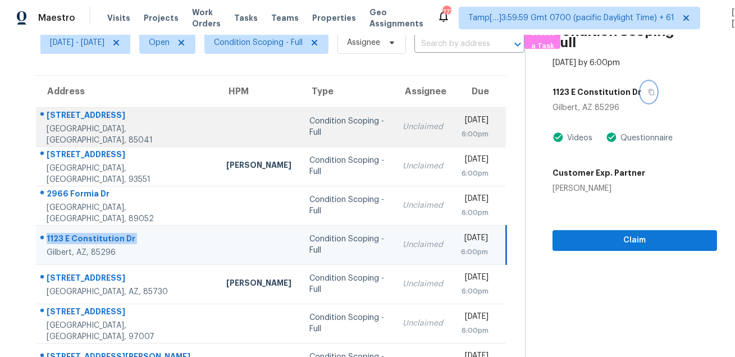
scroll to position [149, 0]
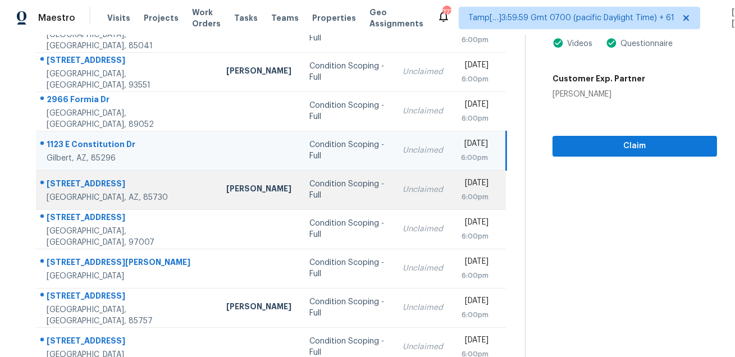
click at [95, 183] on div "10071 E Nicaragua Ln" at bounding box center [128, 185] width 162 height 14
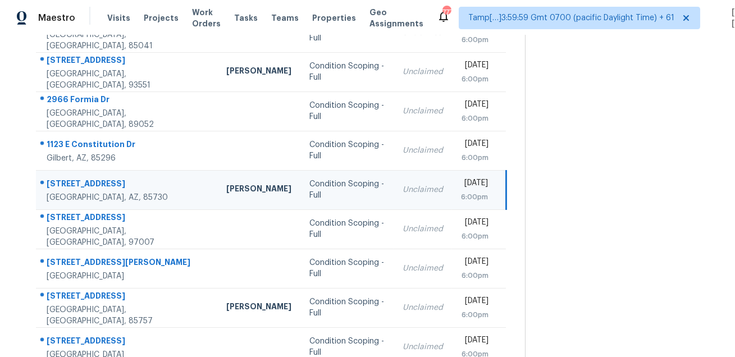
click at [95, 183] on div "10071 E Nicaragua Ln" at bounding box center [128, 185] width 162 height 14
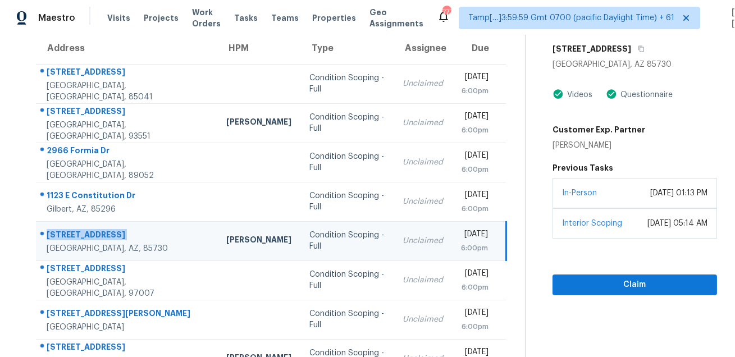
scroll to position [49, 0]
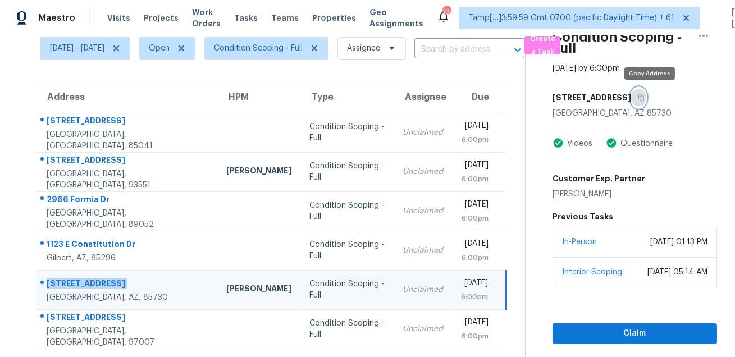
click at [645, 98] on icon "button" at bounding box center [641, 97] width 7 height 7
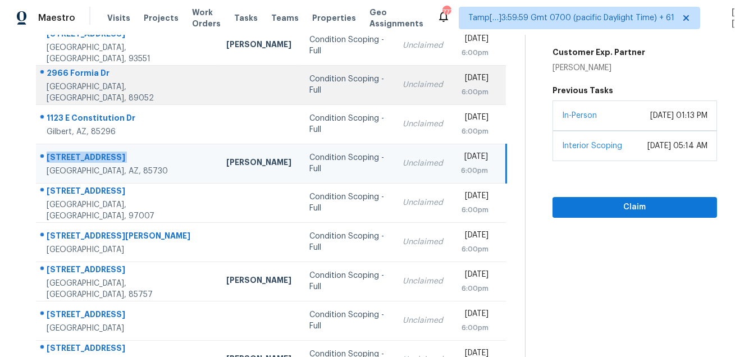
scroll to position [214, 0]
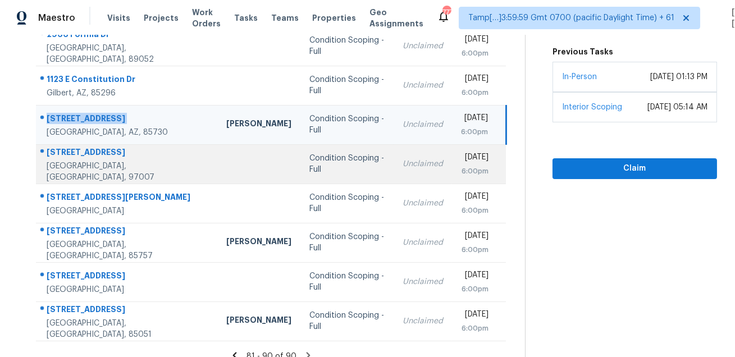
click at [57, 157] on div "7240 SW 161st Pl" at bounding box center [128, 154] width 162 height 14
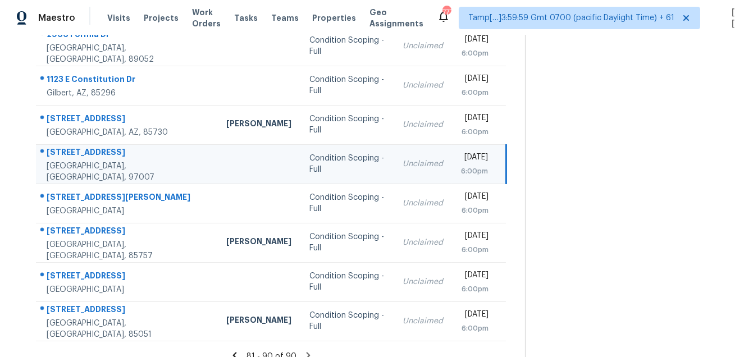
click at [57, 157] on div "7240 SW 161st Pl" at bounding box center [128, 154] width 162 height 14
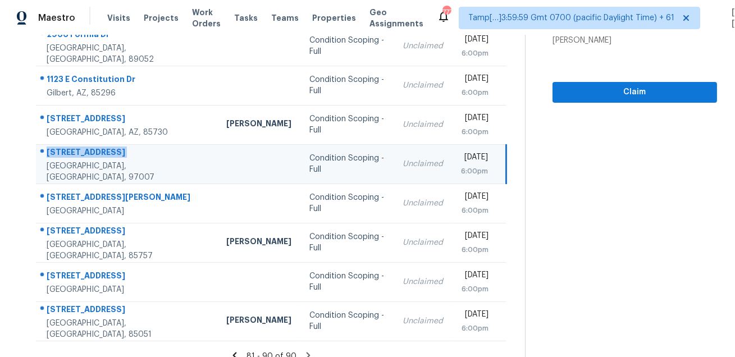
scroll to position [62, 0]
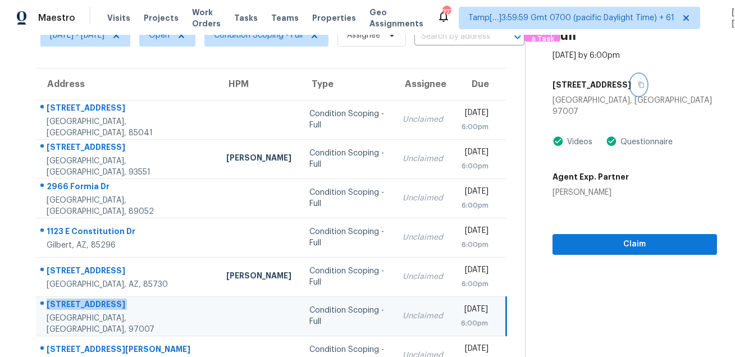
click at [636, 88] on button "button" at bounding box center [638, 85] width 15 height 20
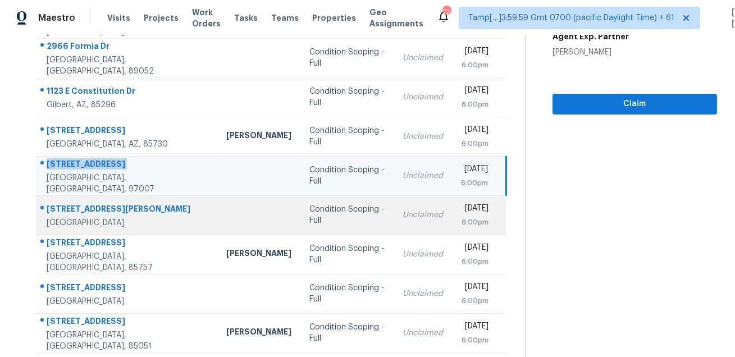
scroll to position [206, 0]
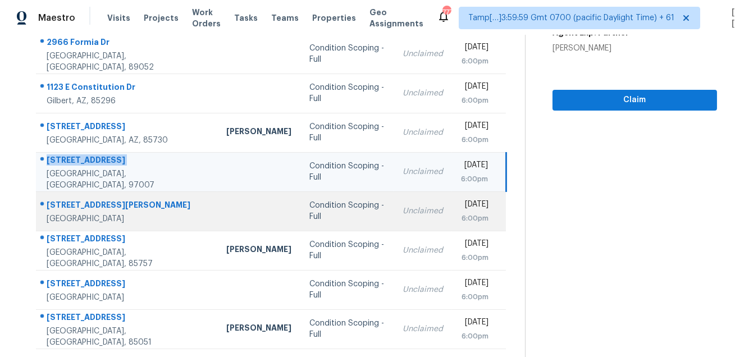
click at [92, 208] on div "1130 Bennett Ct" at bounding box center [128, 206] width 162 height 14
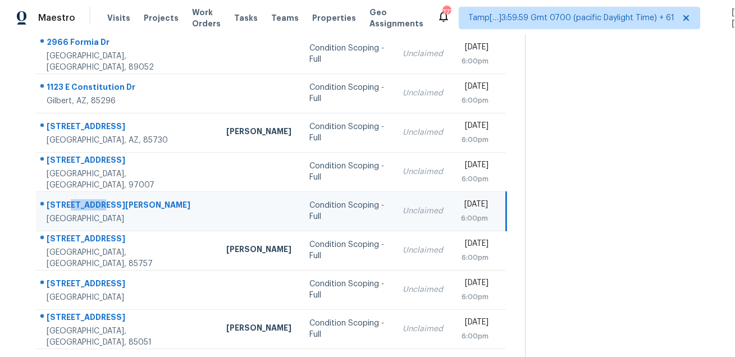
click at [92, 208] on div "1130 Bennett Ct" at bounding box center [128, 206] width 162 height 14
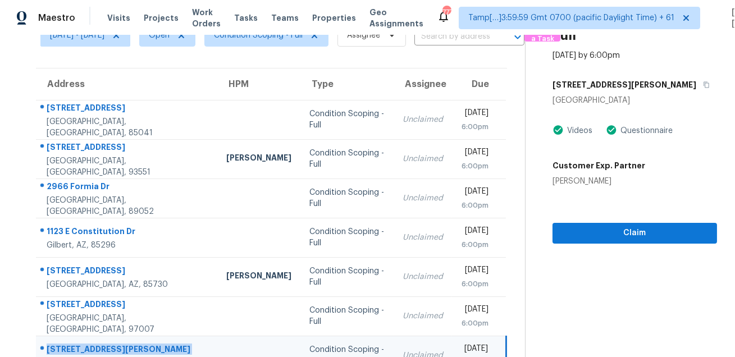
scroll to position [0, 0]
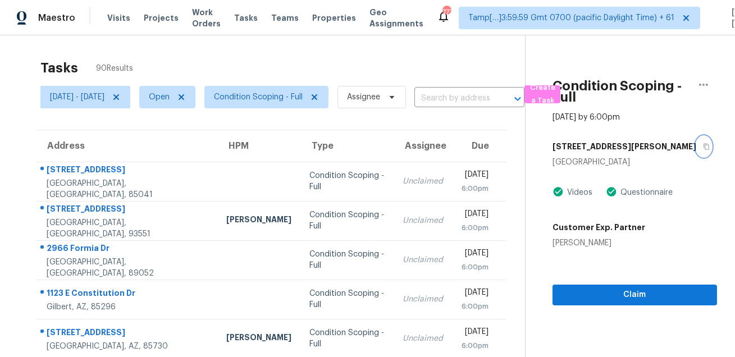
click at [696, 151] on button "button" at bounding box center [703, 146] width 15 height 20
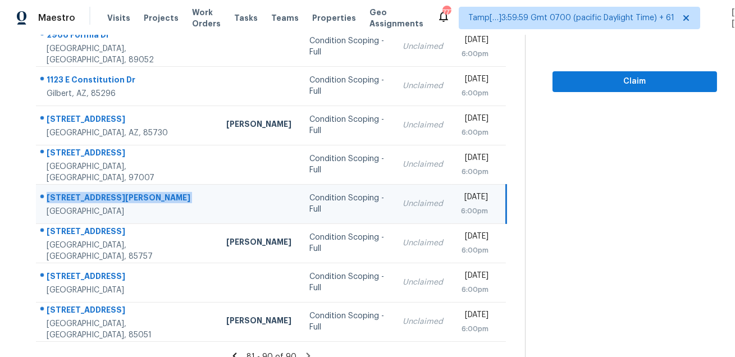
scroll to position [224, 0]
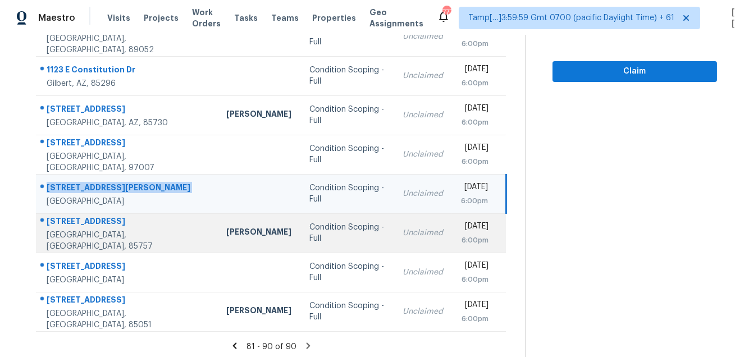
click at [74, 229] on div "8260 W Kittiwake Ln" at bounding box center [128, 223] width 162 height 14
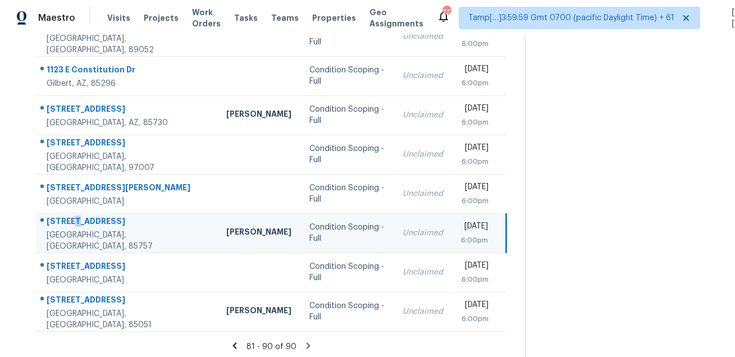
click at [74, 229] on div "8260 W Kittiwake Ln" at bounding box center [128, 223] width 162 height 14
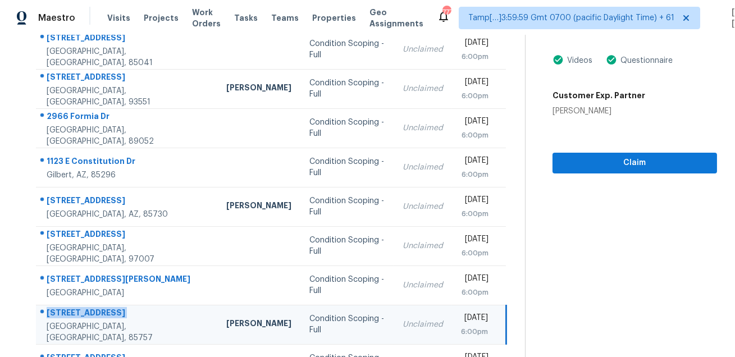
scroll to position [0, 0]
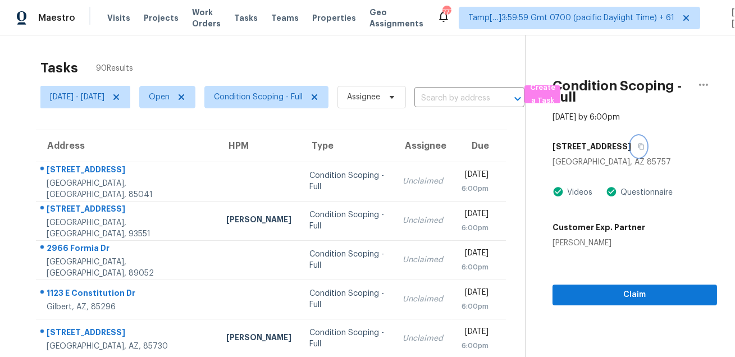
click at [645, 145] on icon "button" at bounding box center [641, 146] width 7 height 7
click at [646, 150] on button "button" at bounding box center [638, 146] width 15 height 20
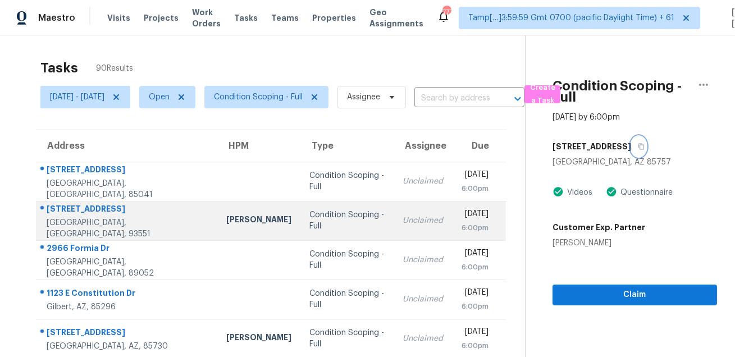
scroll to position [227, 0]
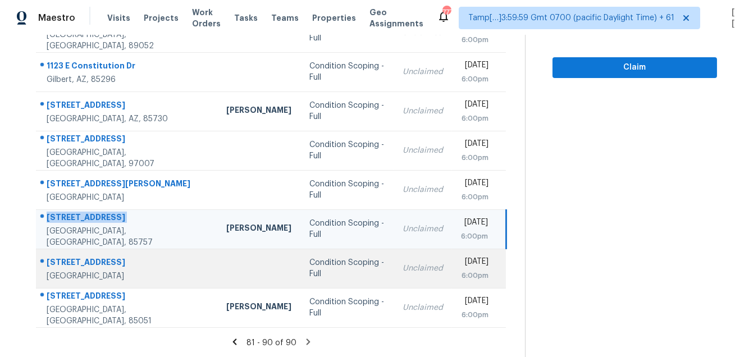
click at [148, 261] on div "6955 N Durango Dr Unit 2093" at bounding box center [128, 264] width 162 height 14
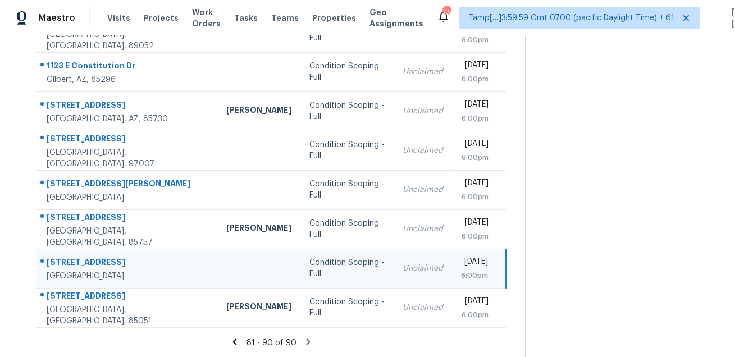
click at [148, 261] on div "6955 N Durango Dr Unit 2093" at bounding box center [128, 264] width 162 height 14
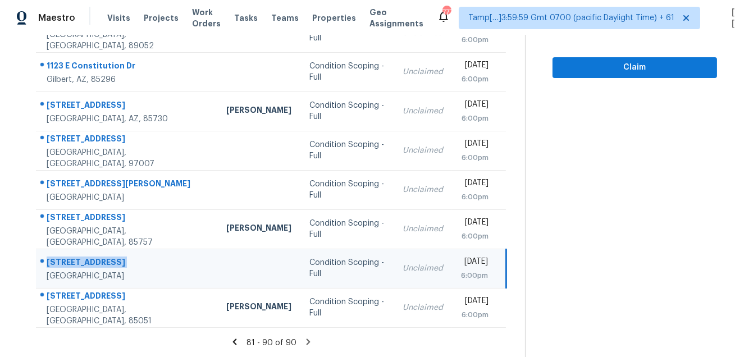
scroll to position [0, 0]
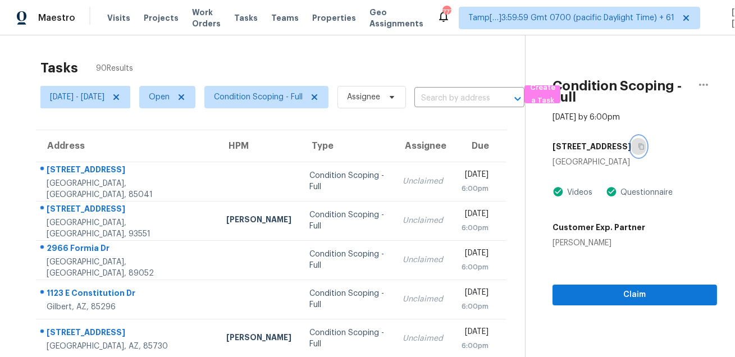
click at [641, 149] on icon "button" at bounding box center [641, 146] width 7 height 7
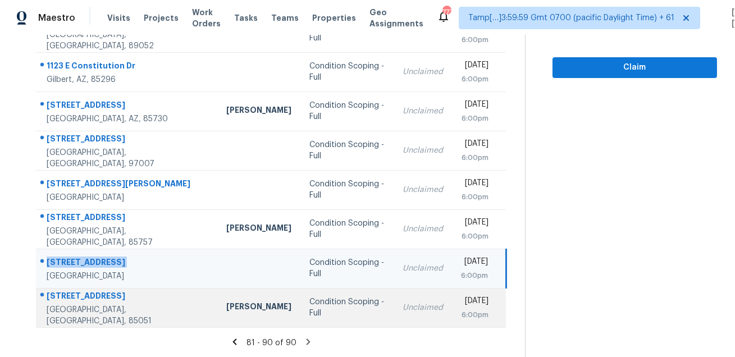
click at [88, 292] on td "8236 N 34th Dr Phoenix, AZ, 85051" at bounding box center [126, 307] width 181 height 39
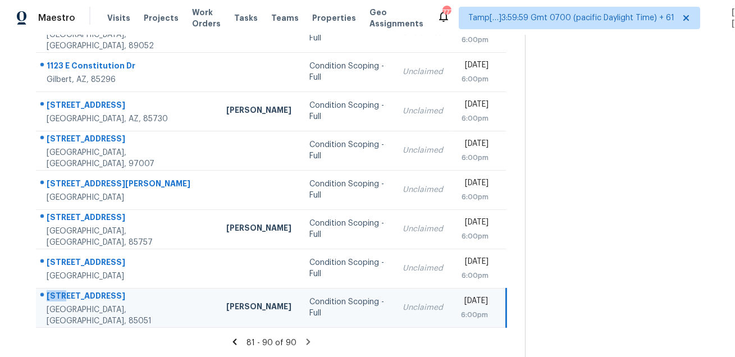
click at [88, 292] on td "8236 N 34th Dr Phoenix, AZ, 85051" at bounding box center [126, 307] width 181 height 39
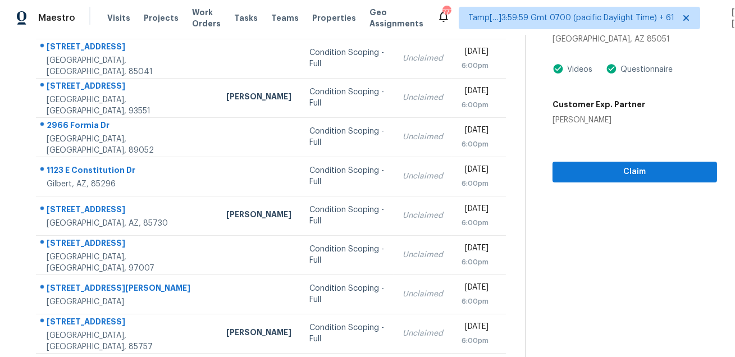
scroll to position [2, 0]
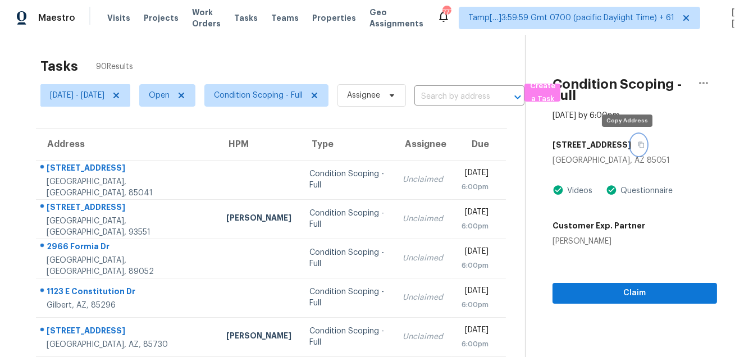
click at [631, 149] on button "button" at bounding box center [638, 145] width 15 height 20
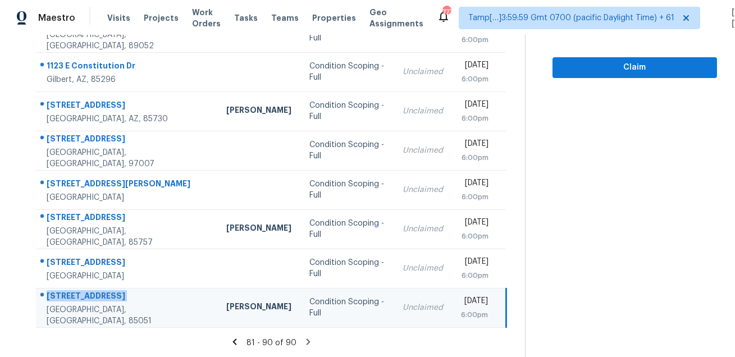
click at [311, 340] on icon at bounding box center [309, 342] width 4 height 6
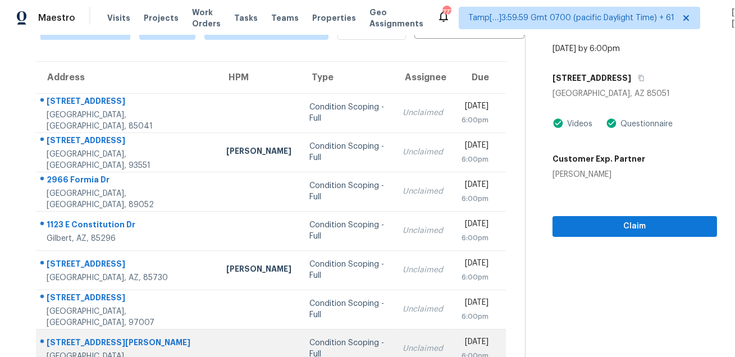
scroll to position [0, 0]
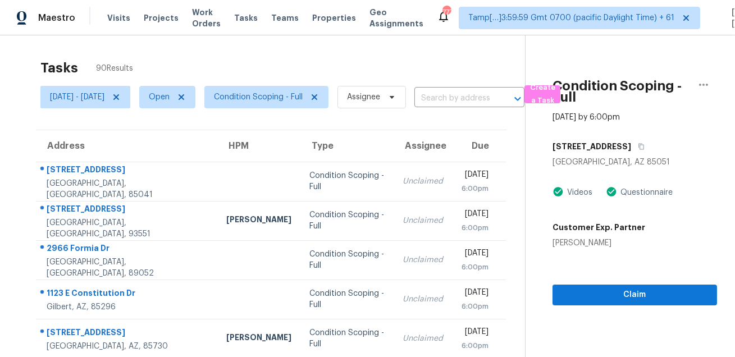
click at [418, 71] on div "Tasks 90 Results" at bounding box center [282, 67] width 485 height 29
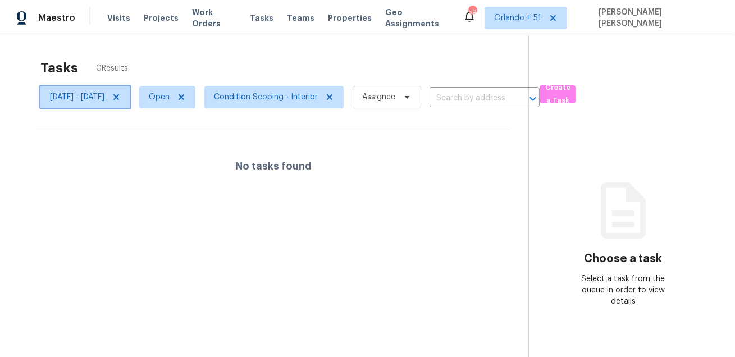
click at [130, 102] on span "[DATE] - [DATE]" at bounding box center [85, 97] width 90 height 22
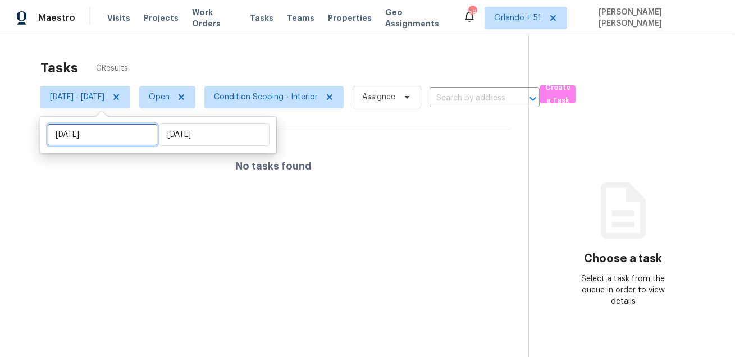
select select "7"
select select "2025"
select select "8"
select select "2025"
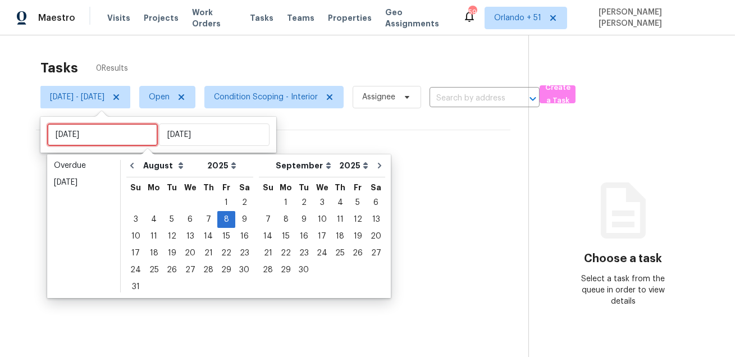
click at [133, 138] on input "[DATE]" at bounding box center [102, 135] width 111 height 22
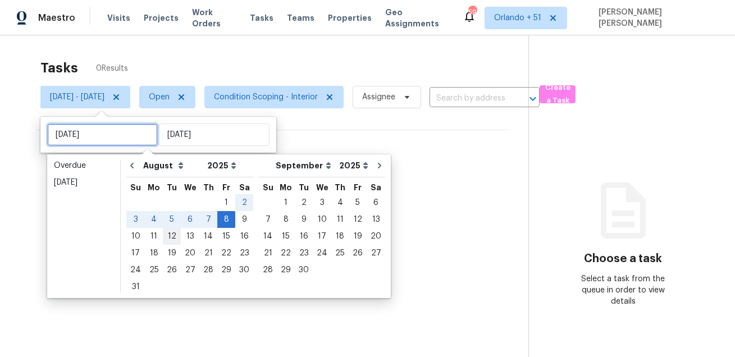
type input "[DATE]"
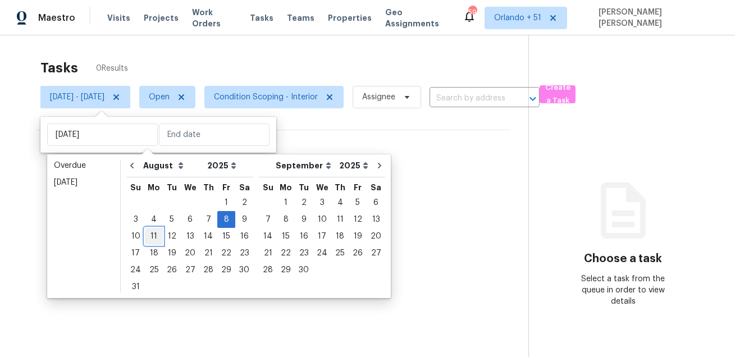
click at [154, 235] on div "11" at bounding box center [154, 237] width 18 height 16
type input "[DATE]"
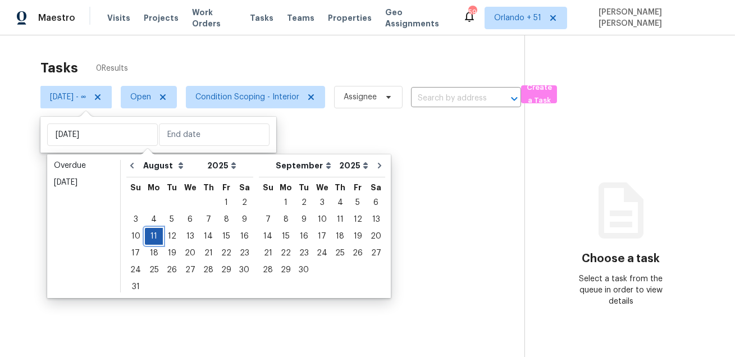
click at [154, 235] on div "11" at bounding box center [154, 237] width 18 height 16
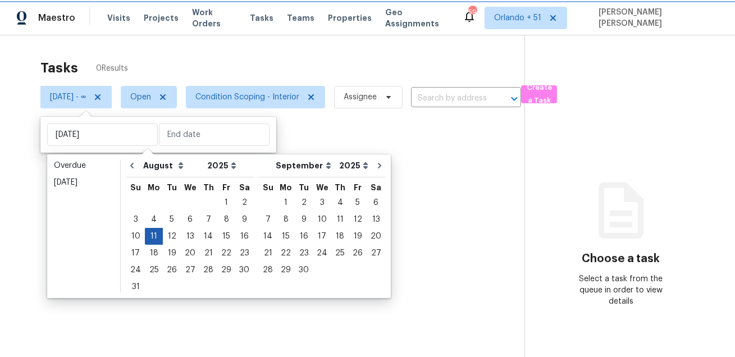
type input "[DATE]"
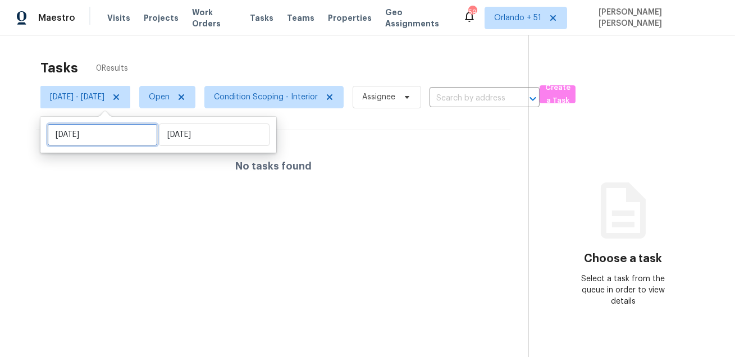
click at [103, 135] on input "[DATE]" at bounding box center [102, 135] width 111 height 22
select select "7"
select select "2025"
select select "8"
select select "2025"
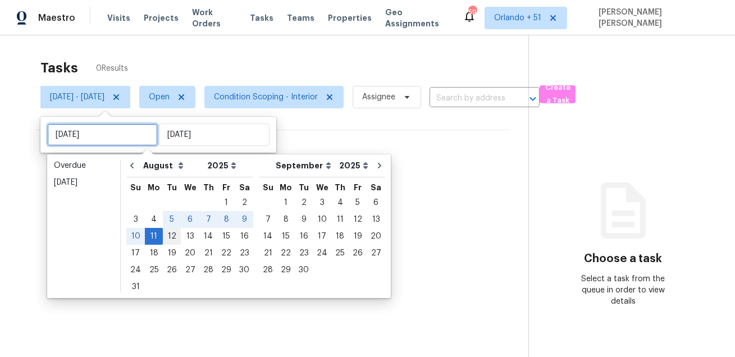
type input "[DATE]"
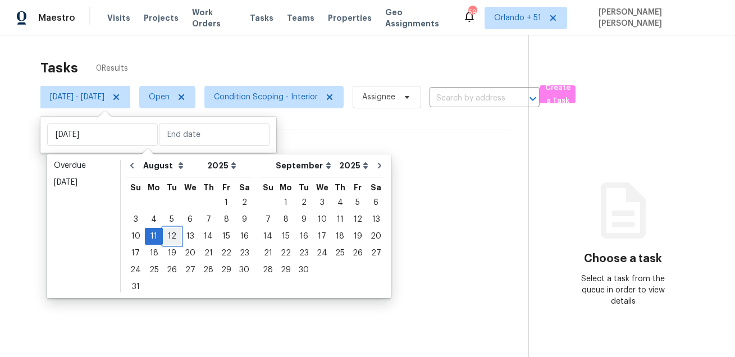
click at [170, 236] on div "12" at bounding box center [172, 237] width 18 height 16
type input "[DATE]"
click at [170, 236] on div "12" at bounding box center [172, 237] width 18 height 16
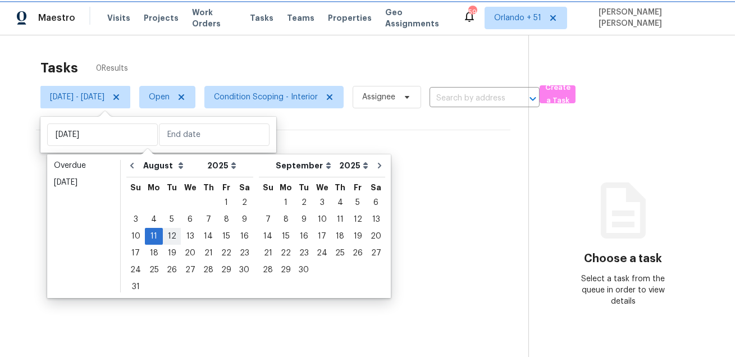
type input "[DATE]"
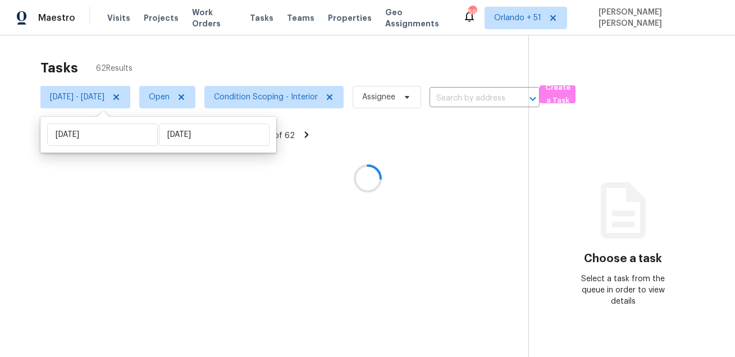
click at [258, 48] on div at bounding box center [367, 178] width 735 height 357
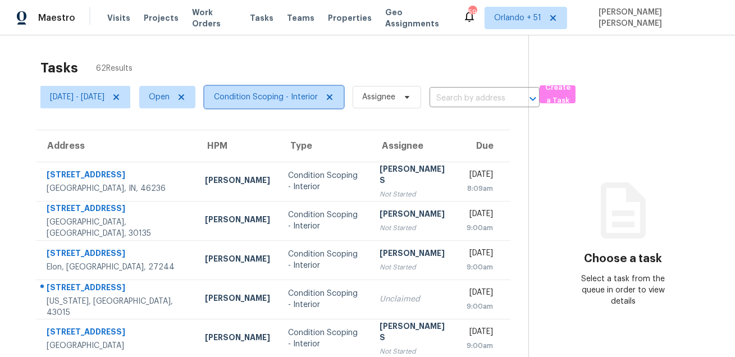
click at [267, 97] on span "Condition Scoping - Interior" at bounding box center [266, 97] width 104 height 11
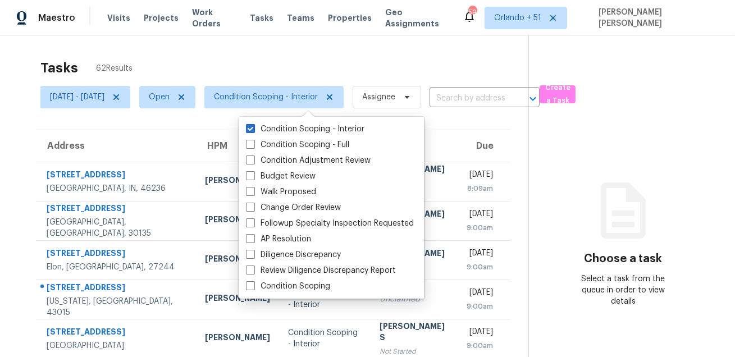
click at [283, 62] on div "Tasks 62 Results" at bounding box center [284, 67] width 488 height 29
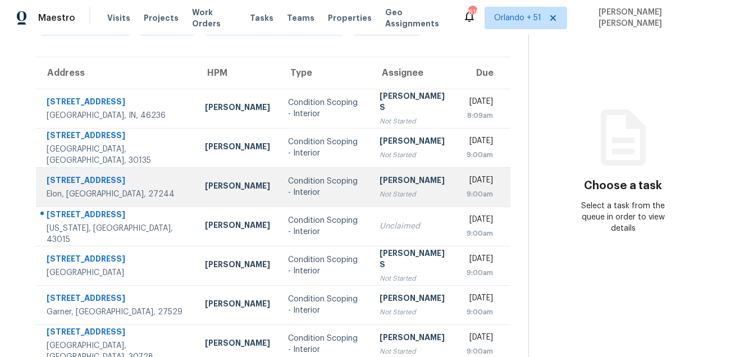
scroll to position [94, 0]
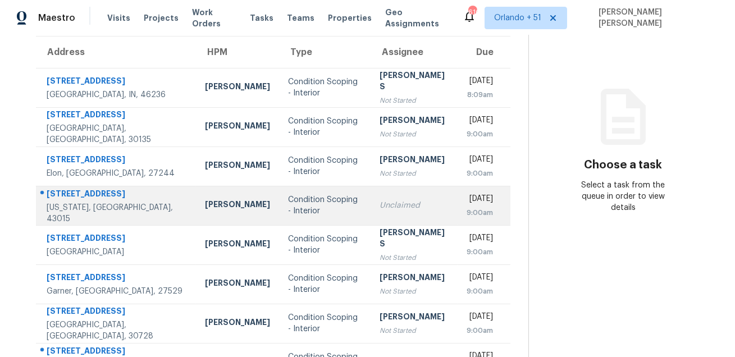
click at [62, 198] on div "[STREET_ADDRESS]" at bounding box center [117, 195] width 140 height 14
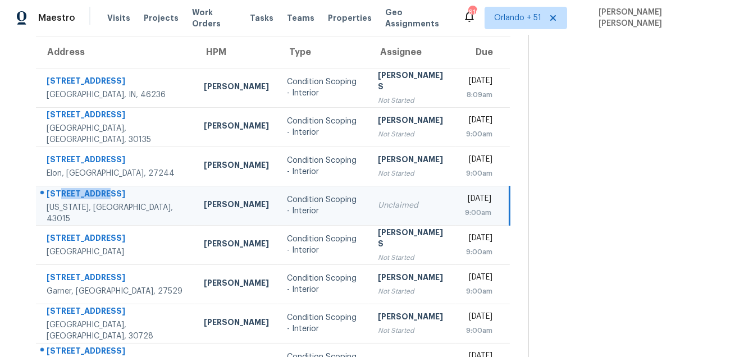
click at [62, 198] on div "[STREET_ADDRESS]" at bounding box center [116, 195] width 139 height 14
copy div "[STREET_ADDRESS]"
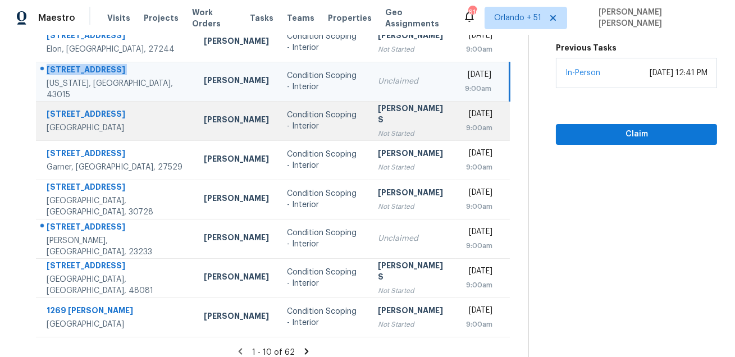
scroll to position [227, 0]
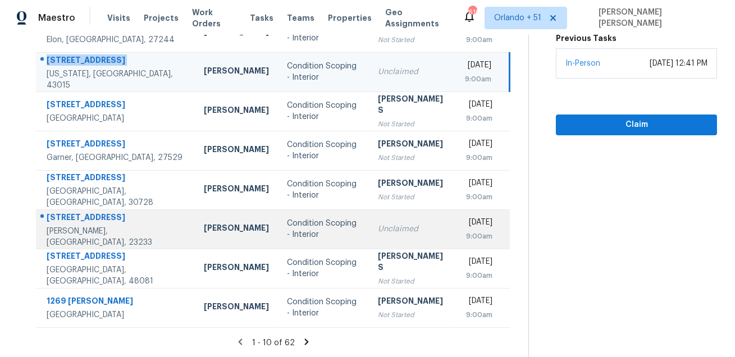
click at [112, 225] on div "[STREET_ADDRESS]" at bounding box center [116, 219] width 139 height 14
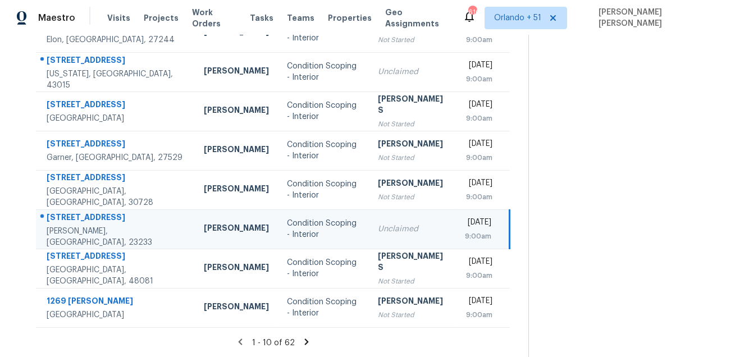
click at [112, 225] on div "[STREET_ADDRESS]" at bounding box center [116, 219] width 139 height 14
copy div "[STREET_ADDRESS]"
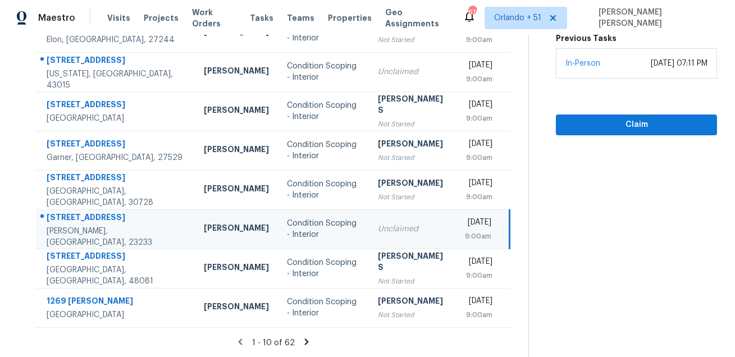
click at [310, 345] on icon at bounding box center [307, 342] width 10 height 10
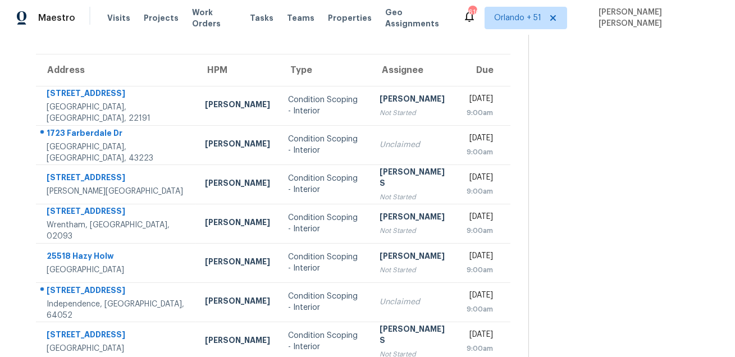
scroll to position [0, 0]
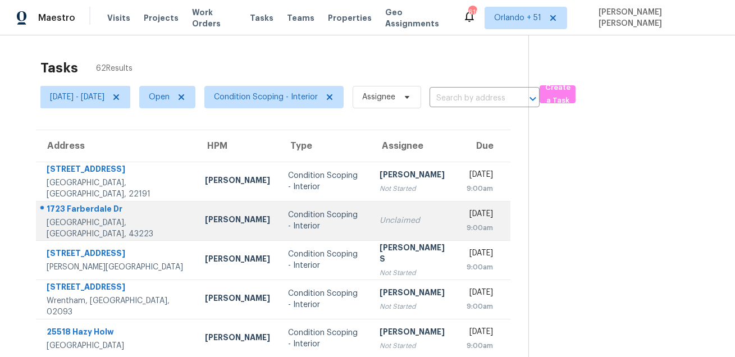
click at [79, 216] on div "1723 Farberdale Dr" at bounding box center [117, 210] width 140 height 14
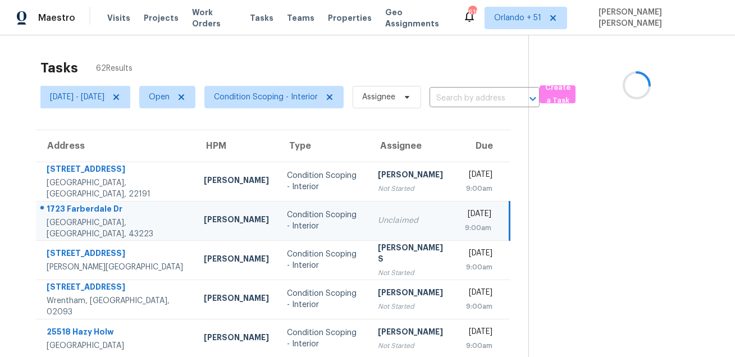
click at [79, 216] on div "1723 Farberdale Dr" at bounding box center [116, 210] width 139 height 14
copy div "1723 Farberdale Dr"
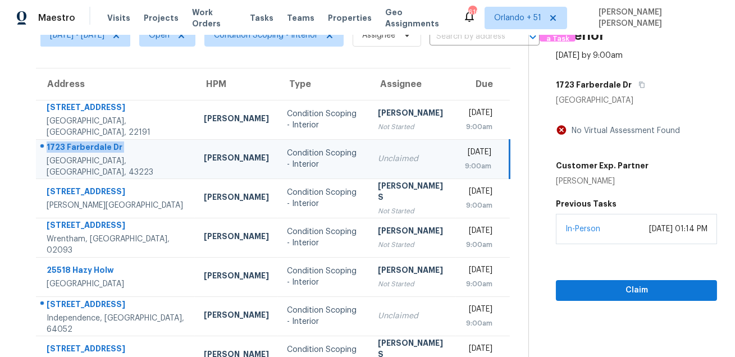
scroll to position [142, 0]
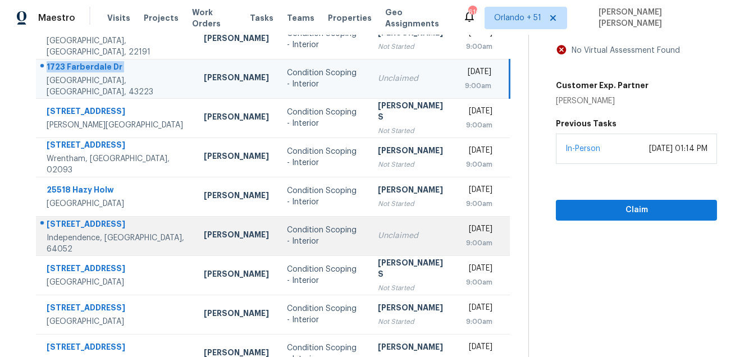
click at [75, 226] on div "12300 E 32nd St S" at bounding box center [116, 225] width 139 height 14
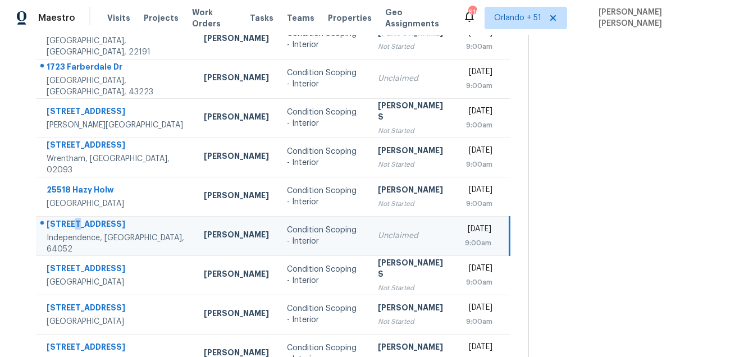
click at [75, 226] on div "12300 E 32nd St S" at bounding box center [116, 225] width 139 height 14
copy div "12300 E 32nd St S"
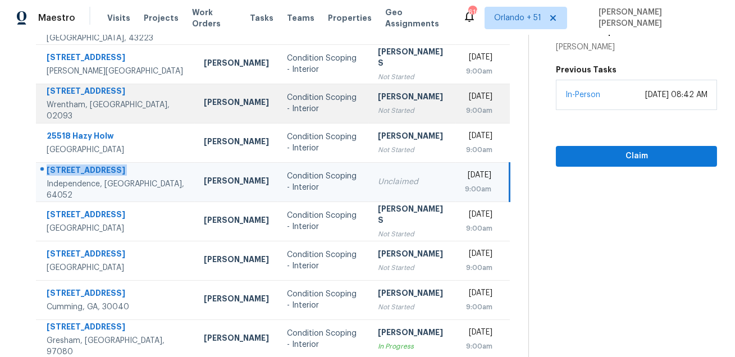
scroll to position [227, 0]
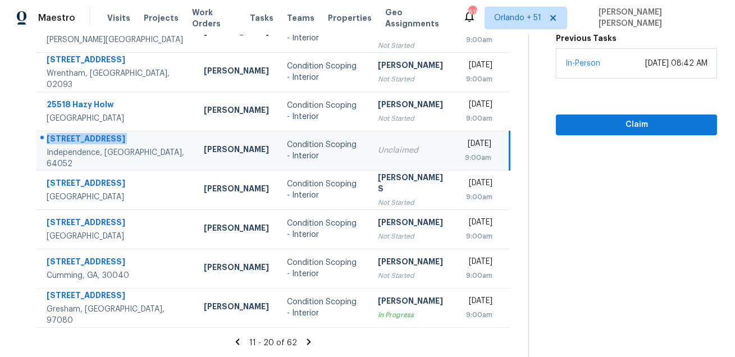
click at [308, 341] on icon at bounding box center [309, 342] width 10 height 10
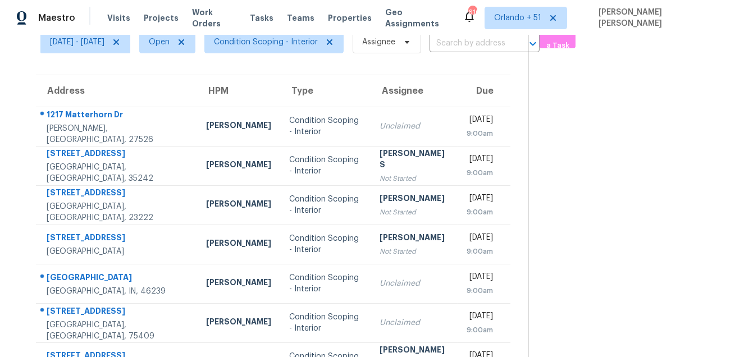
scroll to position [0, 0]
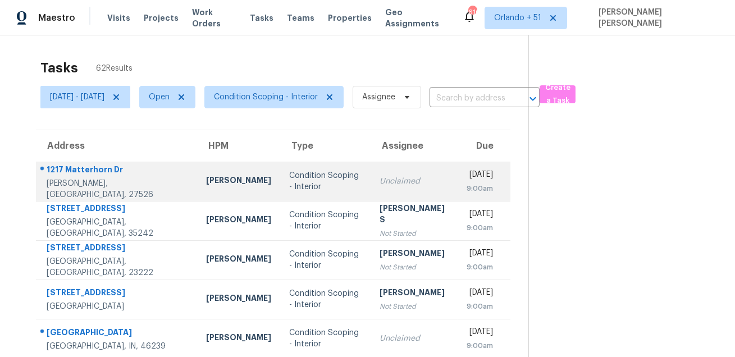
click at [107, 167] on div "1217 Matterhorn Dr" at bounding box center [118, 171] width 142 height 14
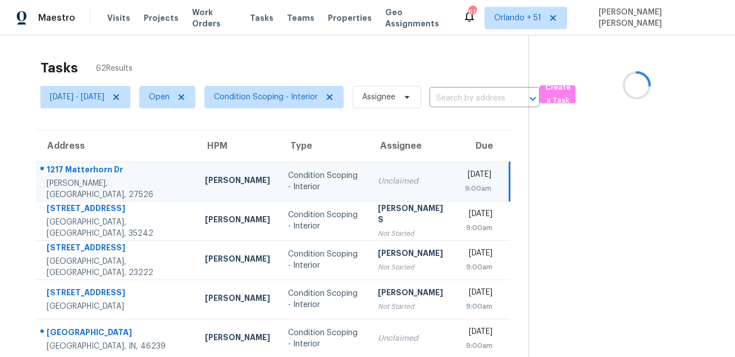
click at [107, 167] on div "1217 Matterhorn Dr" at bounding box center [117, 171] width 140 height 14
copy div "1217 Matterhorn Dr"
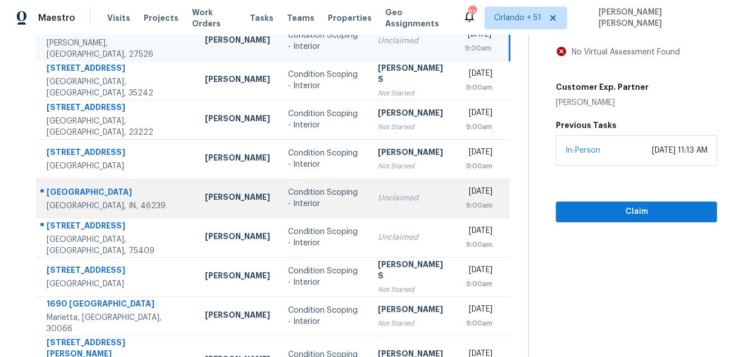
scroll to position [147, 0]
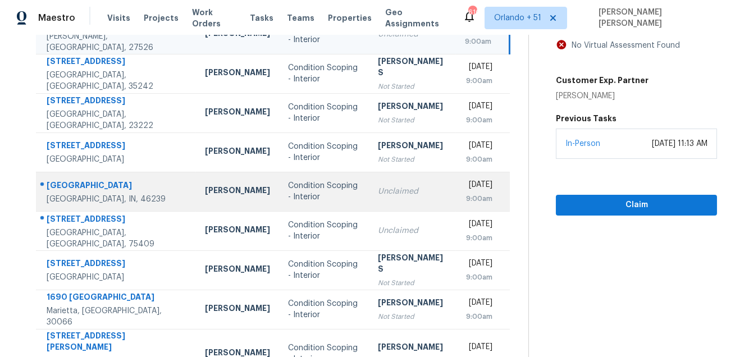
click at [110, 180] on div "9644 Piper Lake Dr" at bounding box center [117, 187] width 140 height 14
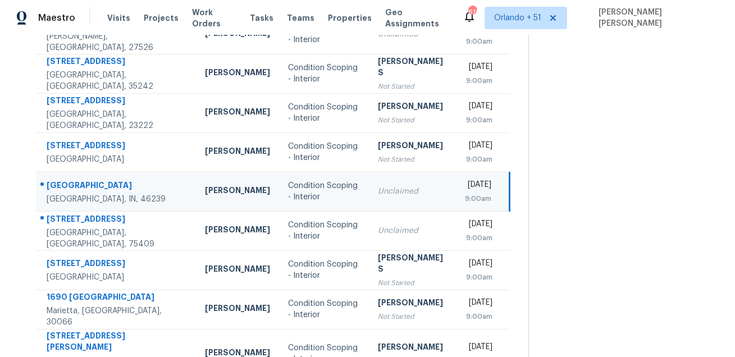
click at [110, 180] on div "9644 Piper Lake Dr" at bounding box center [117, 187] width 140 height 14
copy div "9644 Piper Lake Dr"
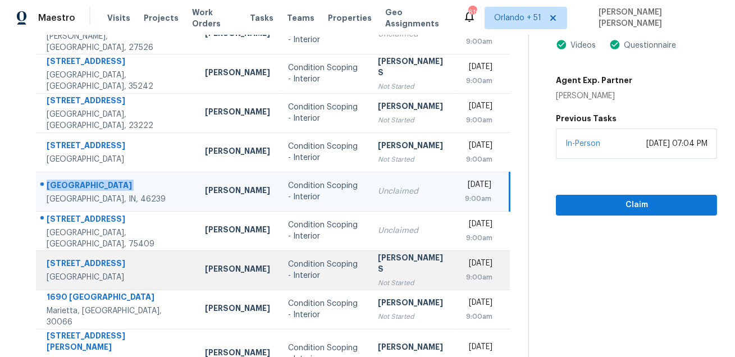
scroll to position [225, 0]
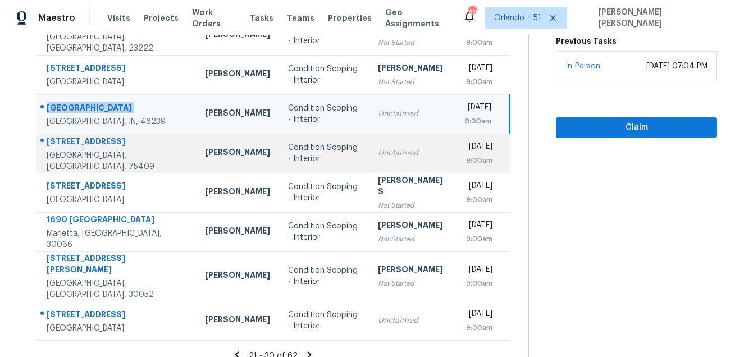
click at [84, 145] on div "3216 Rolling Meadow Dr" at bounding box center [117, 143] width 140 height 14
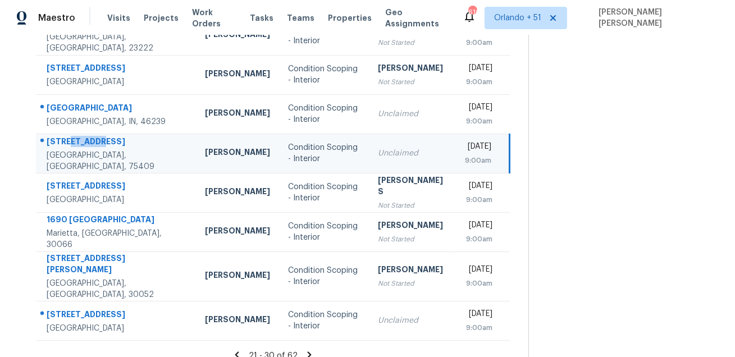
click at [84, 145] on div "3216 Rolling Meadow Dr" at bounding box center [117, 143] width 140 height 14
copy div "3216 Rolling Meadow Dr"
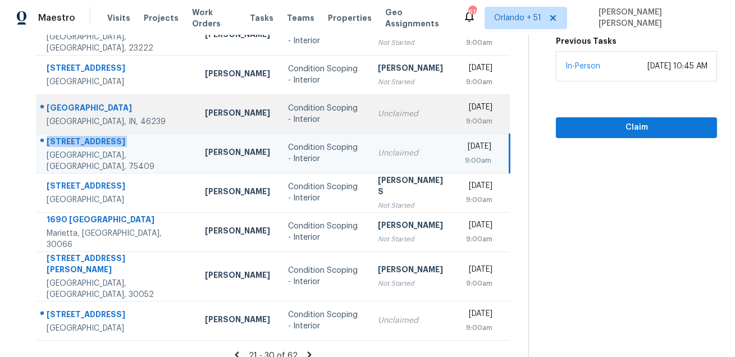
copy div "3216 Rolling Meadow Dr"
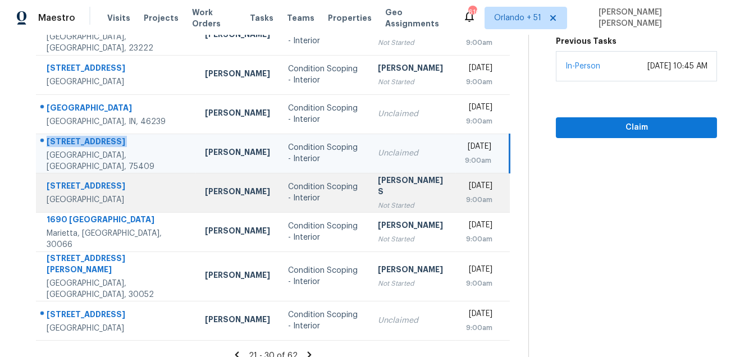
scroll to position [227, 0]
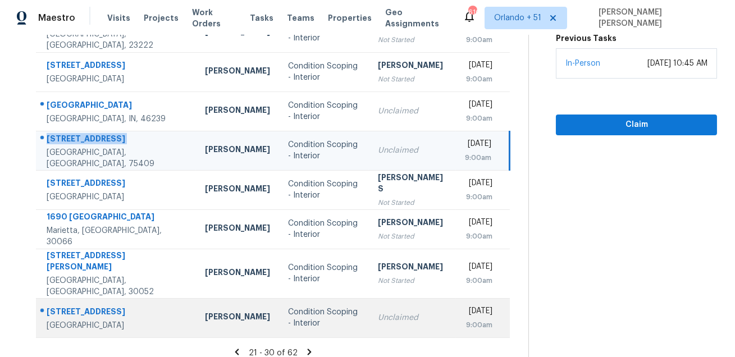
click at [96, 306] on div "2719 NW 25th St" at bounding box center [117, 313] width 140 height 14
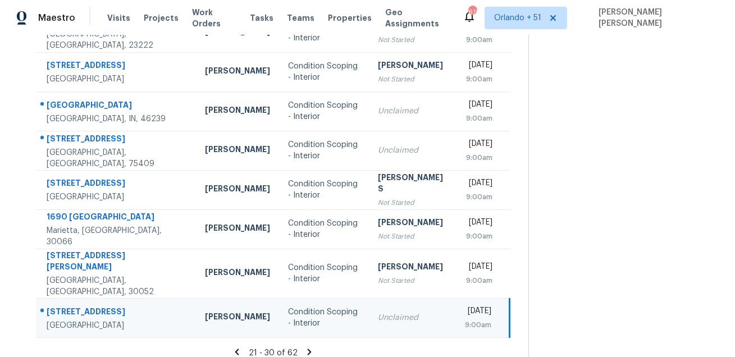
click at [96, 306] on div "2719 NW 25th St" at bounding box center [117, 313] width 140 height 14
copy div "2719 NW 25th St"
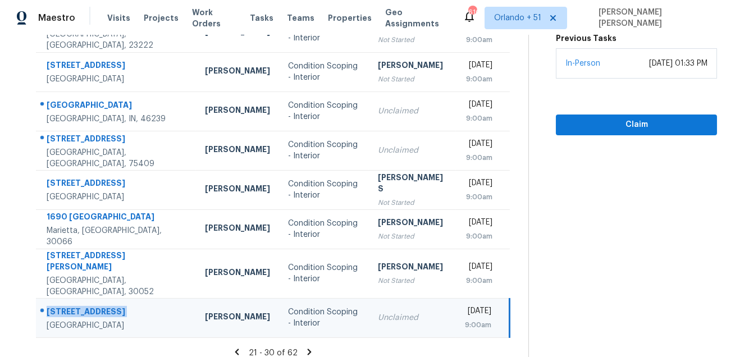
click at [311, 349] on icon at bounding box center [310, 352] width 4 height 6
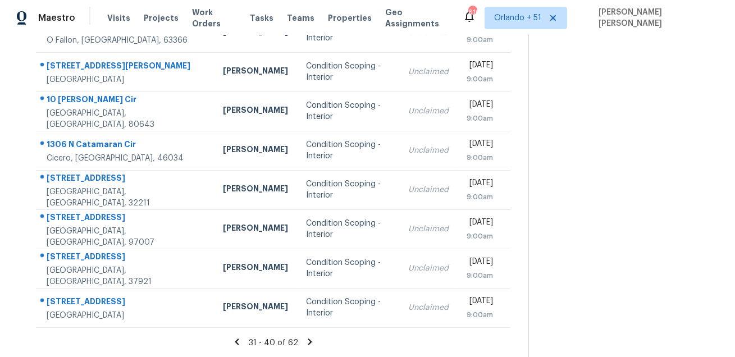
scroll to position [0, 0]
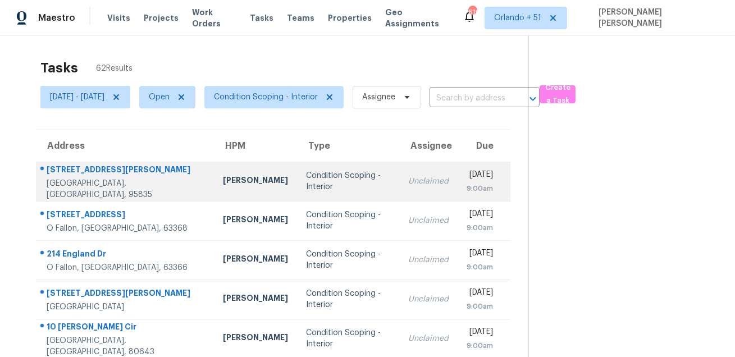
click at [86, 172] on div "11 Stony Hill Pl" at bounding box center [126, 171] width 158 height 14
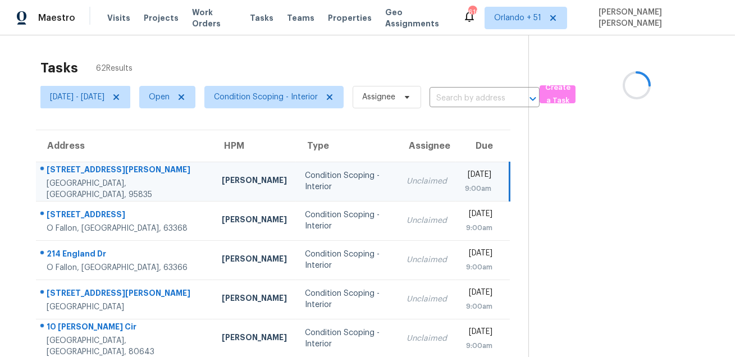
click at [86, 172] on div "11 Stony Hill Pl" at bounding box center [125, 171] width 157 height 14
copy div "11 Stony Hill Pl"
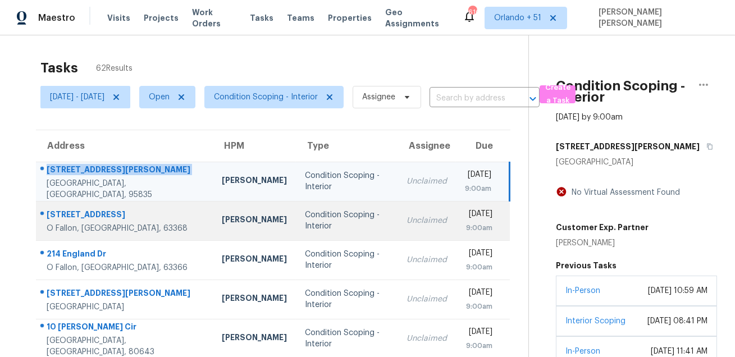
scroll to position [92, 0]
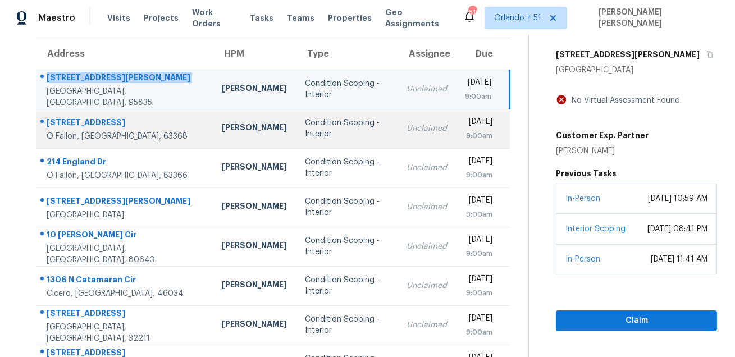
click at [92, 120] on div "276 Greenshire Ln" at bounding box center [125, 124] width 157 height 14
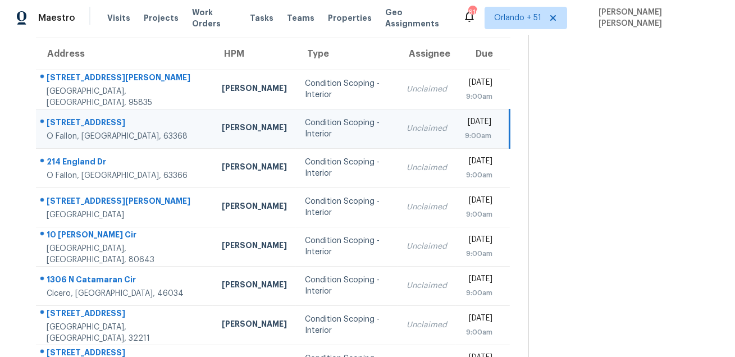
click at [92, 120] on div "276 Greenshire Ln" at bounding box center [125, 124] width 157 height 14
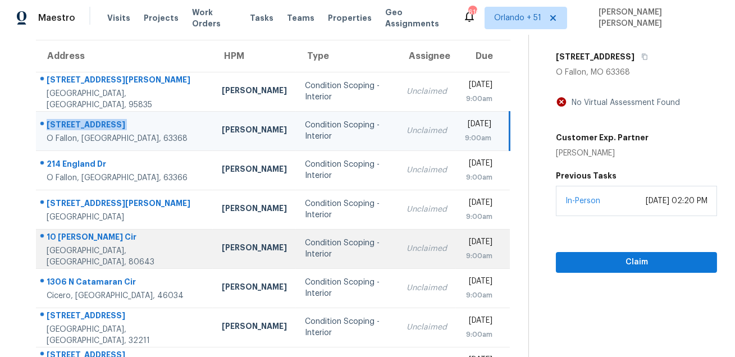
scroll to position [30, 0]
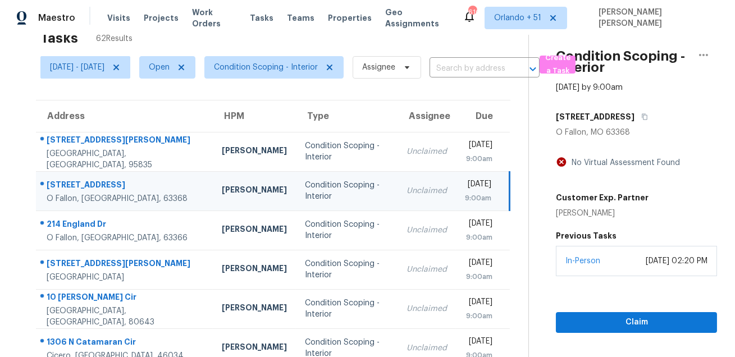
click at [35, 181] on div "Address HPM Type Assignee Due 11 Stony Hill Pl Sacramento, CA, 95835 Toni Littl…" at bounding box center [273, 313] width 510 height 426
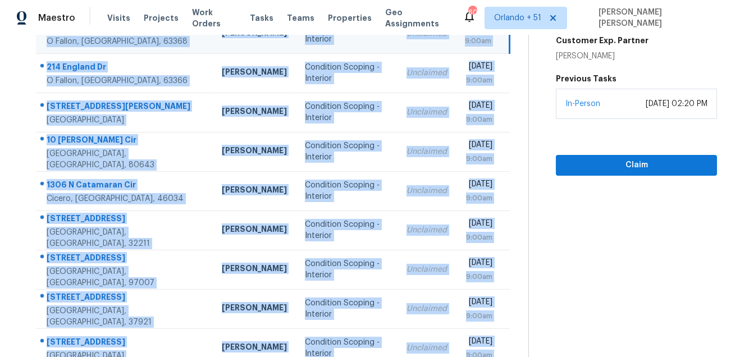
scroll to position [227, 0]
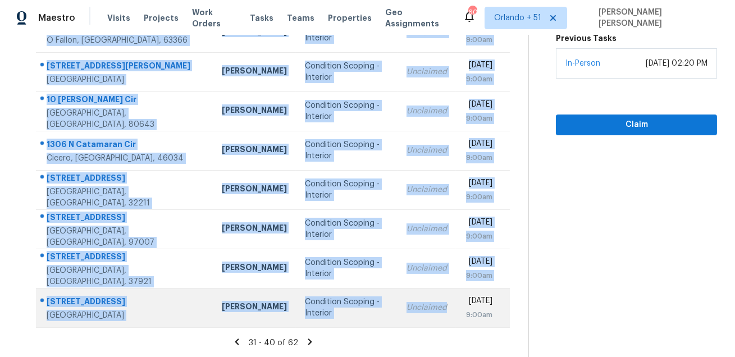
drag, startPoint x: 45, startPoint y: 177, endPoint x: 392, endPoint y: 315, distance: 373.3
click at [392, 315] on tbody "11 Stony Hill Pl Sacramento, CA, 95835 Toni Little Condition Scoping - Interior…" at bounding box center [273, 130] width 474 height 393
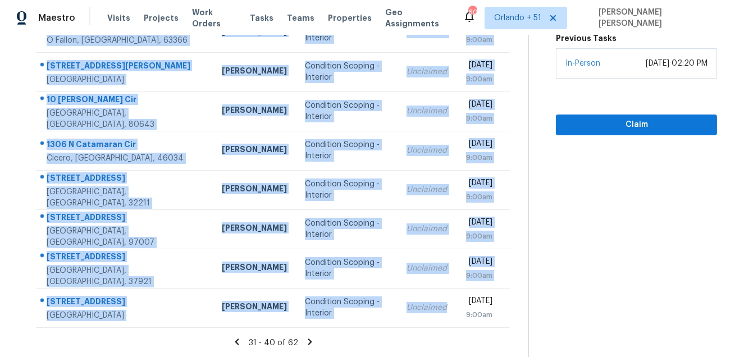
click at [308, 341] on icon at bounding box center [310, 342] width 10 height 10
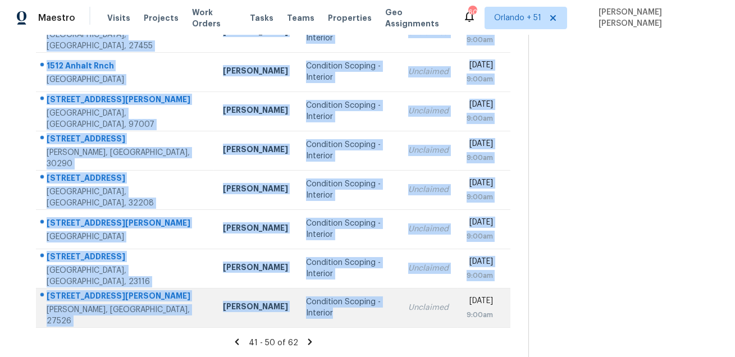
drag, startPoint x: 46, startPoint y: 167, endPoint x: 323, endPoint y: 314, distance: 314.0
click at [323, 314] on tbody "5604 Bonniemae Way Sacramento, CA, 95824 Douglass Noblett Condition Scoping - I…" at bounding box center [273, 130] width 475 height 393
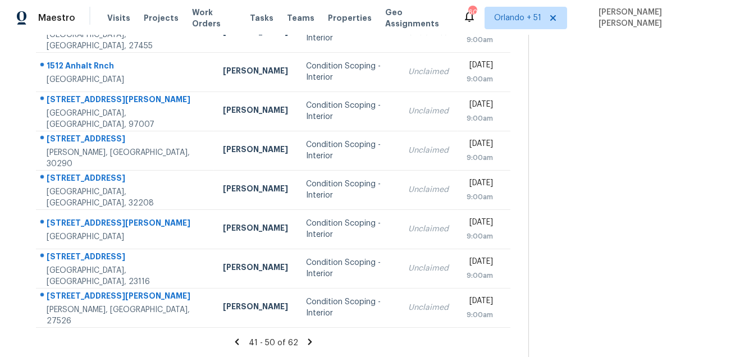
click at [312, 341] on icon at bounding box center [310, 342] width 4 height 6
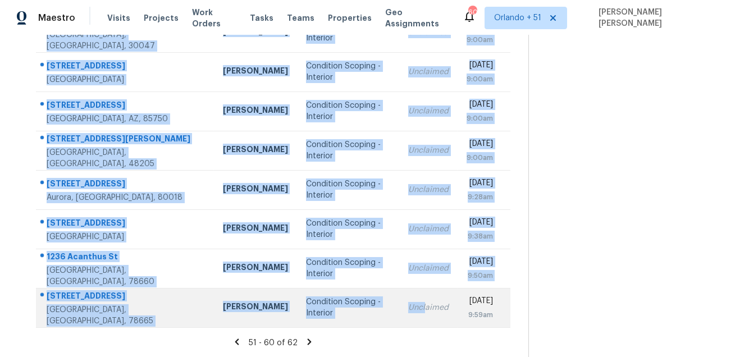
drag, startPoint x: 44, startPoint y: 130, endPoint x: 393, endPoint y: 307, distance: 391.8
click at [393, 307] on tbody "8700 Navigation Dr Fort Worth, TX, 76179 Spencer Kleintop Condition Scoping - I…" at bounding box center [273, 130] width 475 height 393
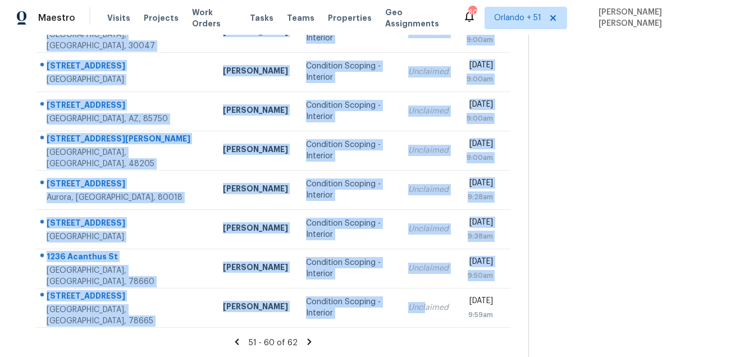
click at [312, 341] on icon at bounding box center [310, 342] width 4 height 6
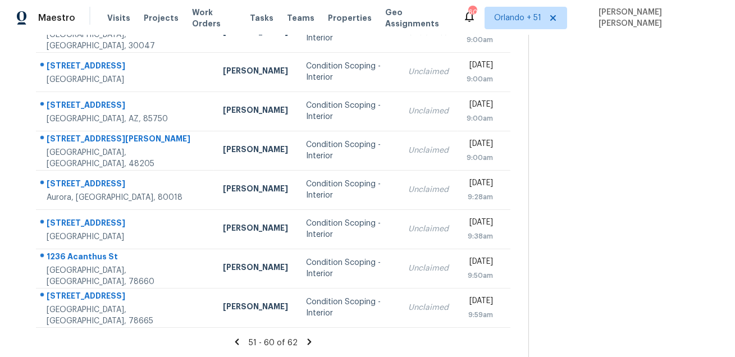
scroll to position [35, 0]
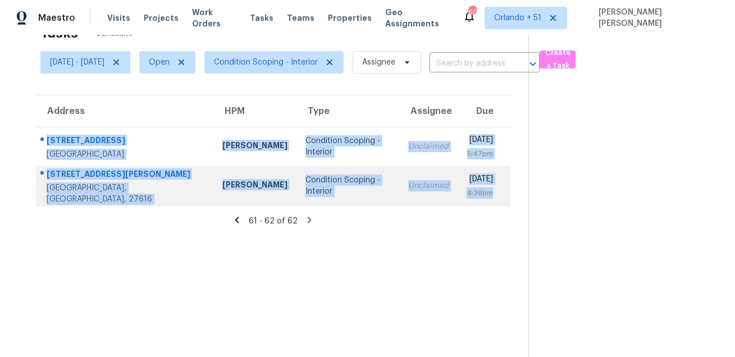
drag, startPoint x: 42, startPoint y: 131, endPoint x: 428, endPoint y: 204, distance: 392.6
click at [428, 204] on tbody "12621 Colony Preserve Dr Boynton Beach, FL, 33436 Alex Baquerizo Condition Scop…" at bounding box center [273, 166] width 475 height 79
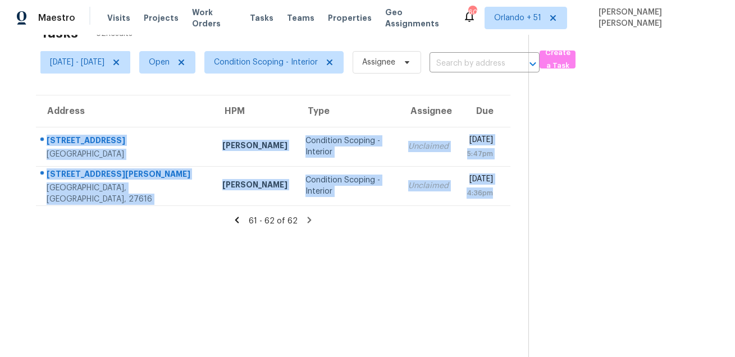
click at [317, 279] on section "Tasks 62 Results Tue, Aug 12 - Tue, Aug 12 Open Condition Scoping - Interior As…" at bounding box center [273, 188] width 510 height 339
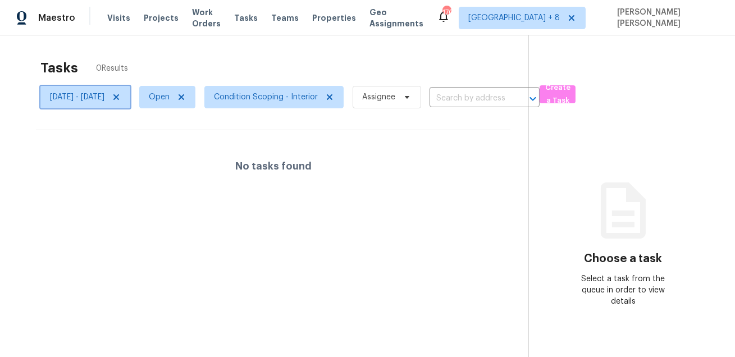
click at [96, 94] on span "[DATE] - [DATE]" at bounding box center [77, 97] width 54 height 11
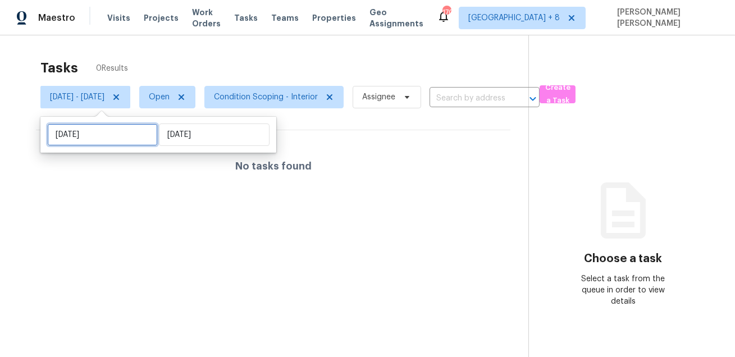
click at [111, 136] on input "[DATE]" at bounding box center [102, 135] width 111 height 22
select select "7"
select select "2025"
select select "8"
select select "2025"
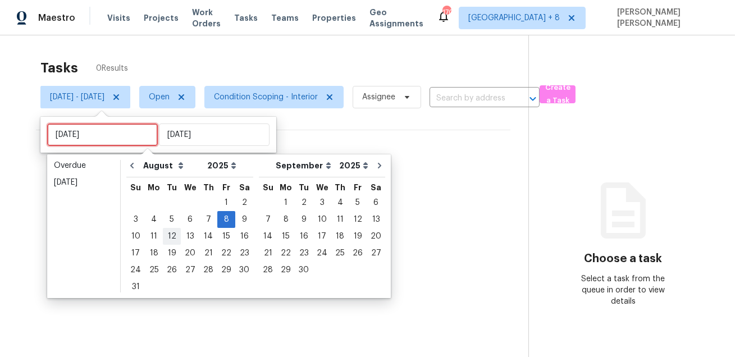
type input "[DATE]"
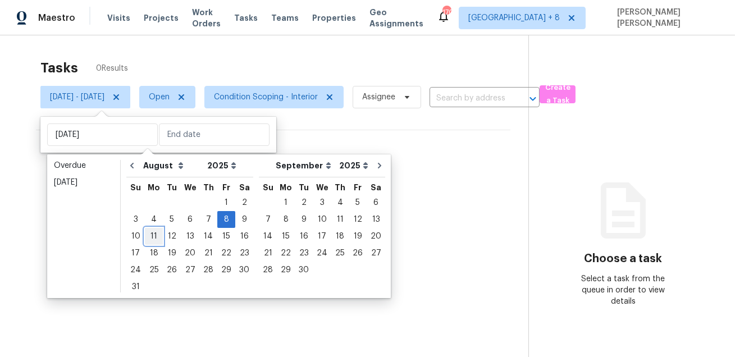
click at [152, 235] on div "11" at bounding box center [154, 237] width 18 height 16
type input "[DATE]"
click at [152, 235] on div "11" at bounding box center [154, 237] width 18 height 16
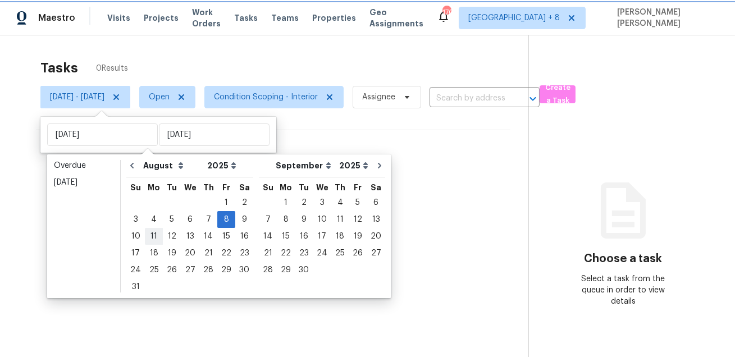
type input "[DATE]"
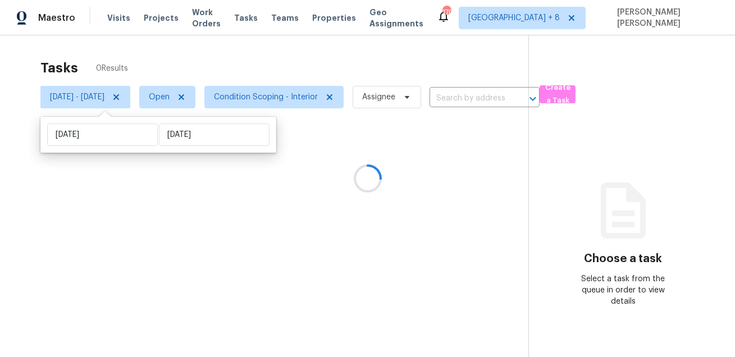
click at [187, 67] on div at bounding box center [367, 178] width 735 height 357
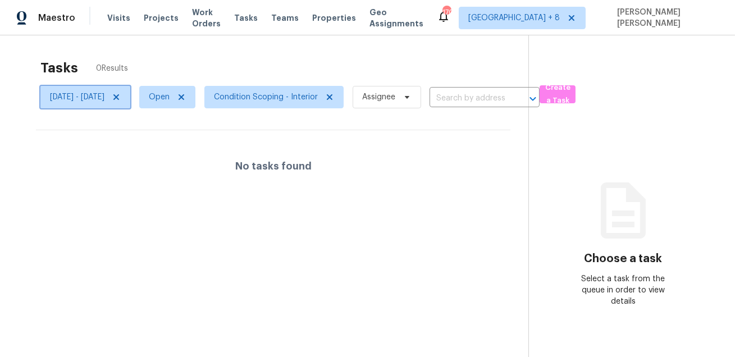
click at [104, 103] on span "[DATE] - [DATE]" at bounding box center [85, 97] width 90 height 22
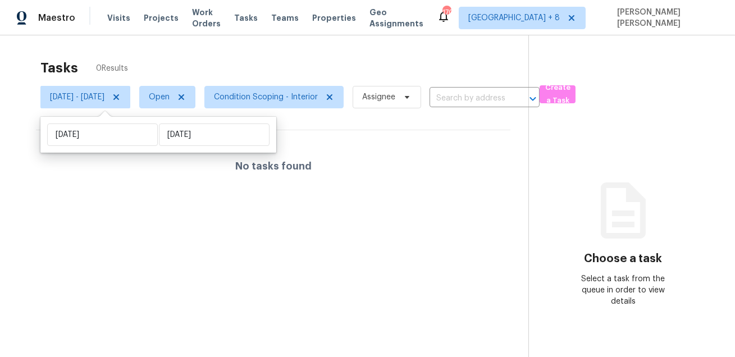
click at [106, 155] on div "No tasks found" at bounding box center [273, 166] width 475 height 72
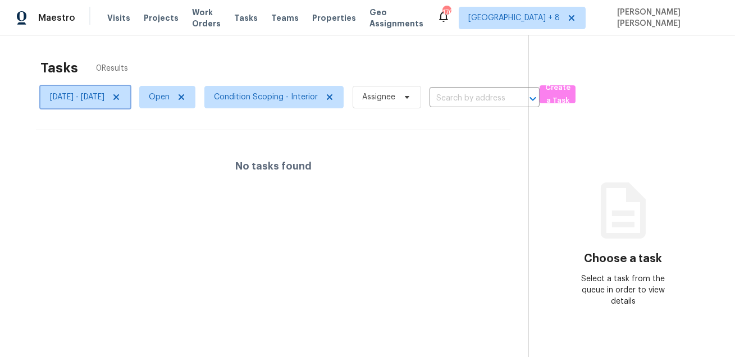
click at [108, 104] on span "[DATE] - [DATE]" at bounding box center [85, 97] width 90 height 22
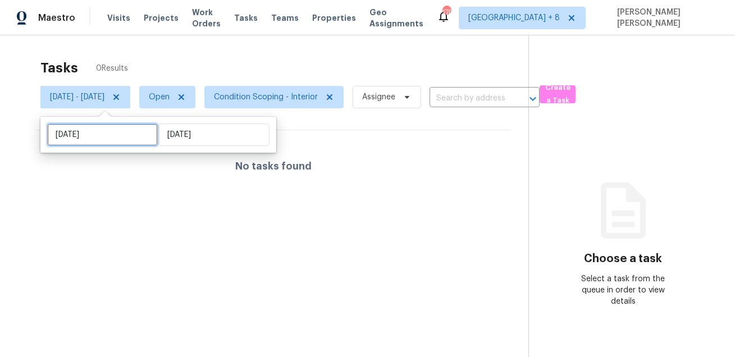
select select "7"
select select "2025"
select select "8"
select select "2025"
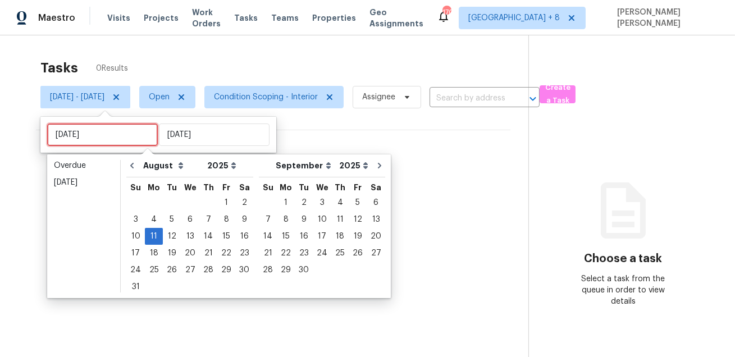
click at [107, 128] on input "[DATE]" at bounding box center [102, 135] width 111 height 22
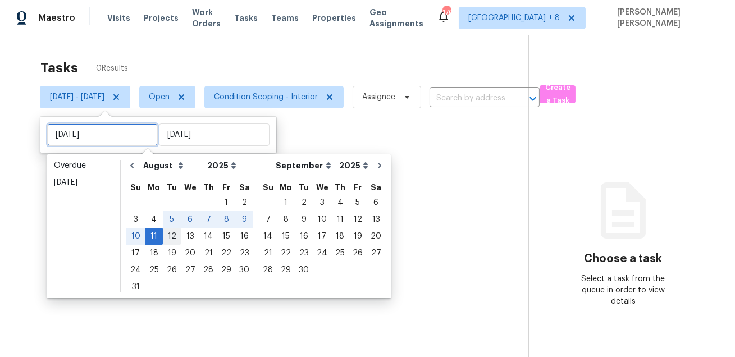
type input "[DATE]"
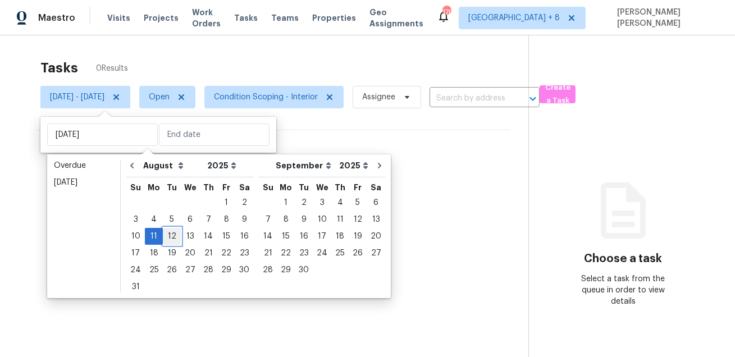
click at [167, 235] on div "12" at bounding box center [172, 237] width 18 height 16
type input "[DATE]"
click at [167, 235] on div "12" at bounding box center [172, 237] width 18 height 16
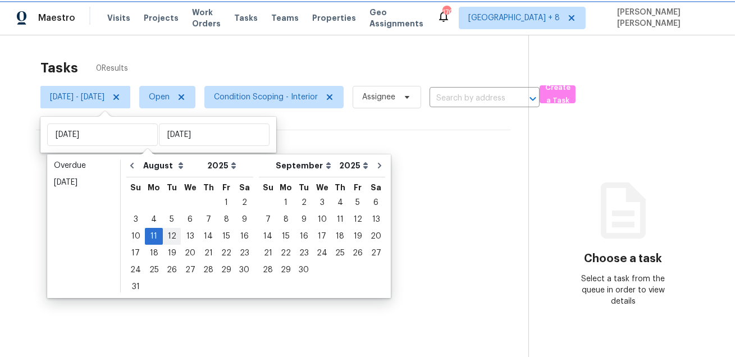
type input "[DATE]"
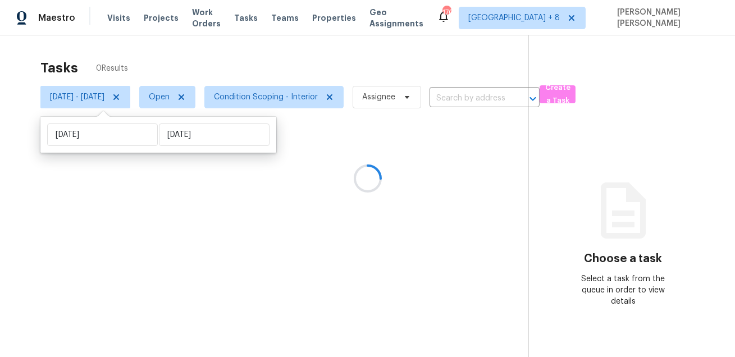
click at [223, 53] on div at bounding box center [367, 178] width 735 height 357
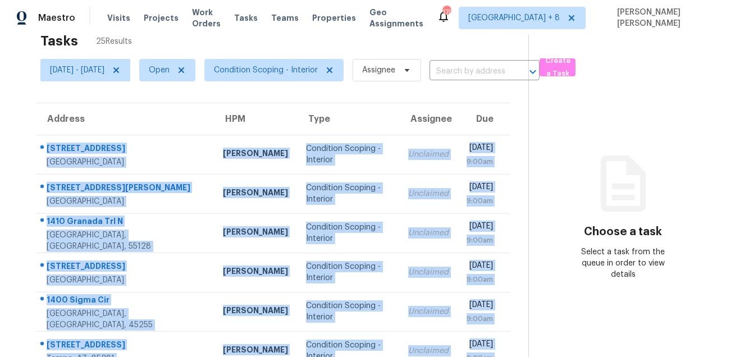
scroll to position [227, 0]
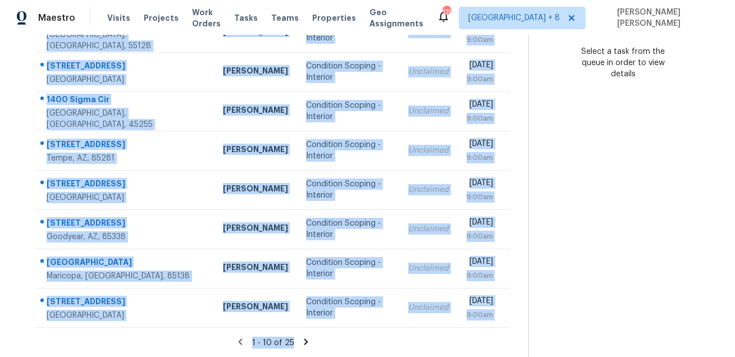
drag, startPoint x: 44, startPoint y: 143, endPoint x: 334, endPoint y: 342, distance: 351.4
click at [334, 342] on section "Tasks 25 Results [DATE] - [DATE] Open Condition Scoping - Interior Assignee ​ C…" at bounding box center [273, 92] width 510 height 532
copy section "[STREET_ADDRESS] [PERSON_NAME] Condition Scoping - Interior Unclaimed [DATE] 9:…"
click at [306, 344] on icon at bounding box center [306, 342] width 4 height 6
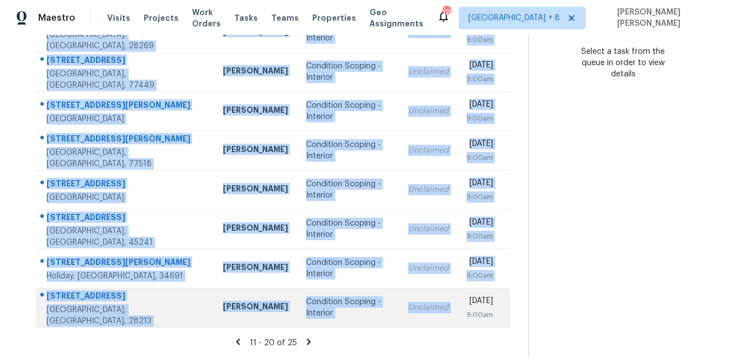
drag, startPoint x: 45, startPoint y: 165, endPoint x: 436, endPoint y: 295, distance: 412.5
click at [436, 295] on tbody "[STREET_ADDRESS] [PERSON_NAME] Condition Scoping - Interior Unclaimed [DATE] 9:…" at bounding box center [273, 130] width 475 height 393
copy tbody "[STREET_ADDRESS] [PERSON_NAME] Condition Scoping - Interior Unclaimed [DATE] 9:…"
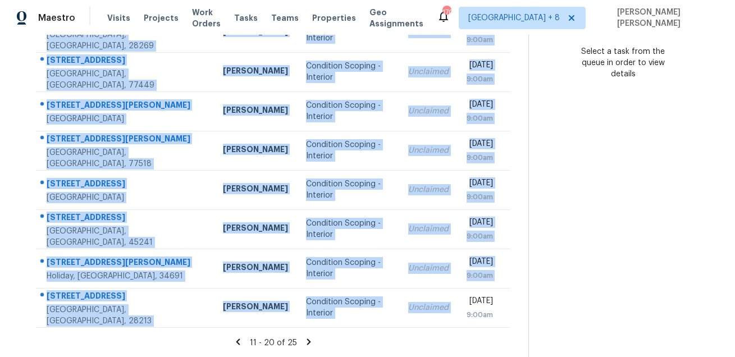
click at [312, 340] on icon at bounding box center [309, 342] width 10 height 10
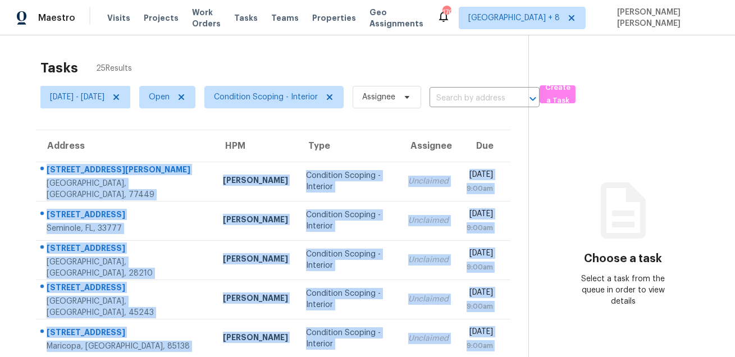
scroll to position [35, 0]
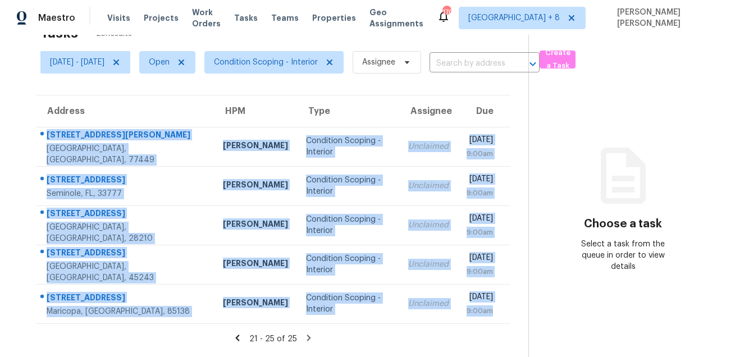
drag, startPoint x: 46, startPoint y: 167, endPoint x: 454, endPoint y: 327, distance: 438.0
click at [455, 327] on section "Tasks 25 Results [DATE] - [DATE] Open Condition Scoping - Interior Assignee ​ C…" at bounding box center [273, 188] width 510 height 339
copy tbody "2207 [PERSON_NAME][GEOGRAPHIC_DATA] [PERSON_NAME] Condition Scoping - Interior …"
